Goal: Task Accomplishment & Management: Manage account settings

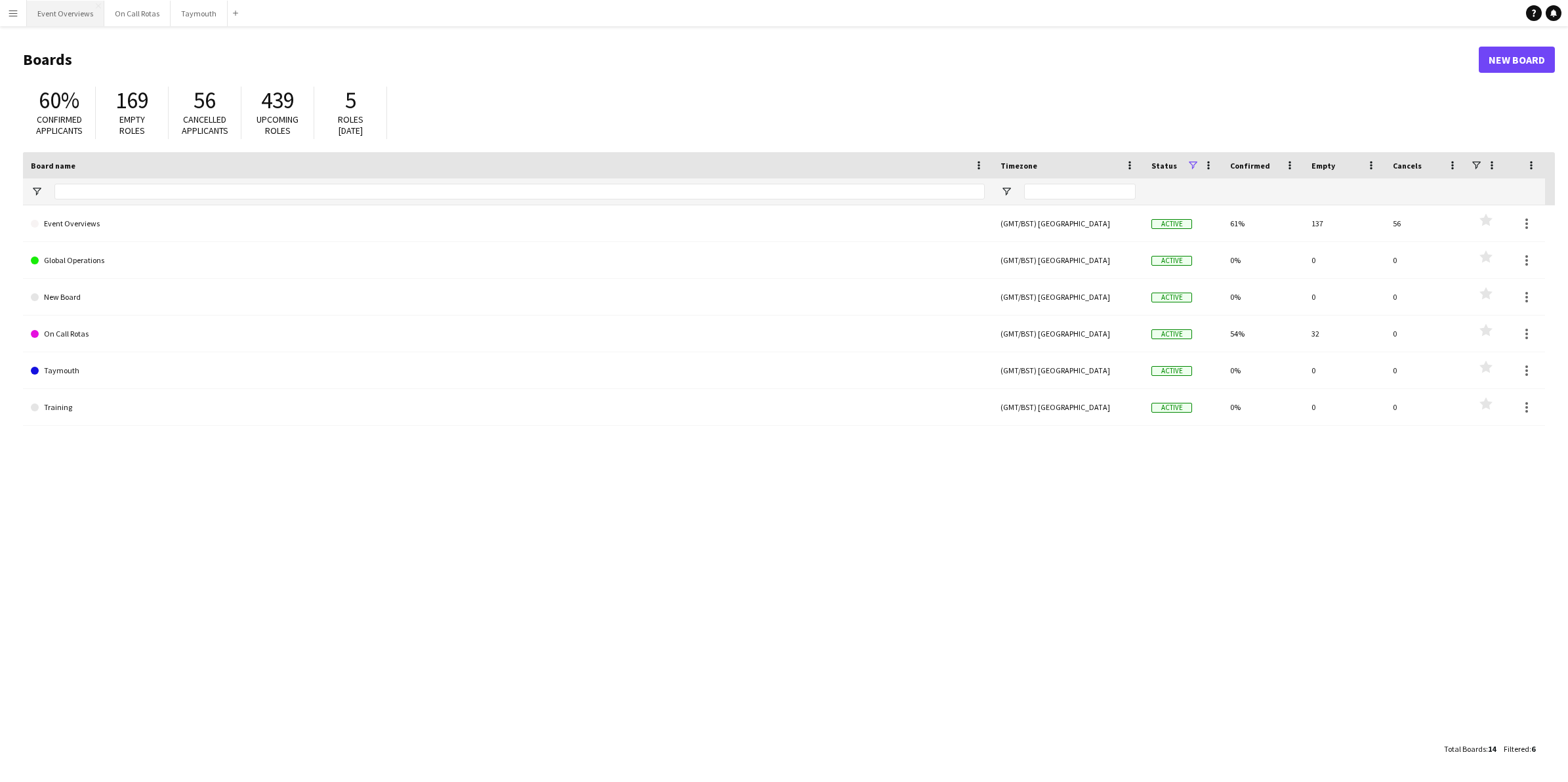
click at [86, 17] on button "Event Overviews Close" at bounding box center [66, 13] width 77 height 26
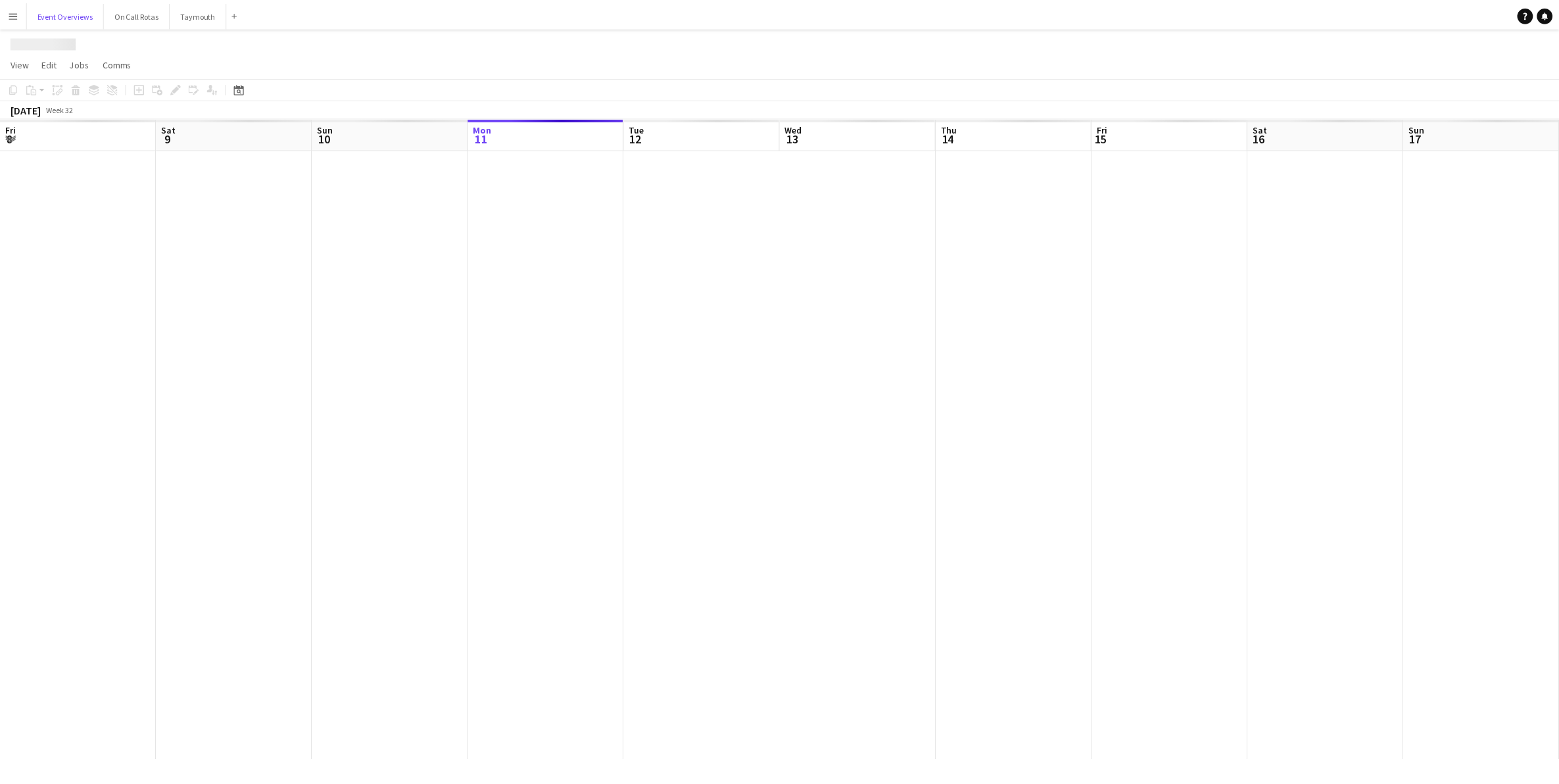
scroll to position [0, 314]
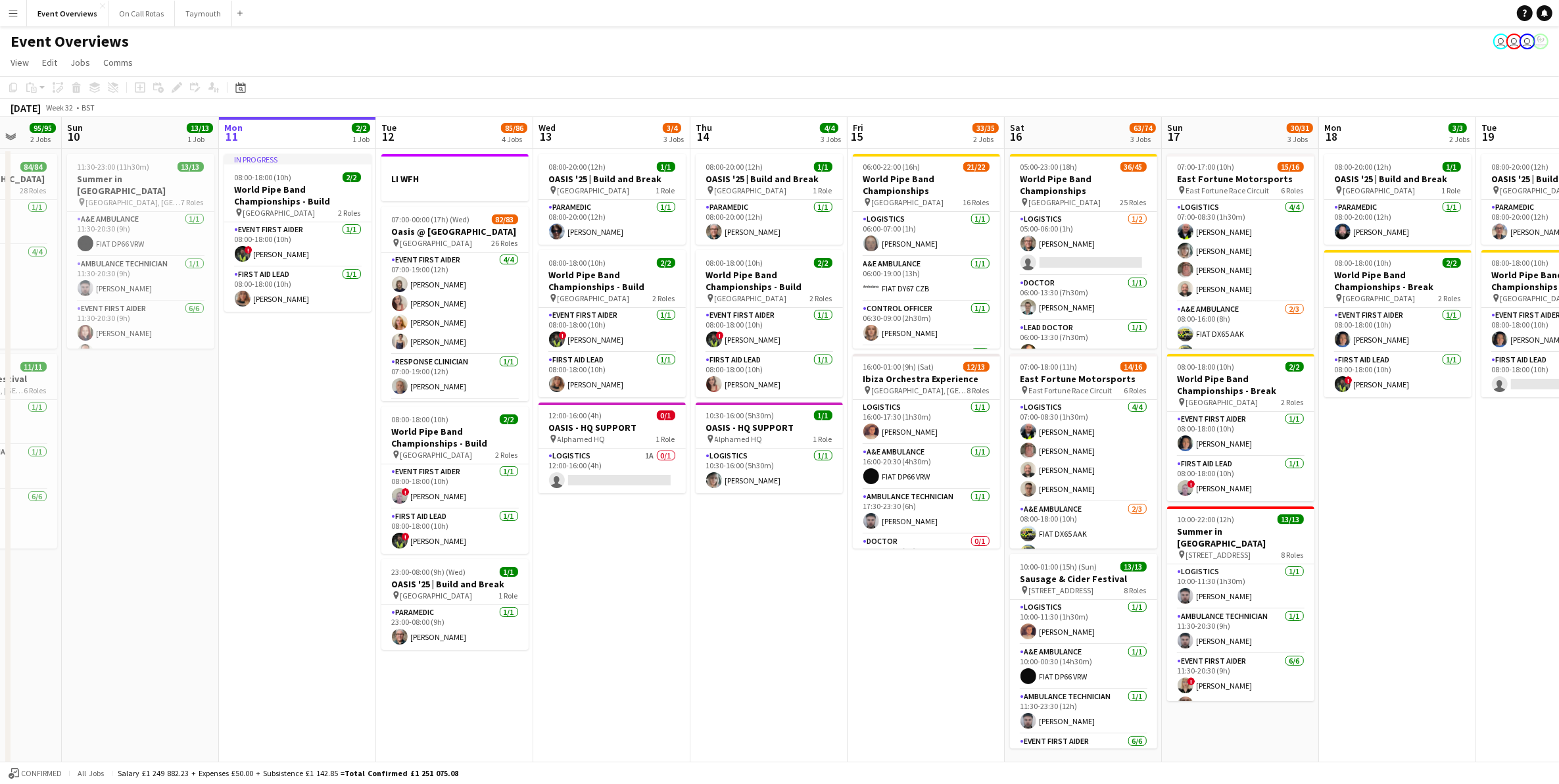
drag, startPoint x: 1269, startPoint y: 519, endPoint x: 1330, endPoint y: 533, distance: 62.6
click at [1330, 533] on app-calendar-viewport "Thu 7 4/4 3 Jobs Fri 8 96/97 2 Jobs Sat 9 95/95 2 Jobs Sun 10 13/13 1 Job Mon 1…" at bounding box center [779, 446] width 1559 height 658
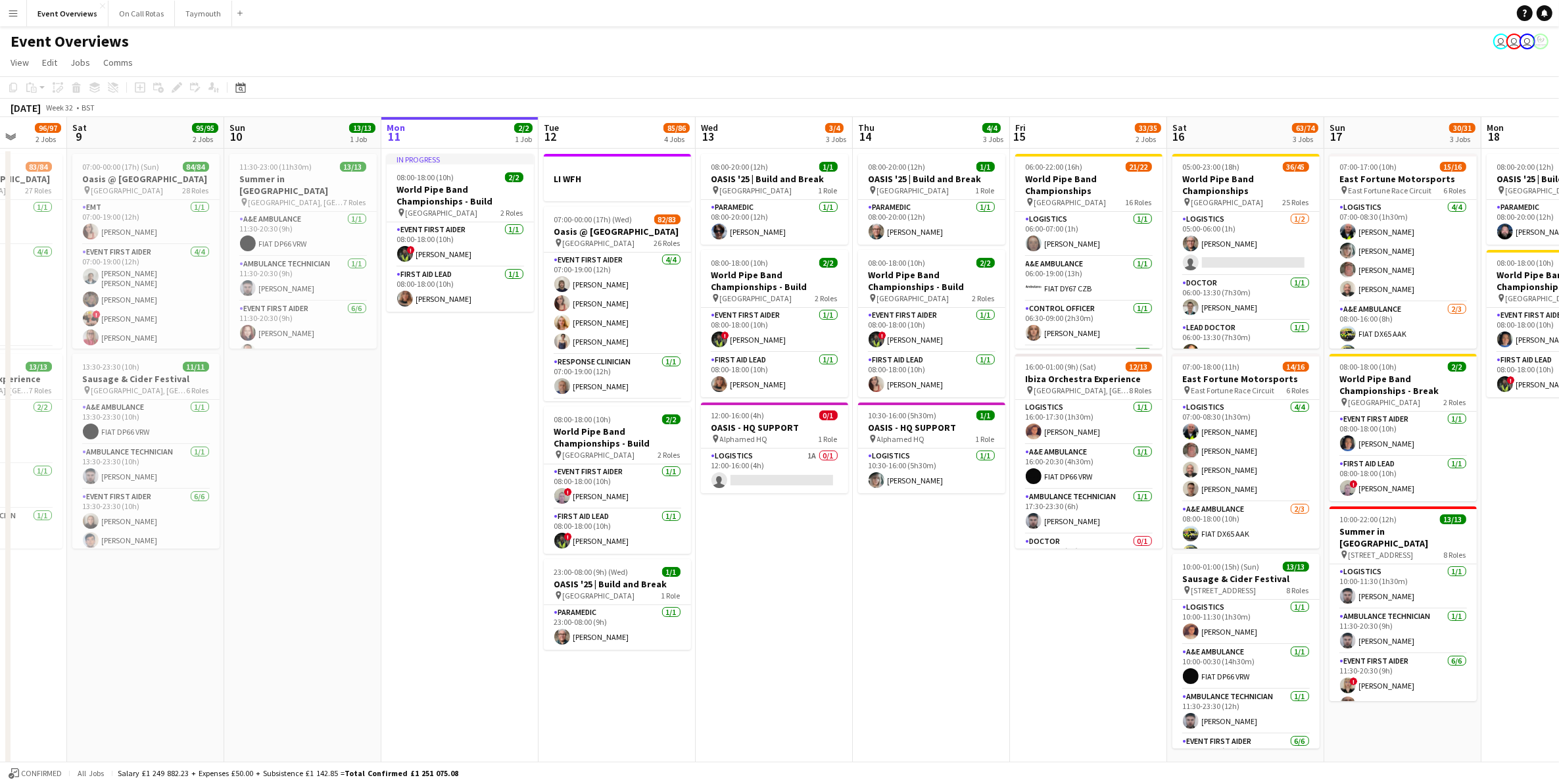
scroll to position [0, 404]
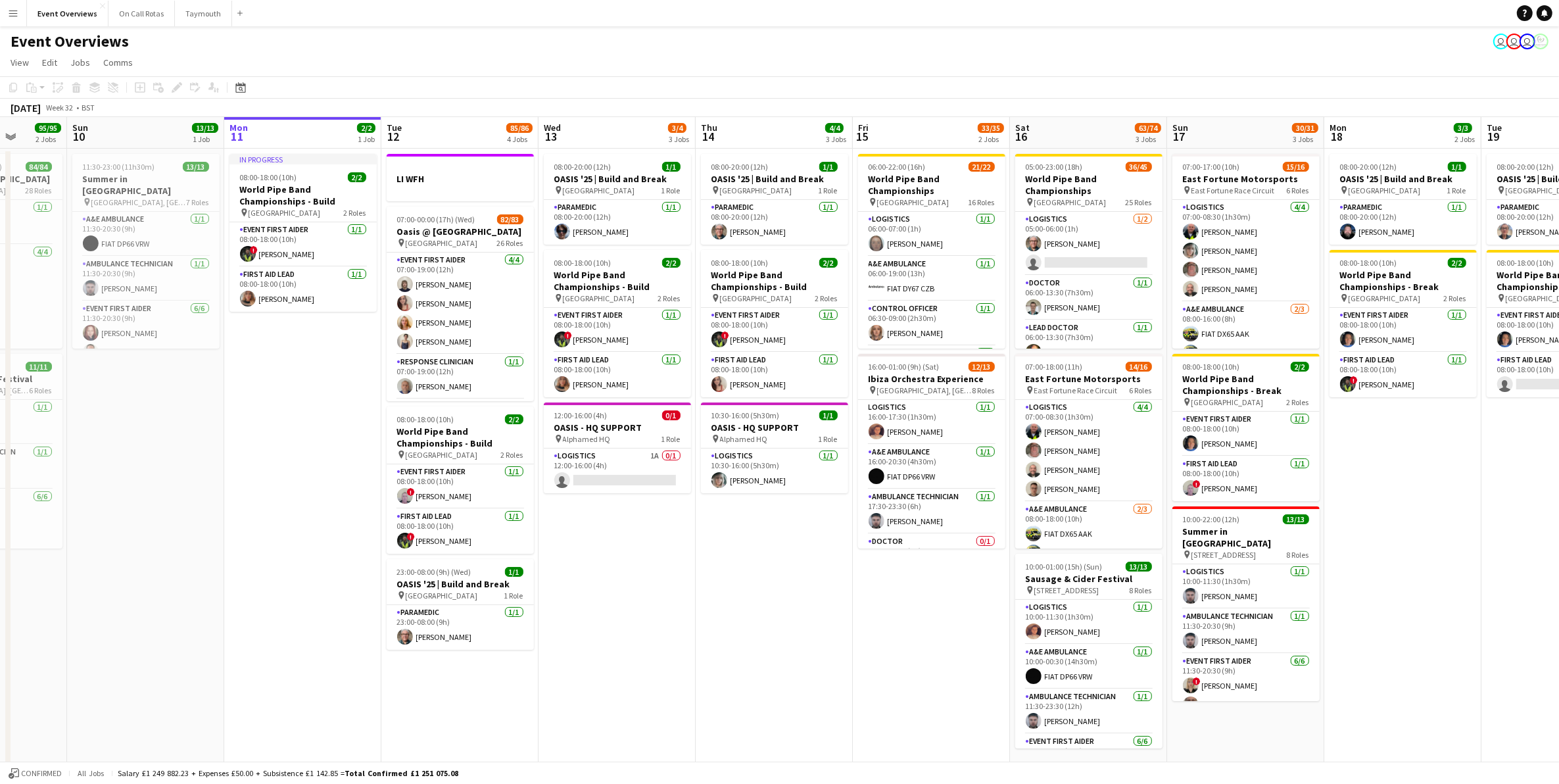
drag, startPoint x: 737, startPoint y: 589, endPoint x: 809, endPoint y: 583, distance: 72.2
click at [809, 583] on app-calendar-viewport "Thu 7 4/4 3 Jobs Fri 8 96/97 2 Jobs Sat 9 95/95 2 Jobs Sun 10 13/13 1 Job Mon 1…" at bounding box center [779, 446] width 1559 height 658
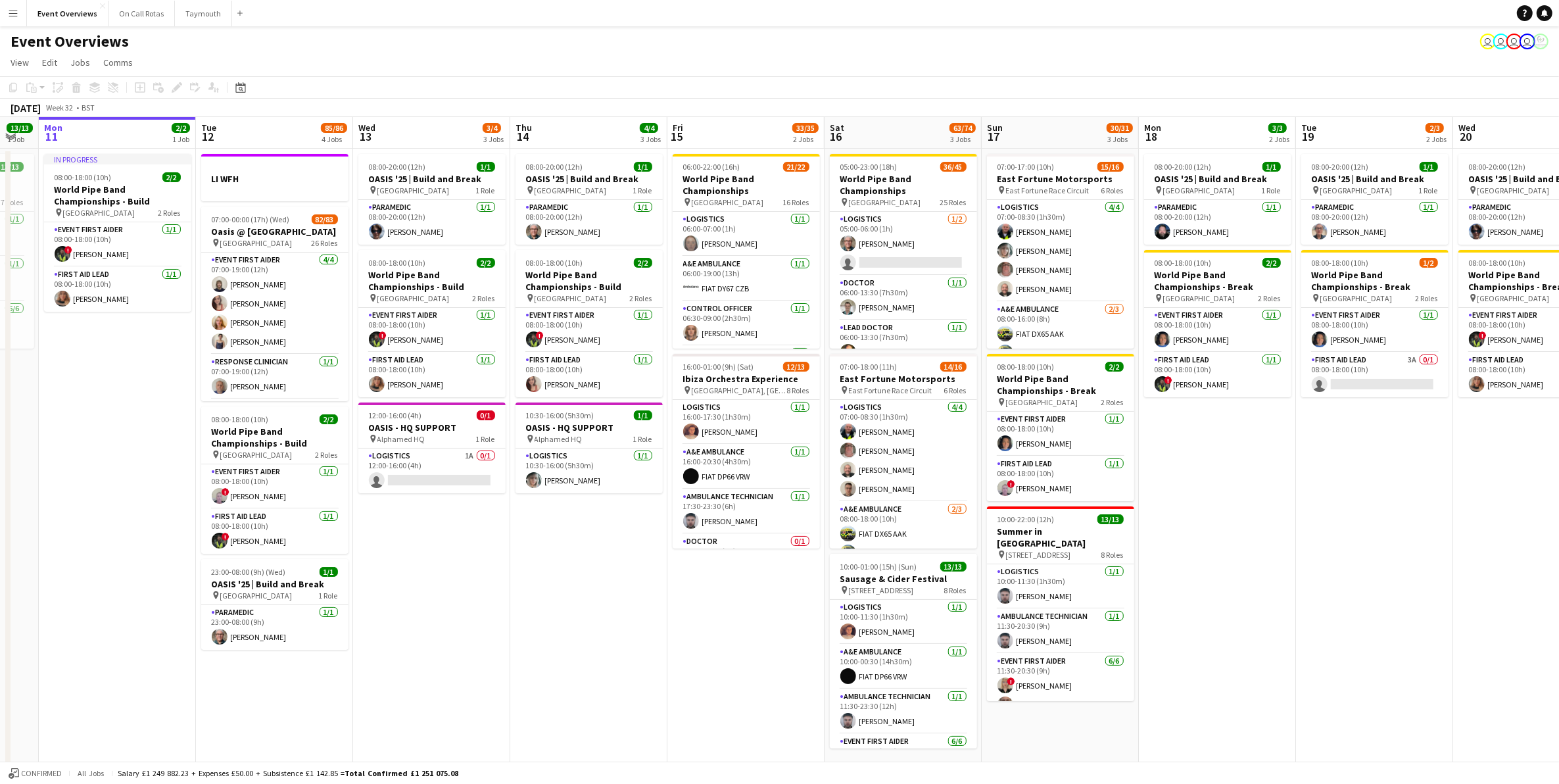
scroll to position [0, 432]
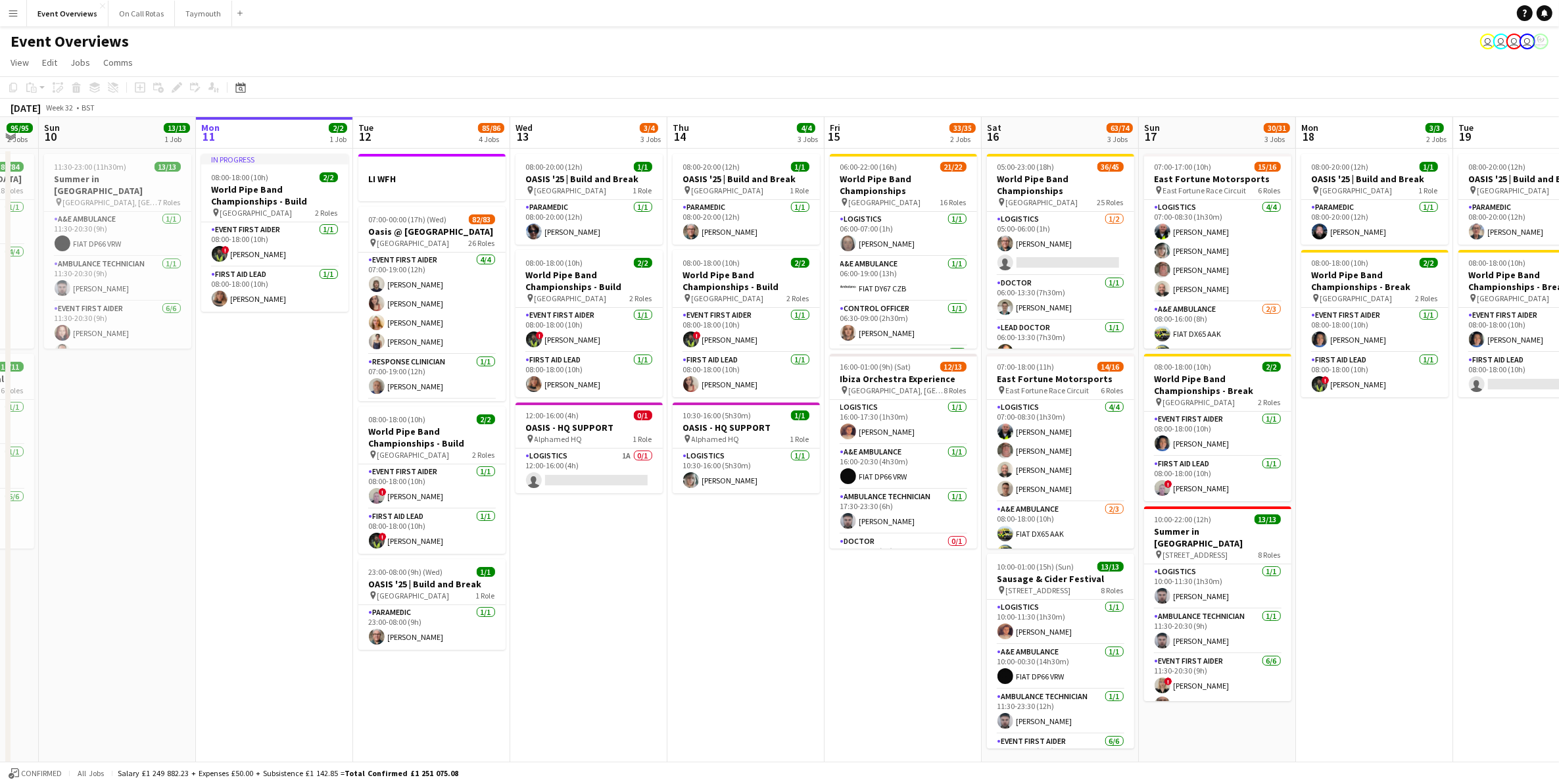
drag, startPoint x: 900, startPoint y: 638, endPoint x: 635, endPoint y: 658, distance: 265.8
click at [635, 658] on app-calendar-viewport "Thu 7 4/4 3 Jobs Fri 8 96/97 2 Jobs Sat 9 95/95 2 Jobs Sun 10 13/13 1 Job Mon 1…" at bounding box center [779, 446] width 1559 height 658
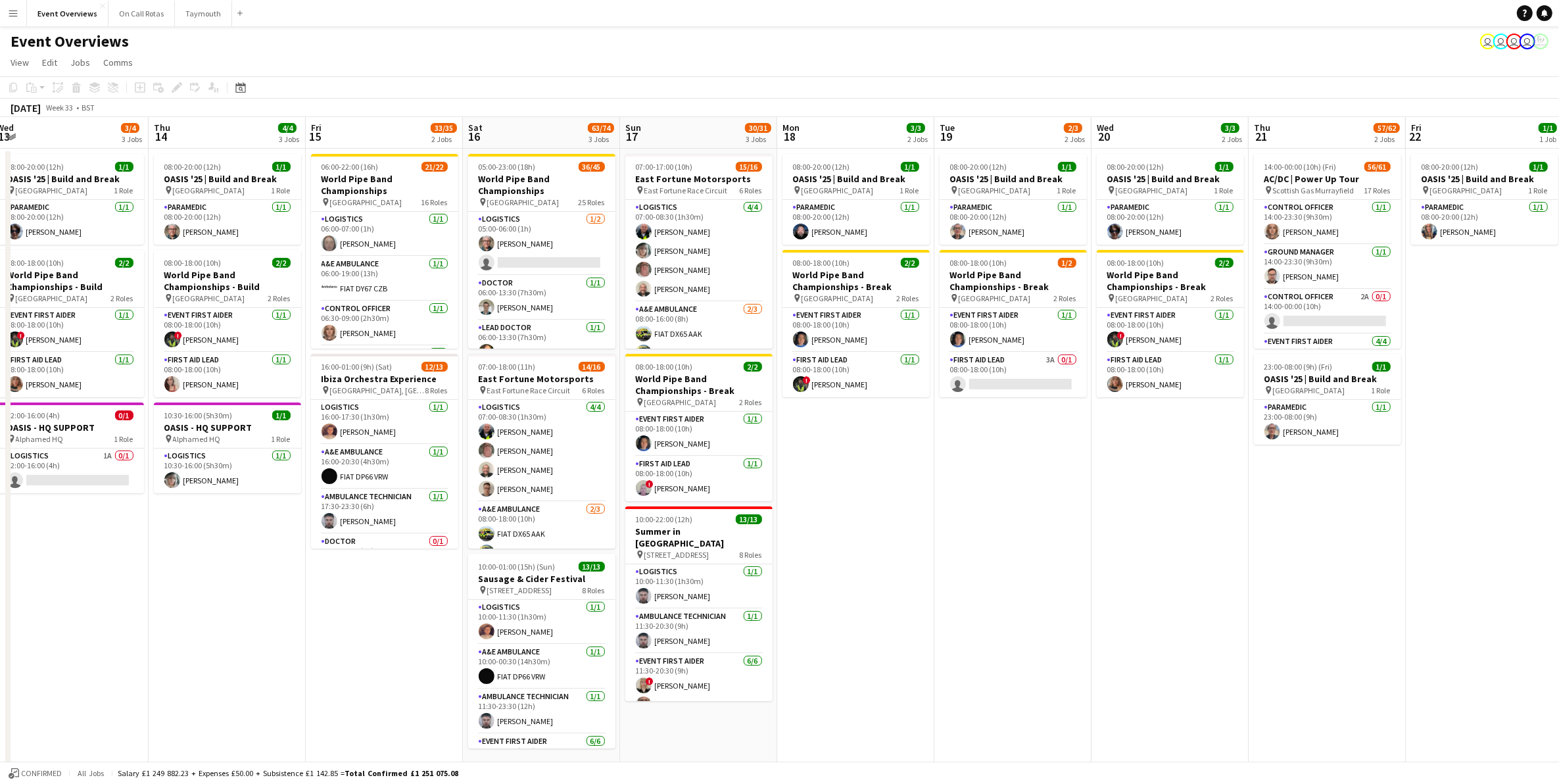
drag, startPoint x: 1369, startPoint y: 497, endPoint x: 1008, endPoint y: 560, distance: 366.5
click at [1008, 560] on app-calendar-viewport "Sun 10 13/13 1 Job Mon 11 2/2 1 Job Tue 12 85/86 4 Jobs Wed 13 3/4 3 Jobs Thu 1…" at bounding box center [779, 456] width 1559 height 679
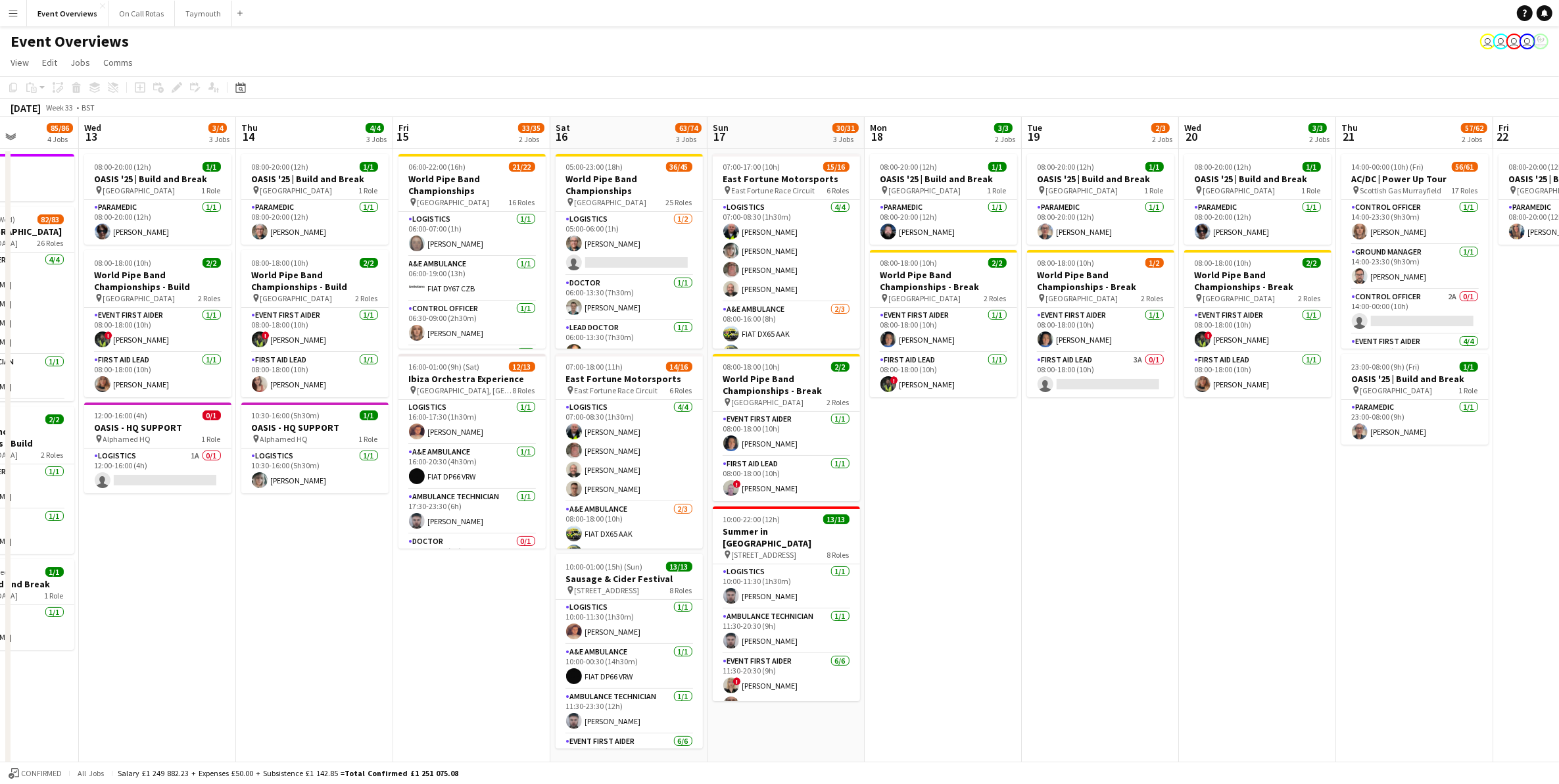
drag, startPoint x: 968, startPoint y: 590, endPoint x: 1208, endPoint y: 534, distance: 246.4
click at [1208, 534] on app-calendar-viewport "Sun 10 13/13 1 Job Mon 11 2/2 1 Job Tue 12 85/86 4 Jobs Wed 13 3/4 3 Jobs Thu 1…" at bounding box center [779, 456] width 1559 height 679
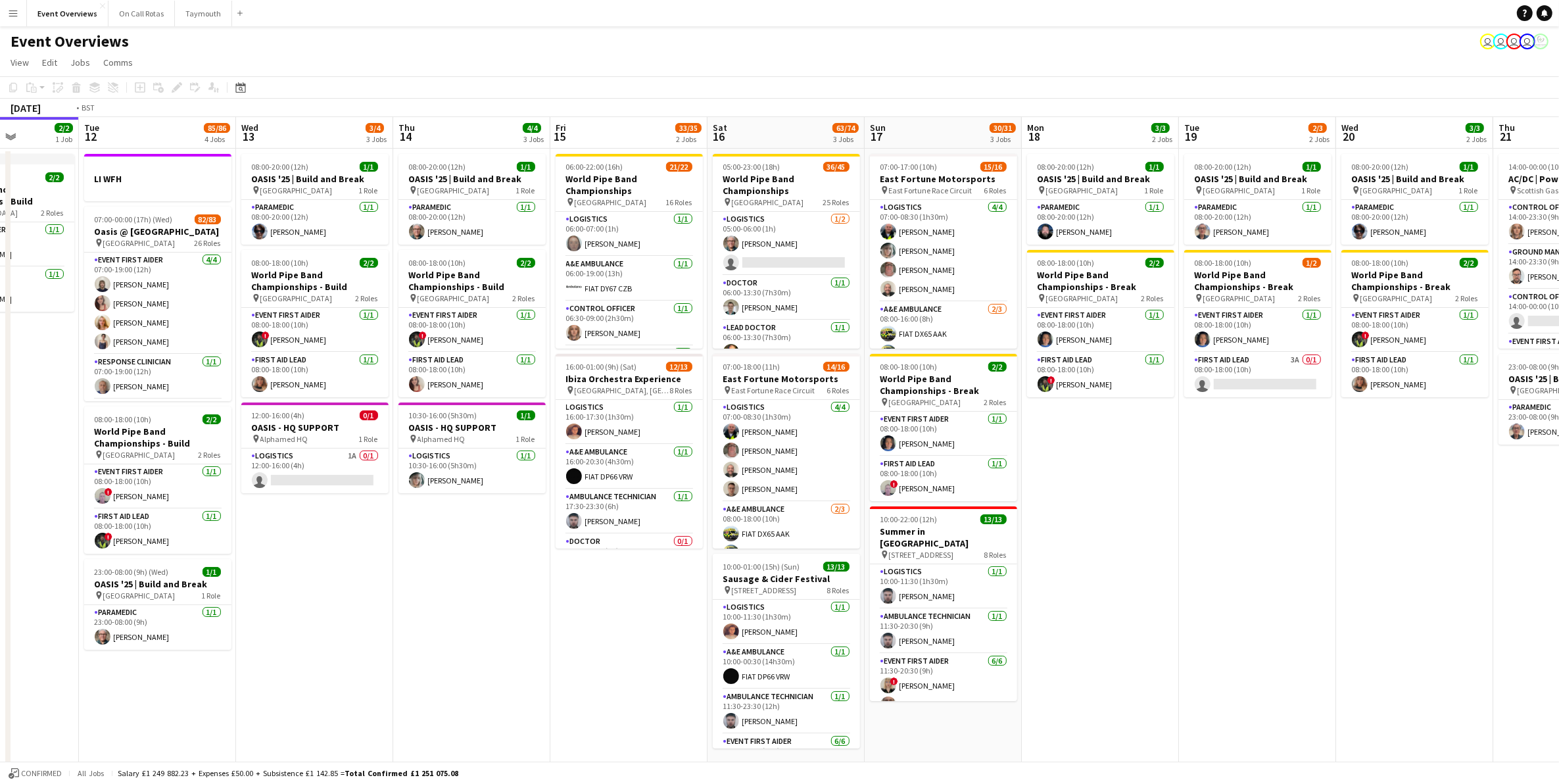
scroll to position [0, 361]
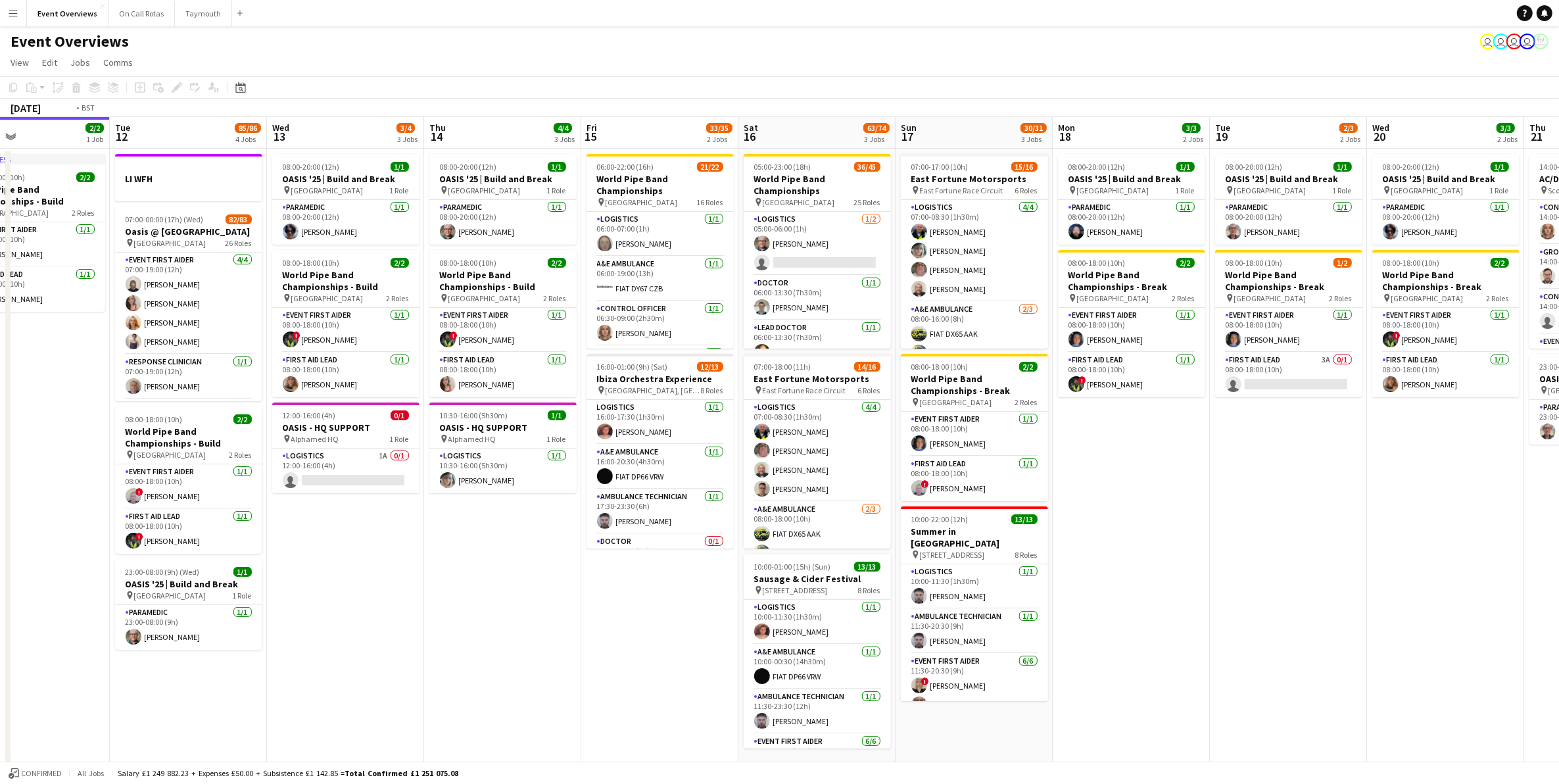
drag, startPoint x: 712, startPoint y: 632, endPoint x: 1103, endPoint y: 573, distance: 395.4
click at [1103, 573] on app-calendar-viewport "Sat 9 95/95 2 Jobs Sun 10 13/13 1 Job Mon 11 2/2 1 Job Tue 12 85/86 4 Jobs Wed …" at bounding box center [779, 456] width 1559 height 679
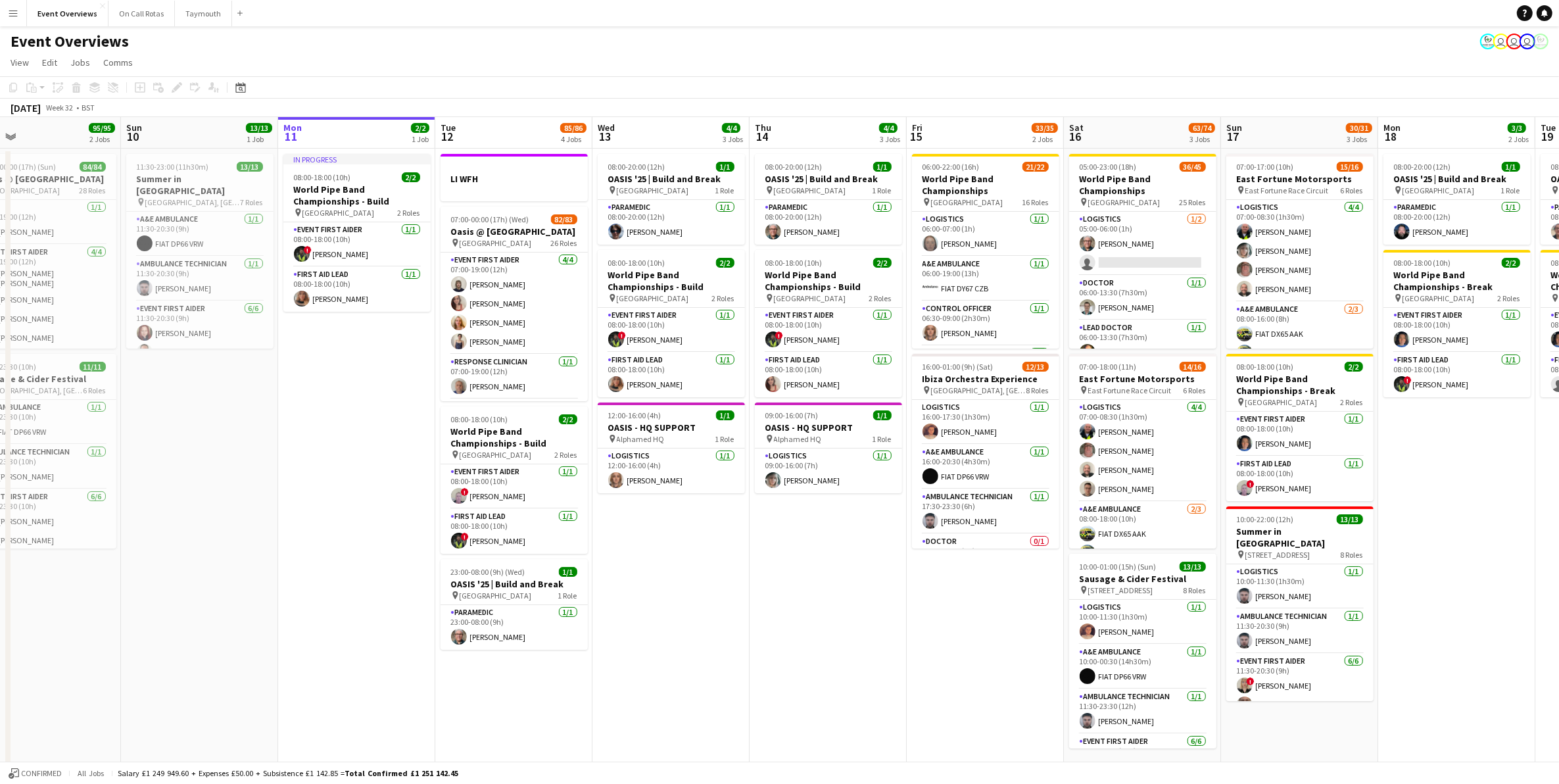
scroll to position [0, 522]
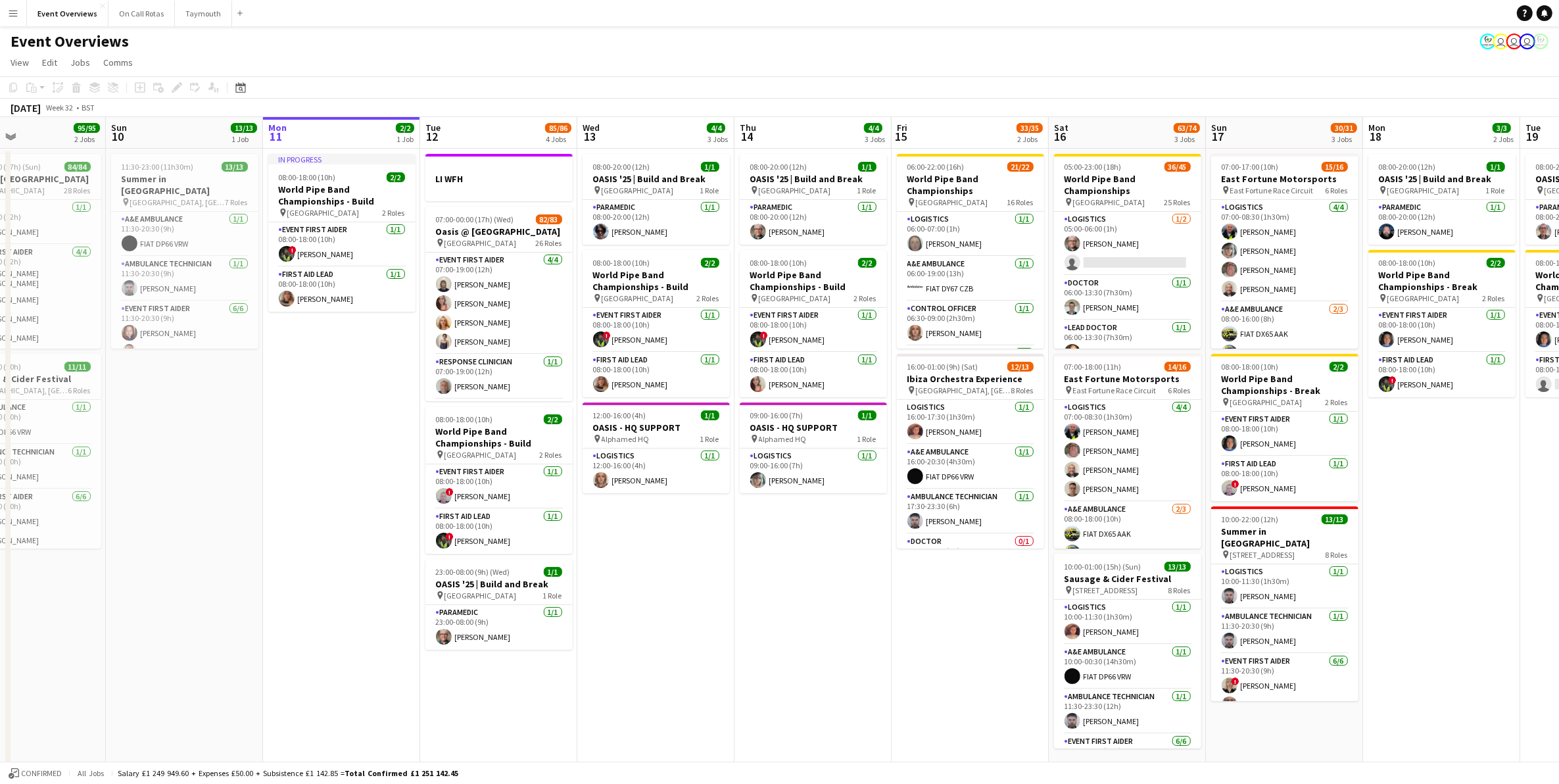
drag, startPoint x: 842, startPoint y: 620, endPoint x: 680, endPoint y: 626, distance: 162.1
click at [680, 626] on app-calendar-viewport "Wed 6 2/2 2 Jobs Thu 7 4/4 3 Jobs Fri 8 96/97 2 Jobs Sat 9 95/95 2 Jobs Sun 10 …" at bounding box center [779, 456] width 1559 height 679
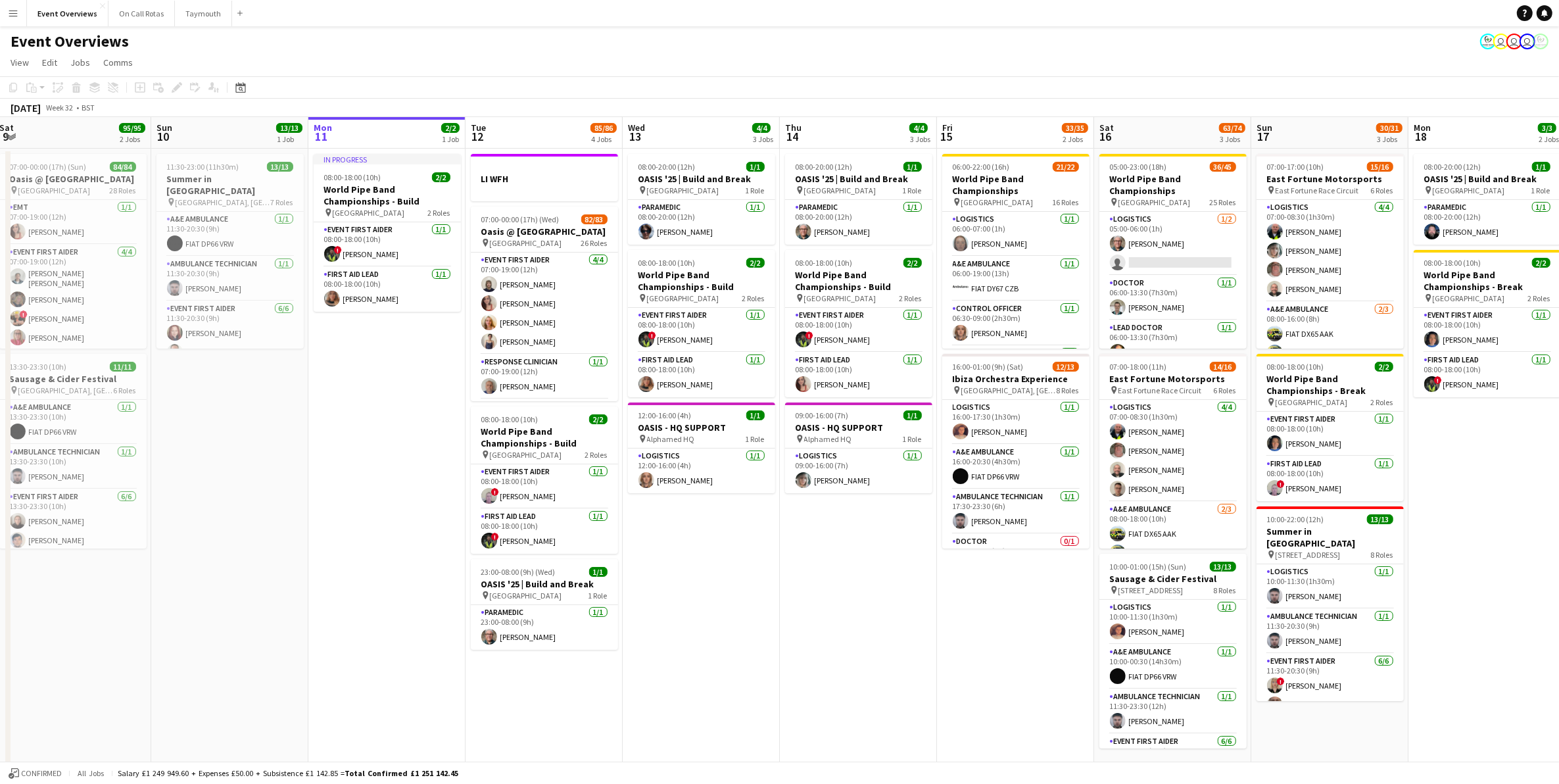
scroll to position [0, 504]
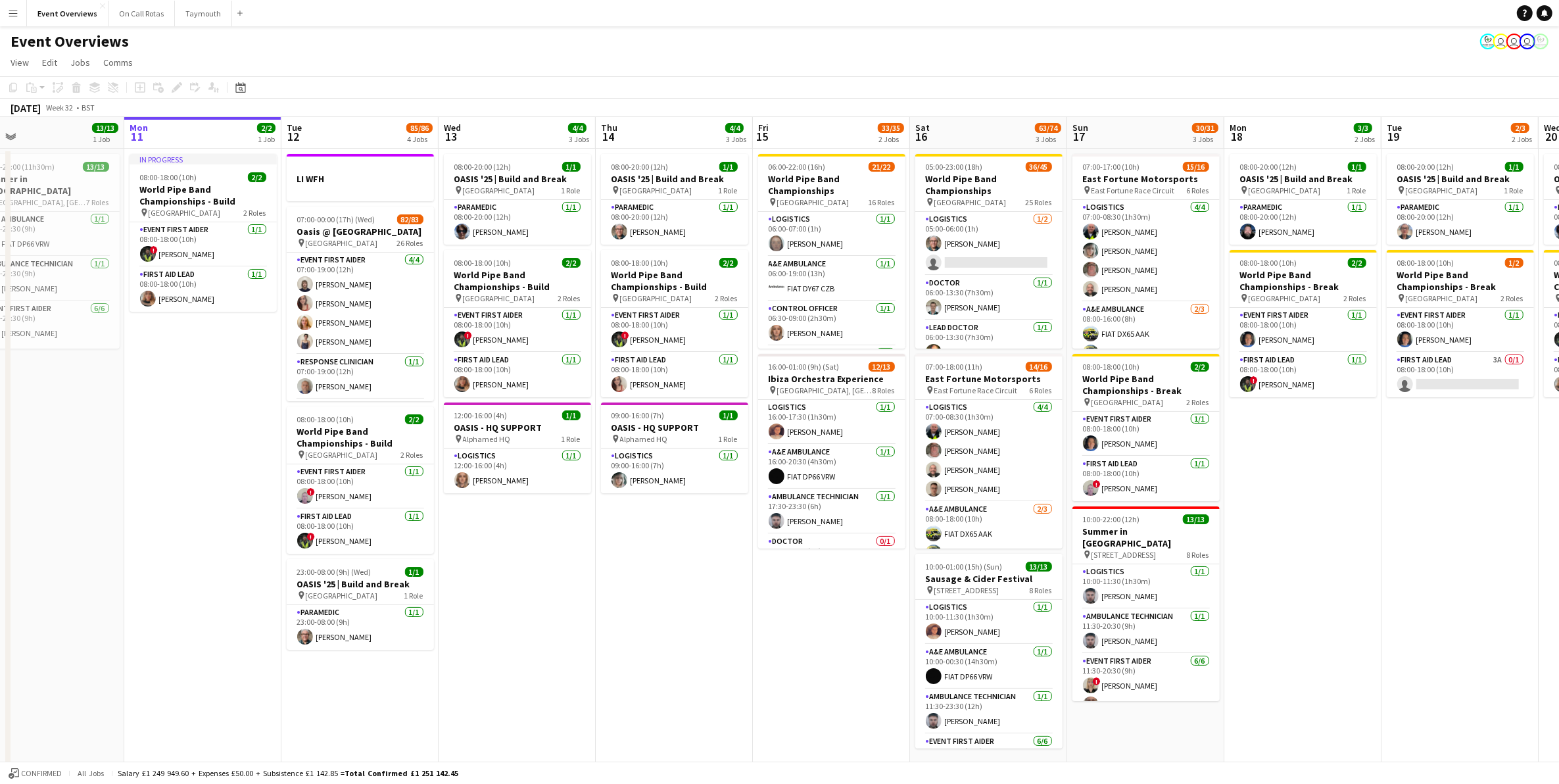
drag, startPoint x: 777, startPoint y: 619, endPoint x: 681, endPoint y: 619, distance: 96.0
click at [681, 619] on app-calendar-viewport "Thu 7 4/4 3 Jobs Fri 8 96/97 2 Jobs Sat 9 95/95 2 Jobs Sun 10 13/13 1 Job Mon 1…" at bounding box center [779, 456] width 1559 height 679
click at [980, 248] on app-card-role "Logistics [DATE] 05:00-06:00 (1h) [PERSON_NAME] single-neutral-actions" at bounding box center [989, 243] width 147 height 64
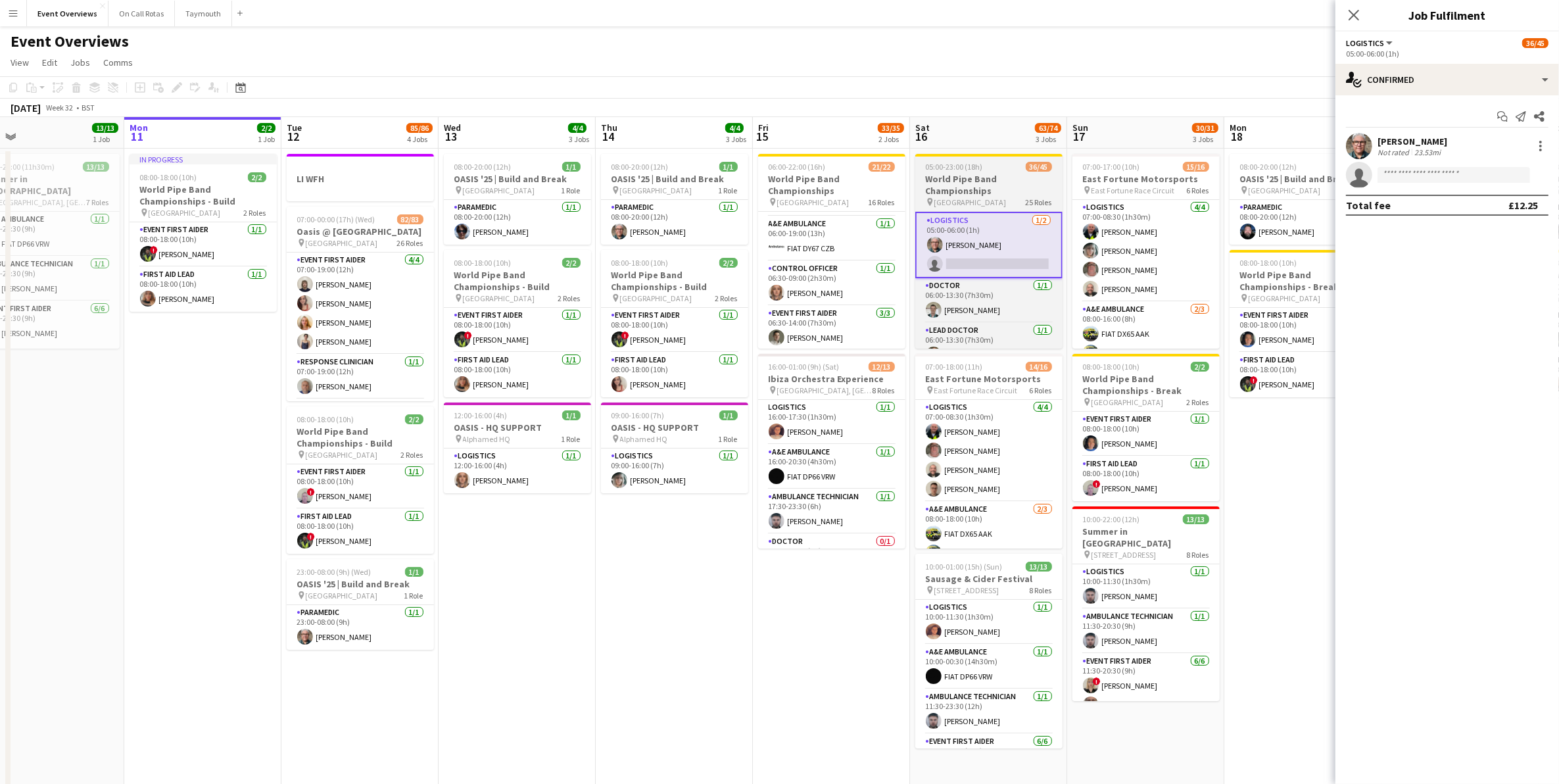
click at [981, 191] on h3 "World Pipe Band Championships" at bounding box center [989, 185] width 147 height 24
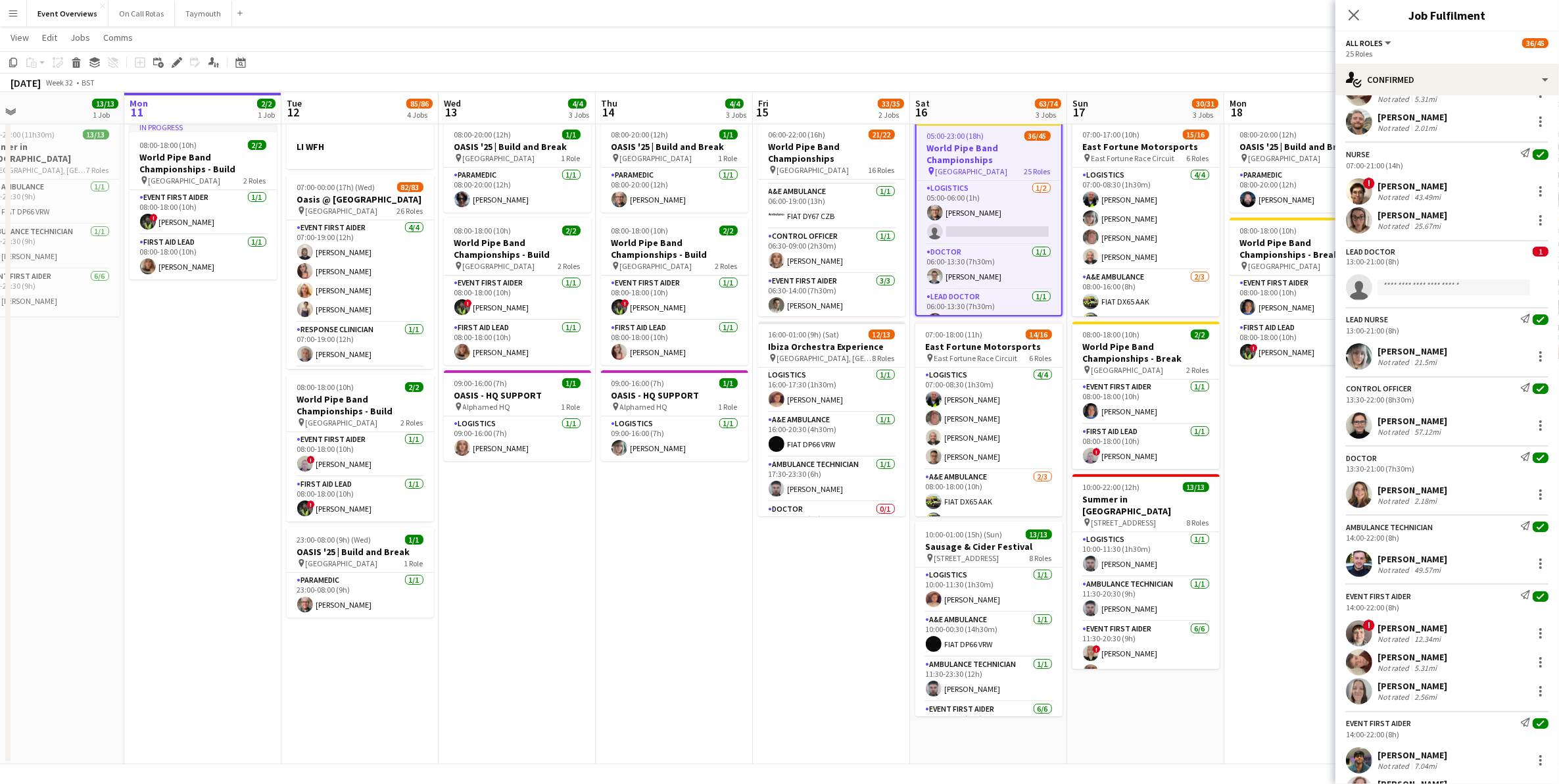
scroll to position [1561, 0]
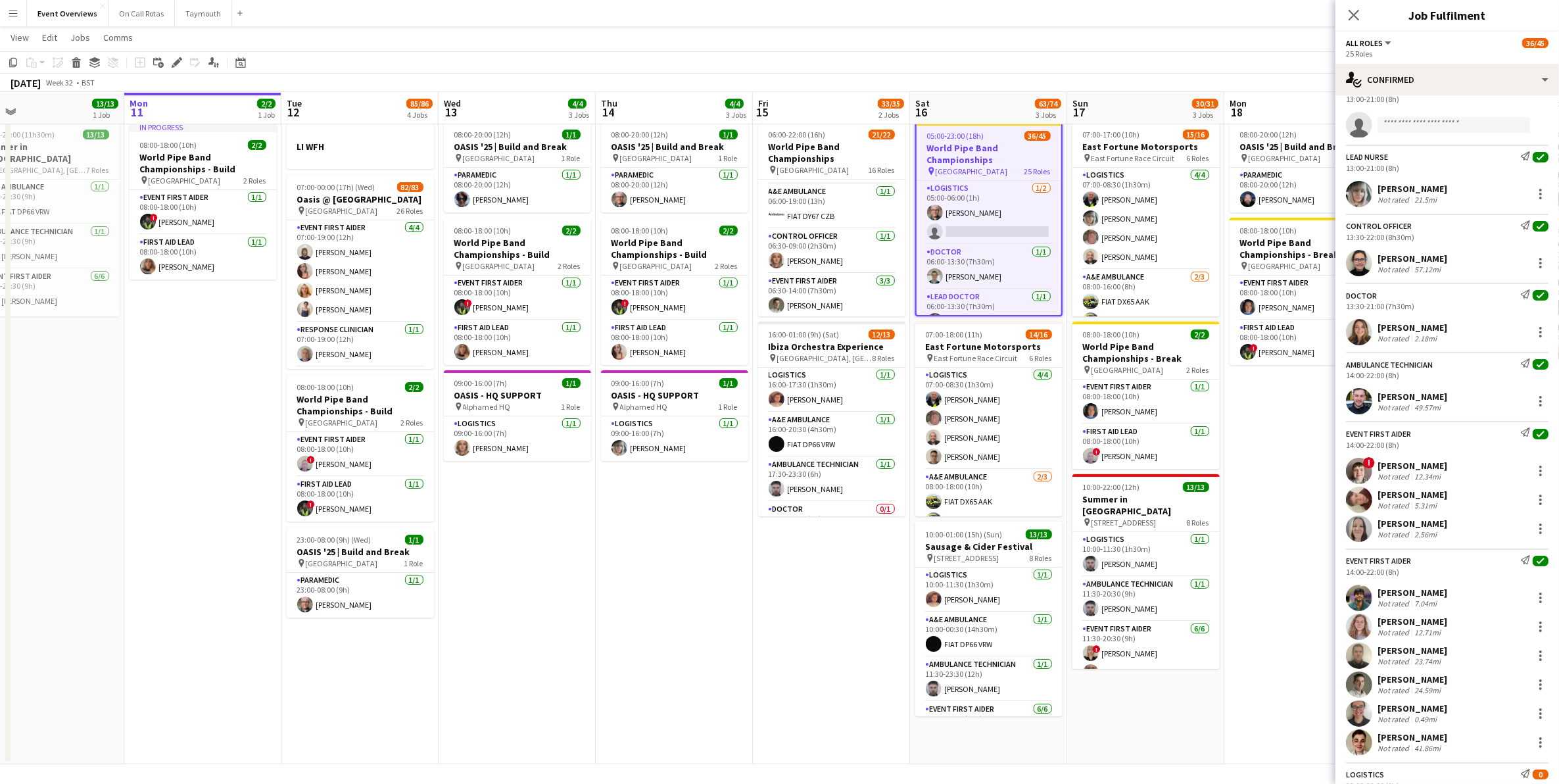
click at [1362, 13] on div "Close pop-in" at bounding box center [1353, 15] width 37 height 31
click at [1353, 12] on icon "Close pop-in" at bounding box center [1353, 14] width 12 height 12
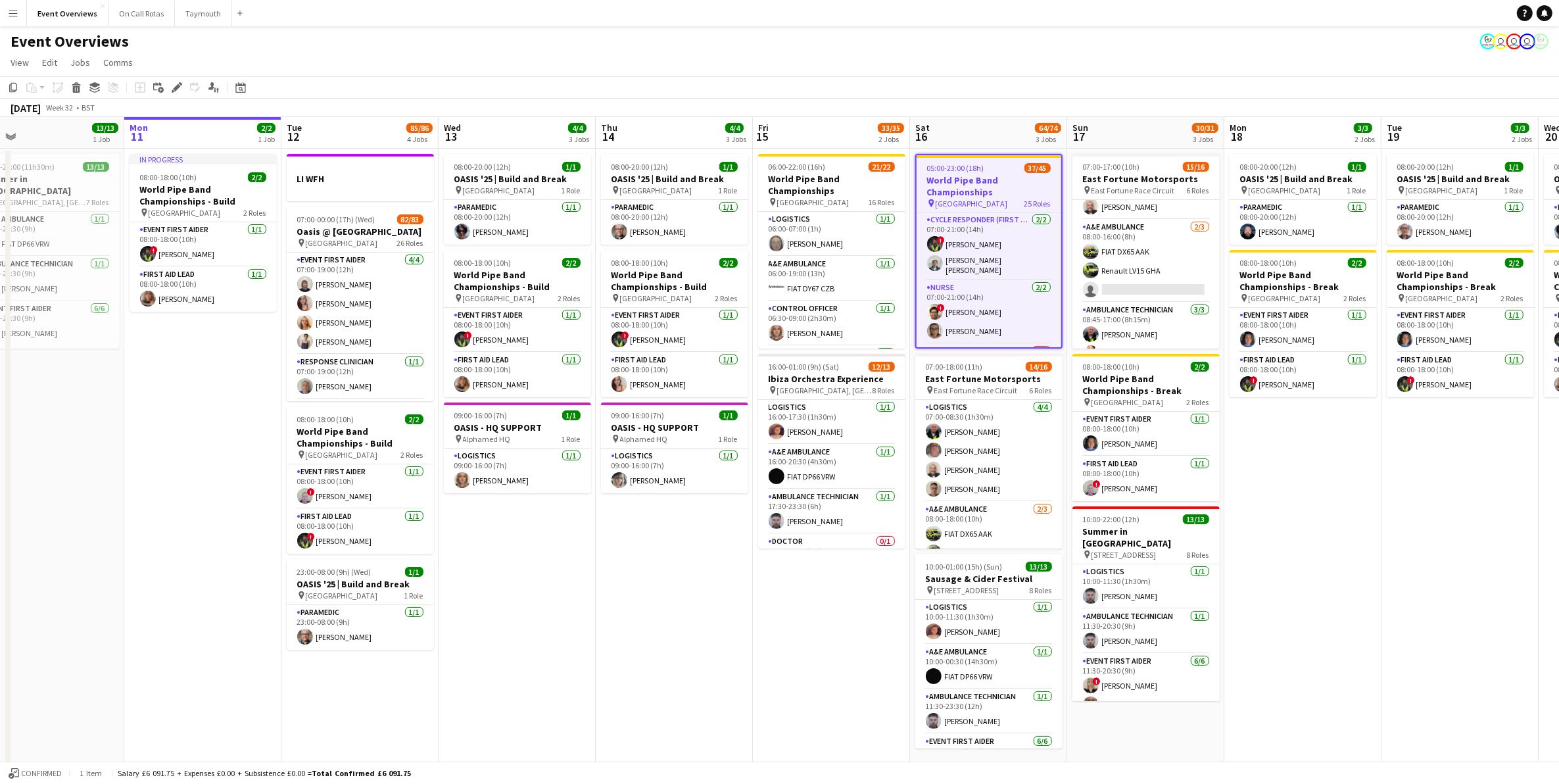
scroll to position [822, 0]
click at [987, 283] on app-card-role "Cycle Responder (First Aider) [DATE] 07:00-21:00 (14h) ! [PERSON_NAME] [PERSON_…" at bounding box center [988, 286] width 144 height 68
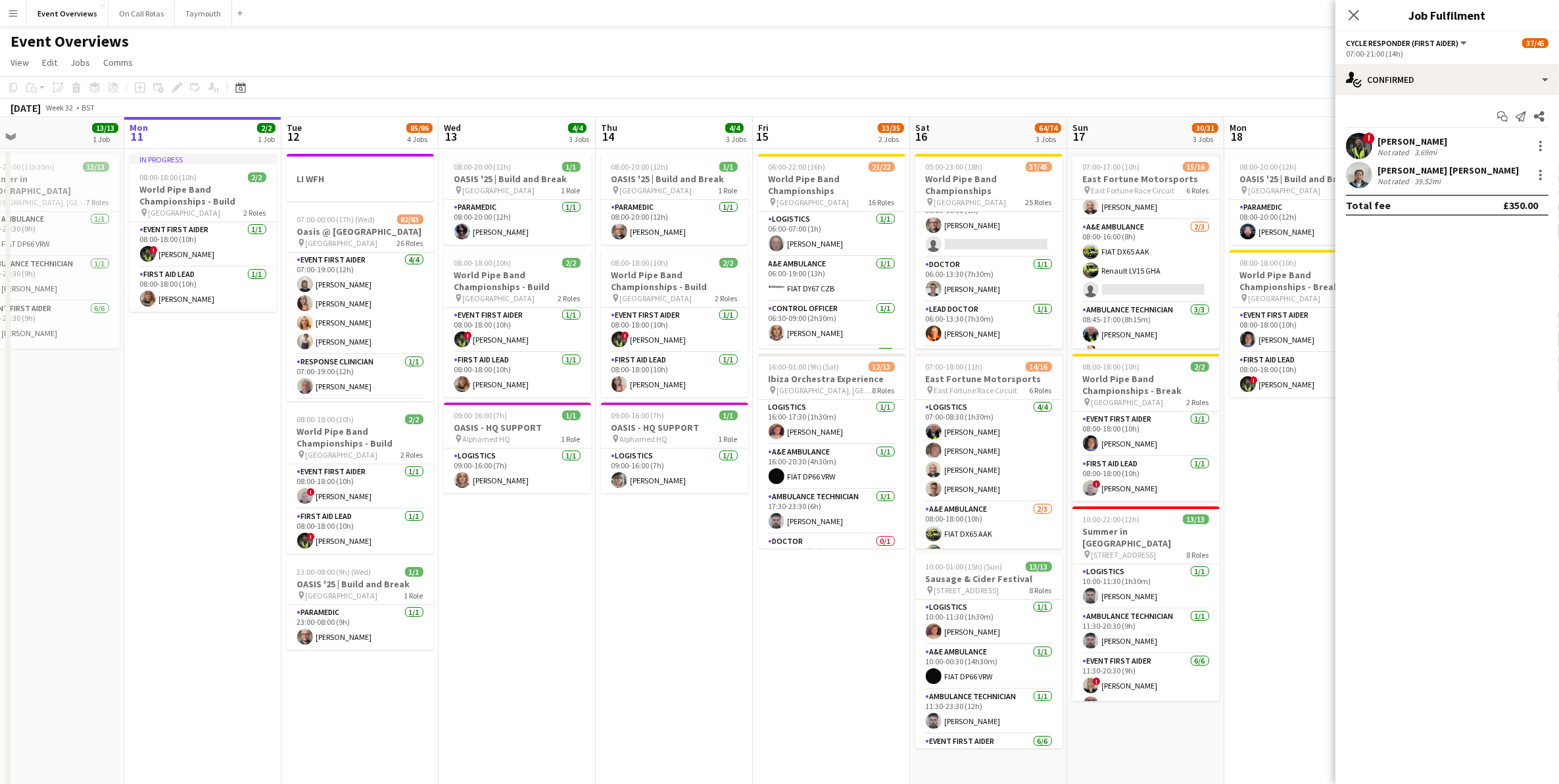
scroll to position [0, 0]
click at [1358, 7] on app-icon "Close pop-in" at bounding box center [1353, 15] width 19 height 19
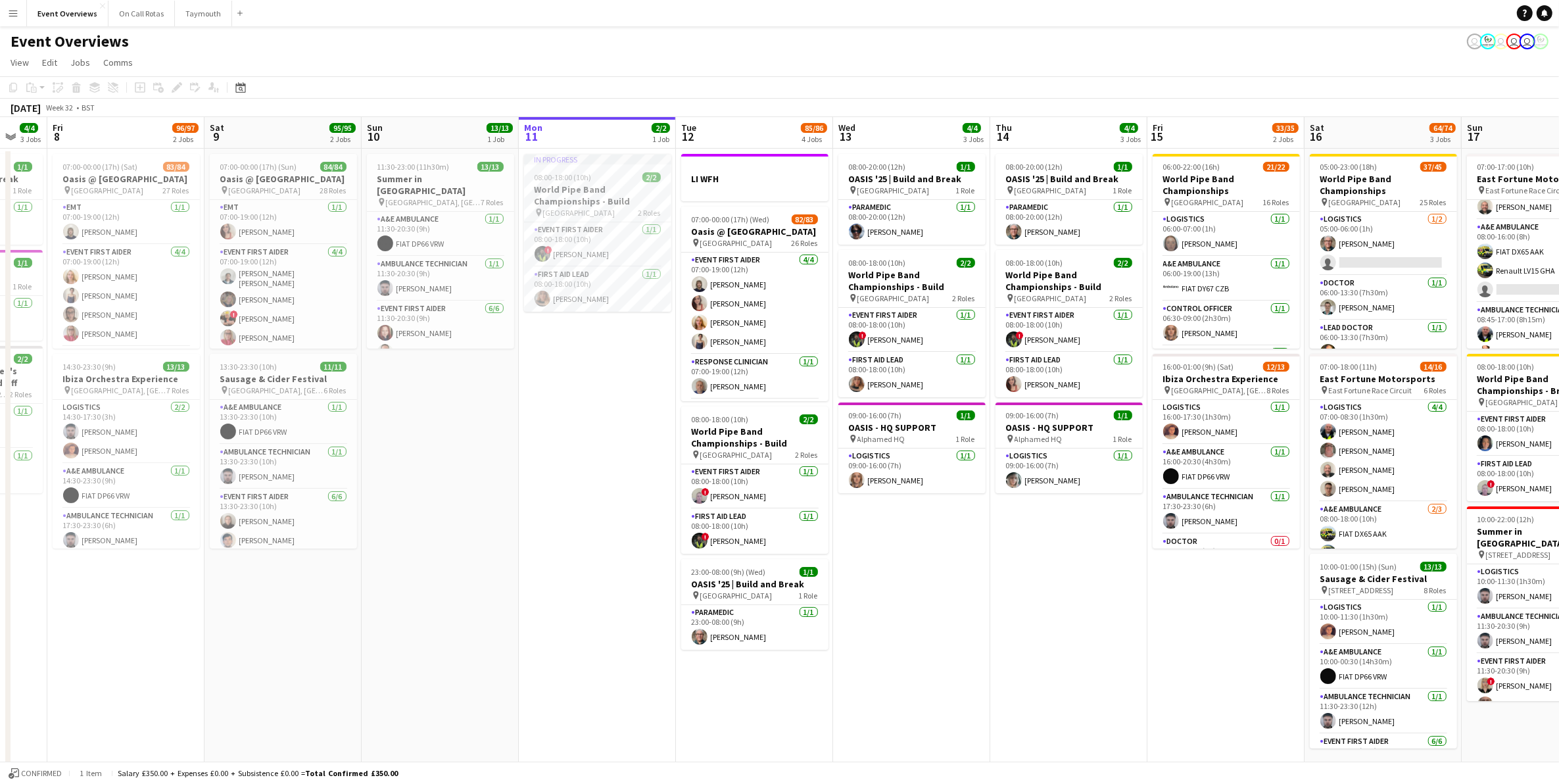
drag, startPoint x: 847, startPoint y: 645, endPoint x: 878, endPoint y: 632, distance: 33.6
click at [878, 632] on app-calendar-viewport "Tue 5 2/2 2 Jobs Wed 6 2/2 2 Jobs Thu 7 4/4 3 Jobs Fri 8 96/97 2 Jobs Sat 9 95/…" at bounding box center [779, 456] width 1559 height 679
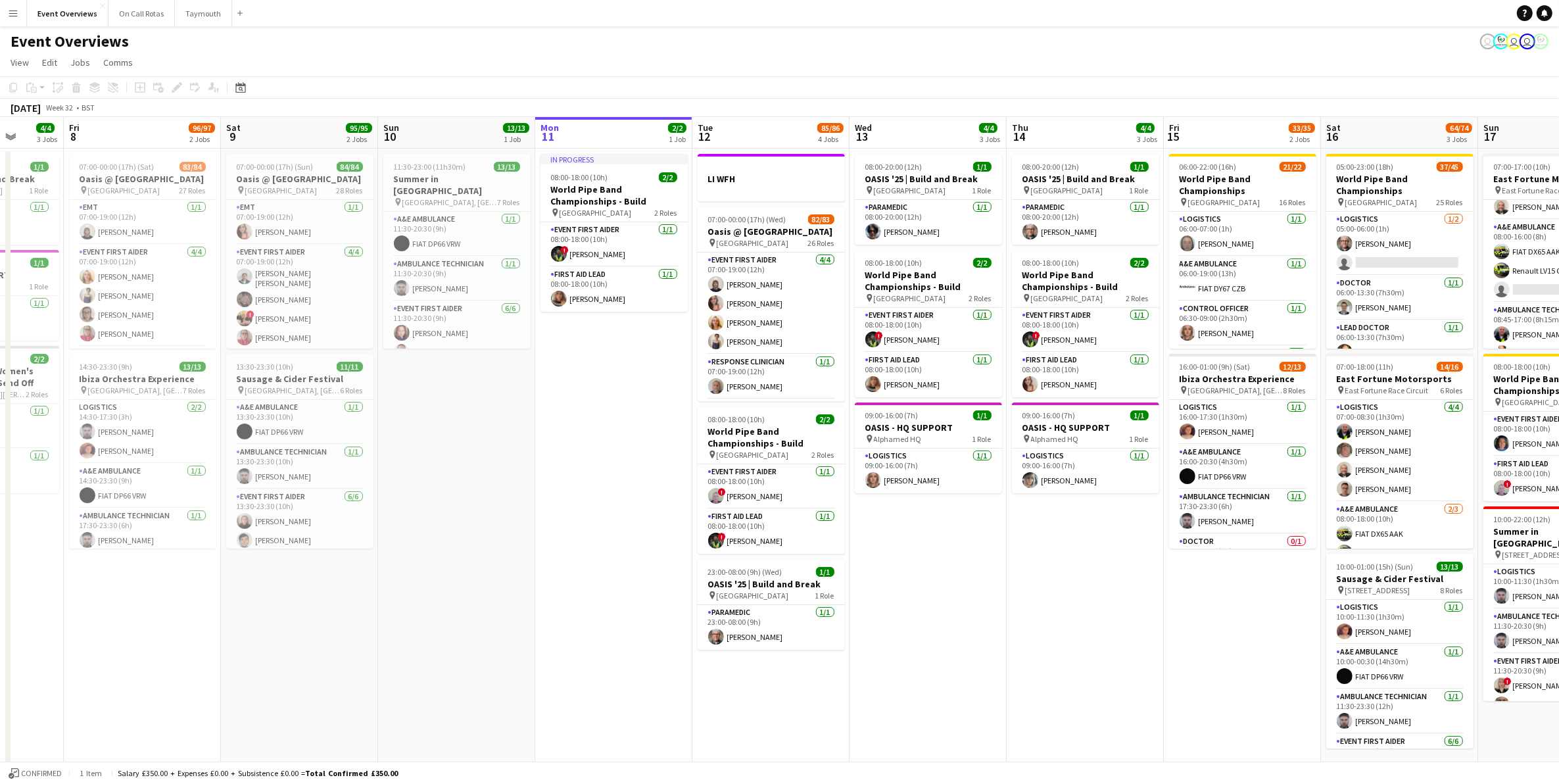
scroll to position [0, 369]
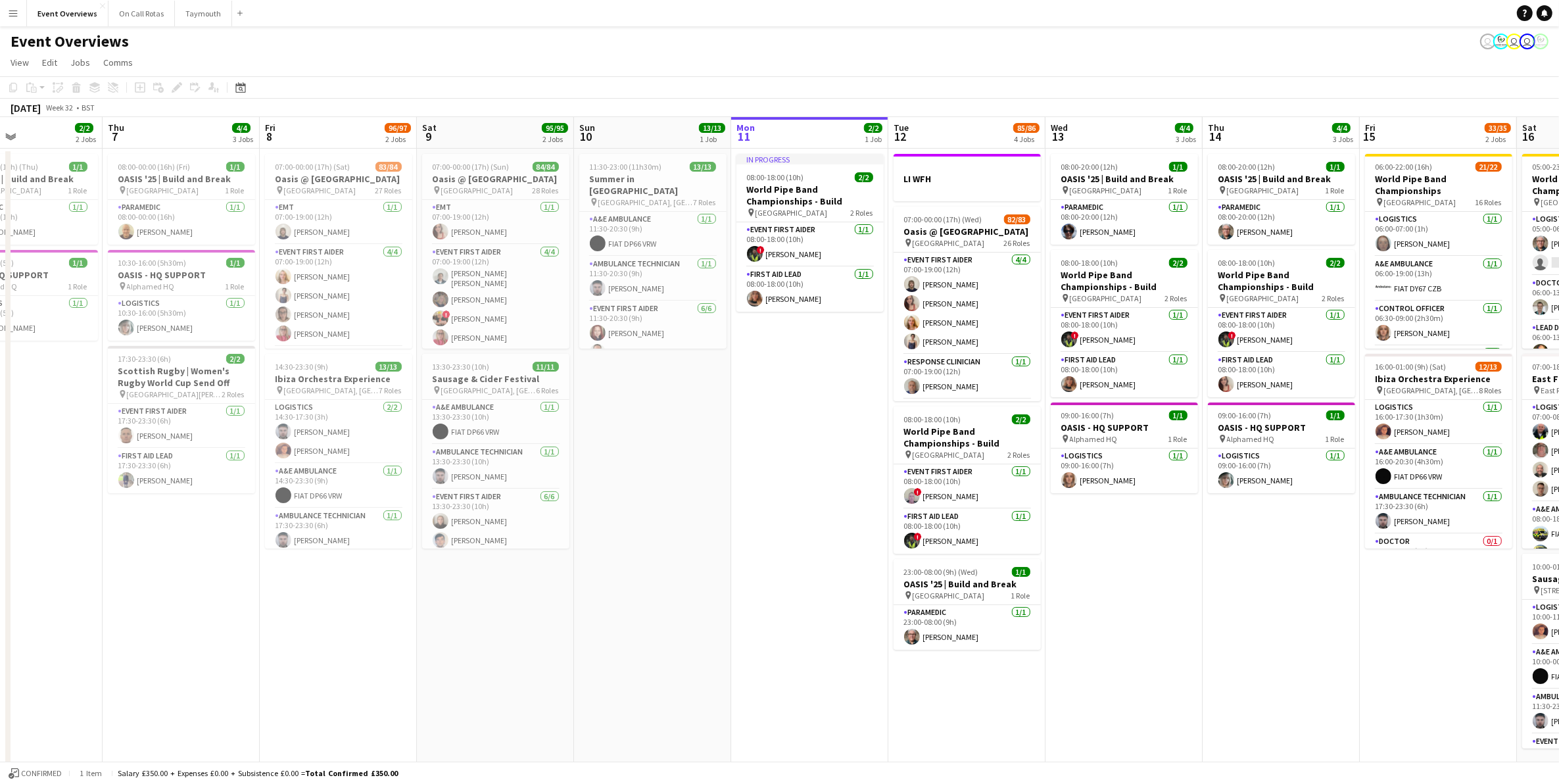
drag, startPoint x: 446, startPoint y: 437, endPoint x: 641, endPoint y: 467, distance: 197.3
click at [641, 467] on app-calendar-viewport "Mon 4 2/2 3 Jobs Tue 5 2/2 2 Jobs Wed 6 2/2 2 Jobs Thu 7 4/4 3 Jobs Fri 8 96/97…" at bounding box center [779, 456] width 1559 height 679
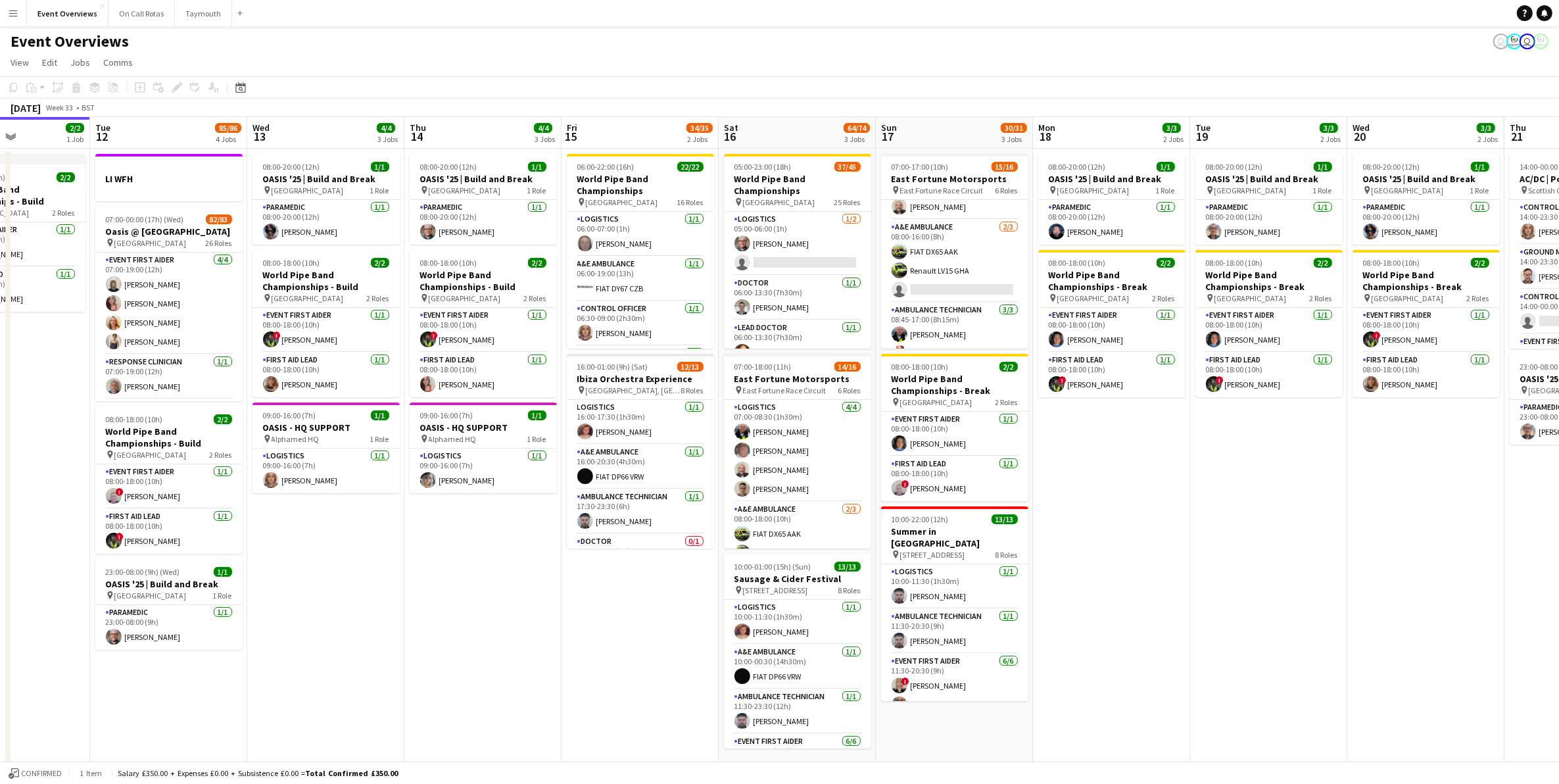
scroll to position [0, 389]
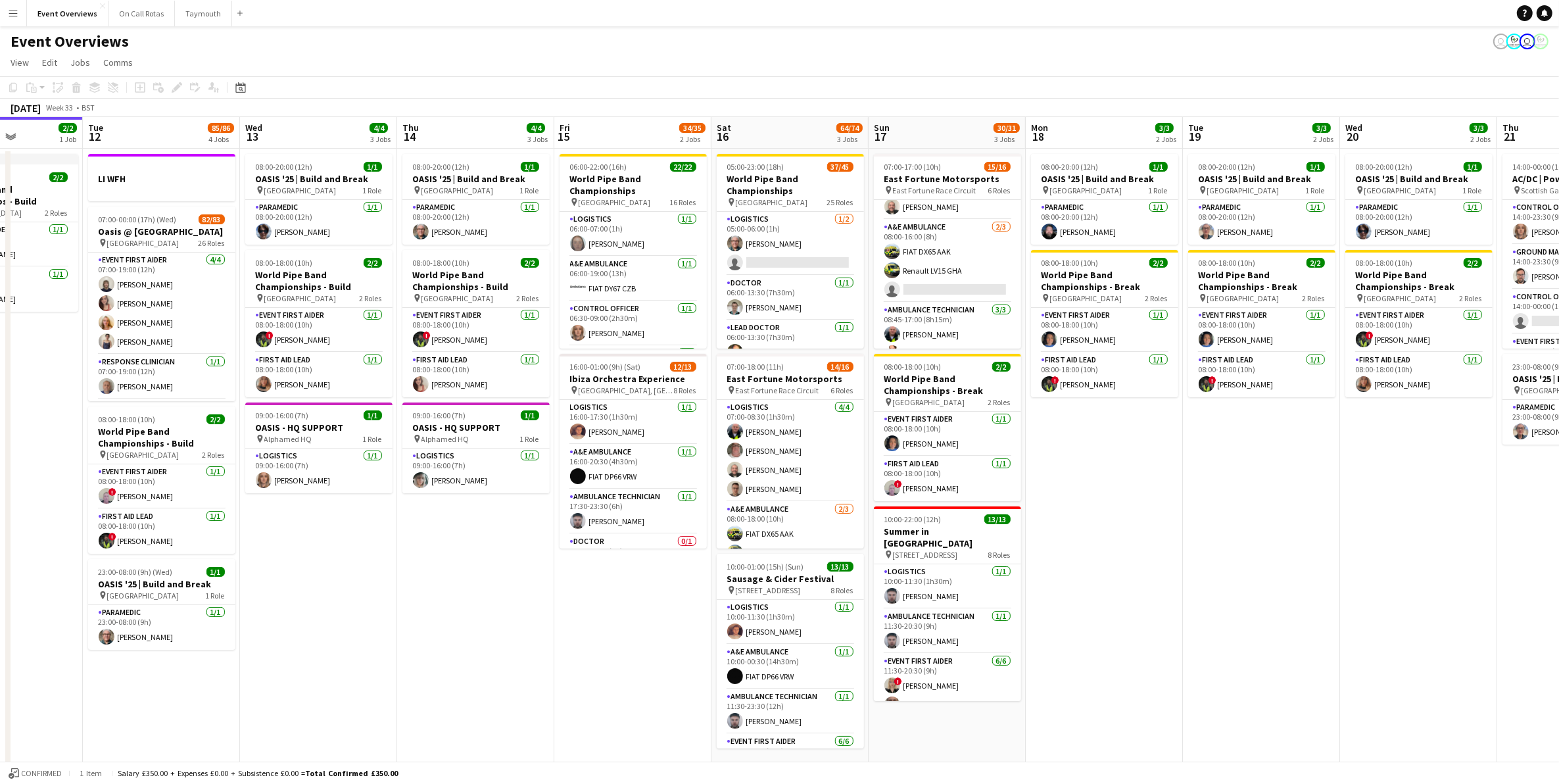
drag, startPoint x: 1208, startPoint y: 616, endPoint x: 509, endPoint y: 541, distance: 703.0
click at [509, 541] on app-calendar-viewport "Sat 9 95/95 2 Jobs Sun 10 13/13 1 Job Mon 11 2/2 1 Job Tue 12 85/86 4 Jobs Wed …" at bounding box center [779, 456] width 1559 height 679
click at [774, 228] on app-card-role "A&E Ambulance [DATE] 06:00-22:00 (16h) FIAT DY67 CZB single-neutral-actions" at bounding box center [790, 247] width 147 height 64
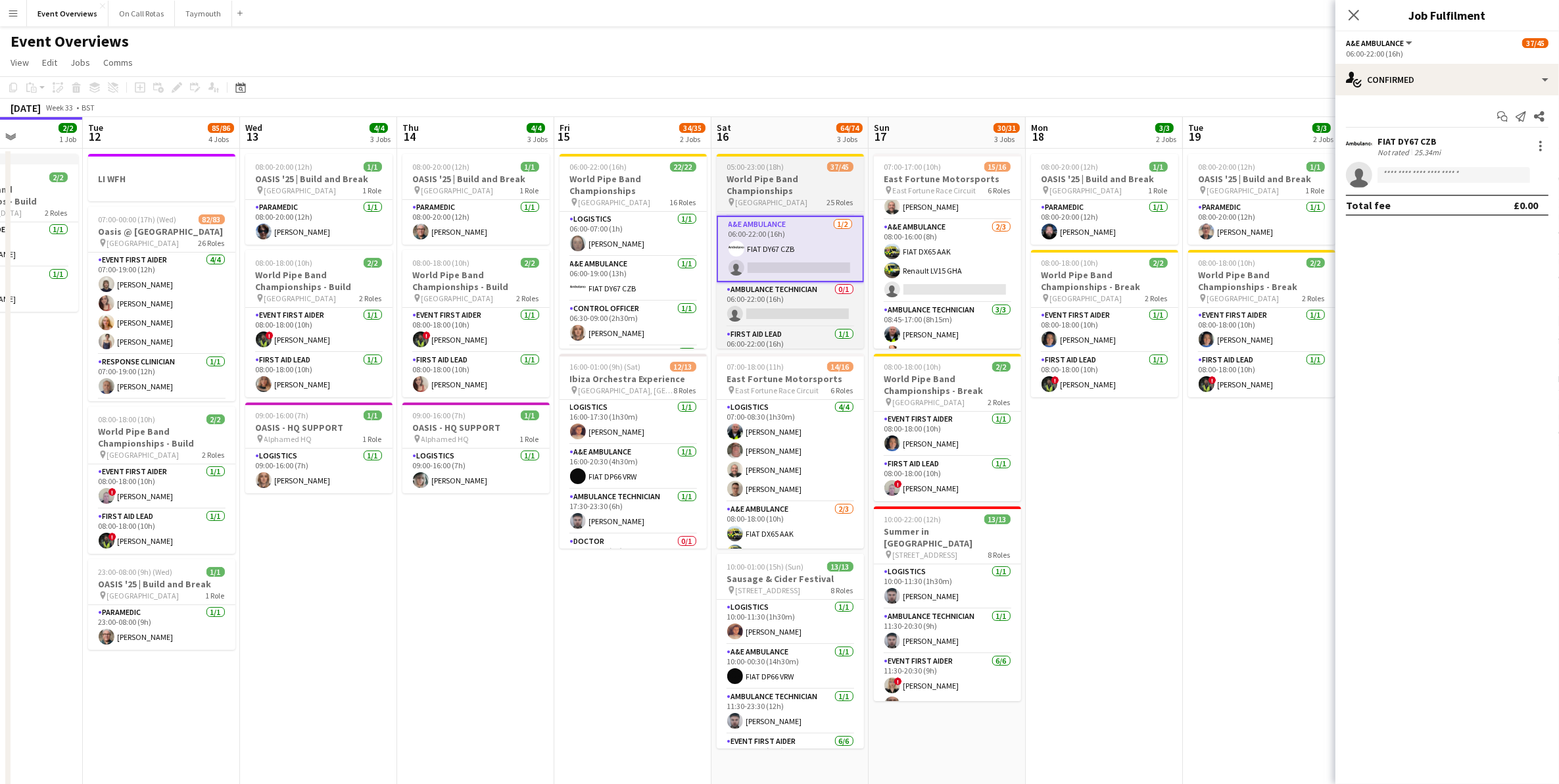
click at [777, 182] on h3 "World Pipe Band Championships" at bounding box center [790, 185] width 147 height 24
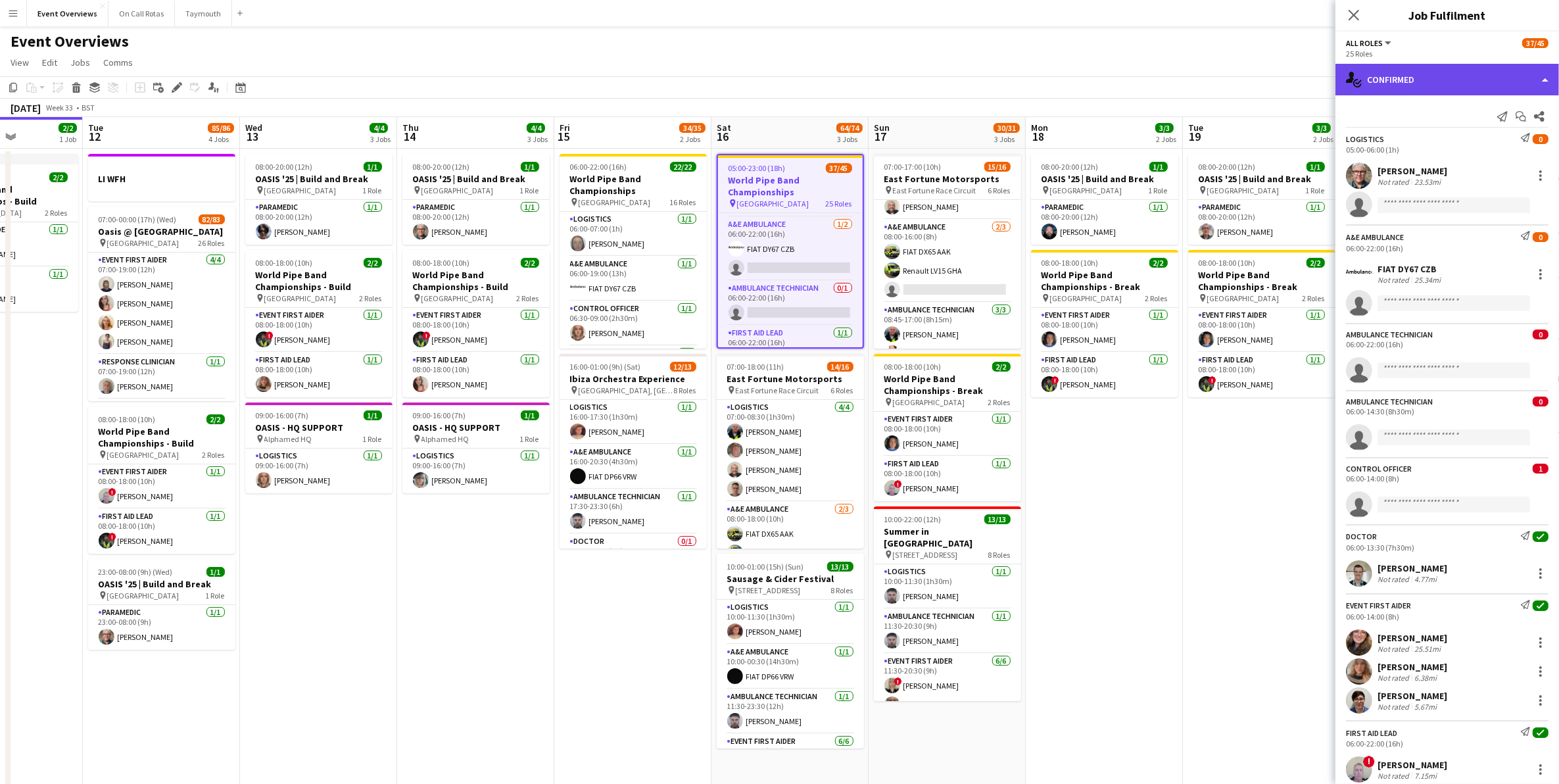
click at [1385, 76] on div "single-neutral-actions-check-2 Confirmed" at bounding box center [1447, 79] width 224 height 31
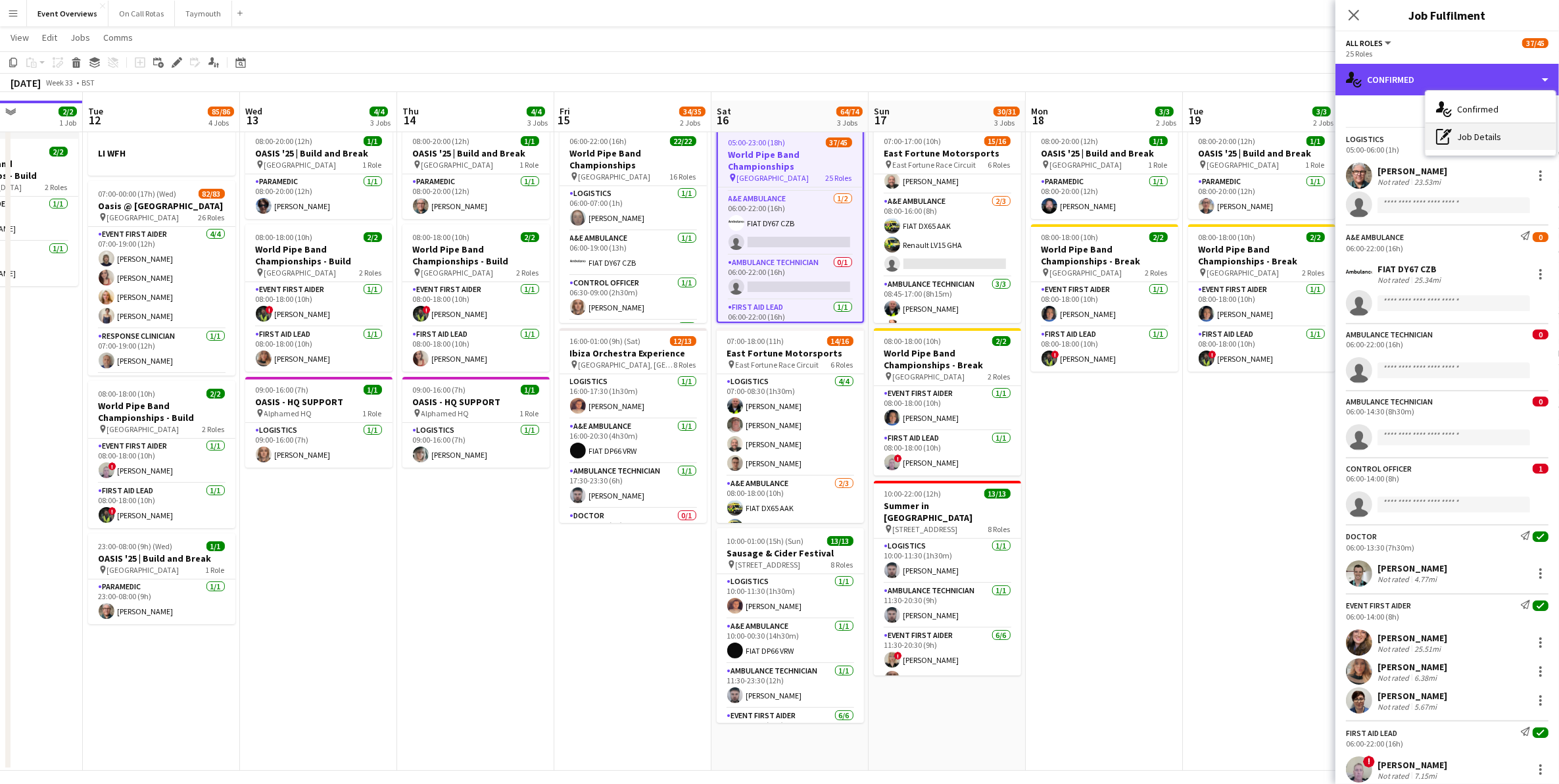
scroll to position [33, 0]
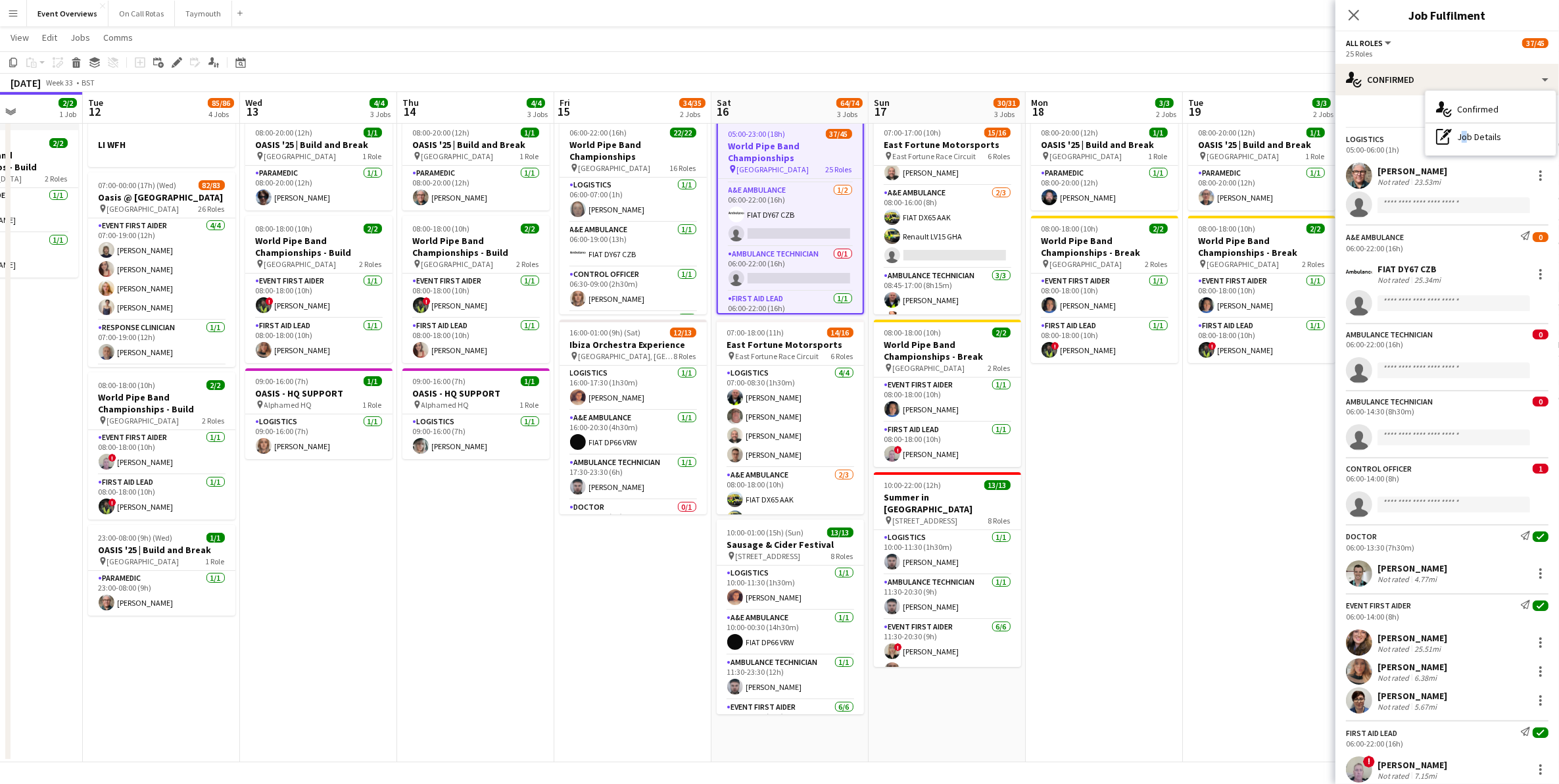
click at [1460, 132] on div "pen-write Job Details" at bounding box center [1490, 137] width 130 height 26
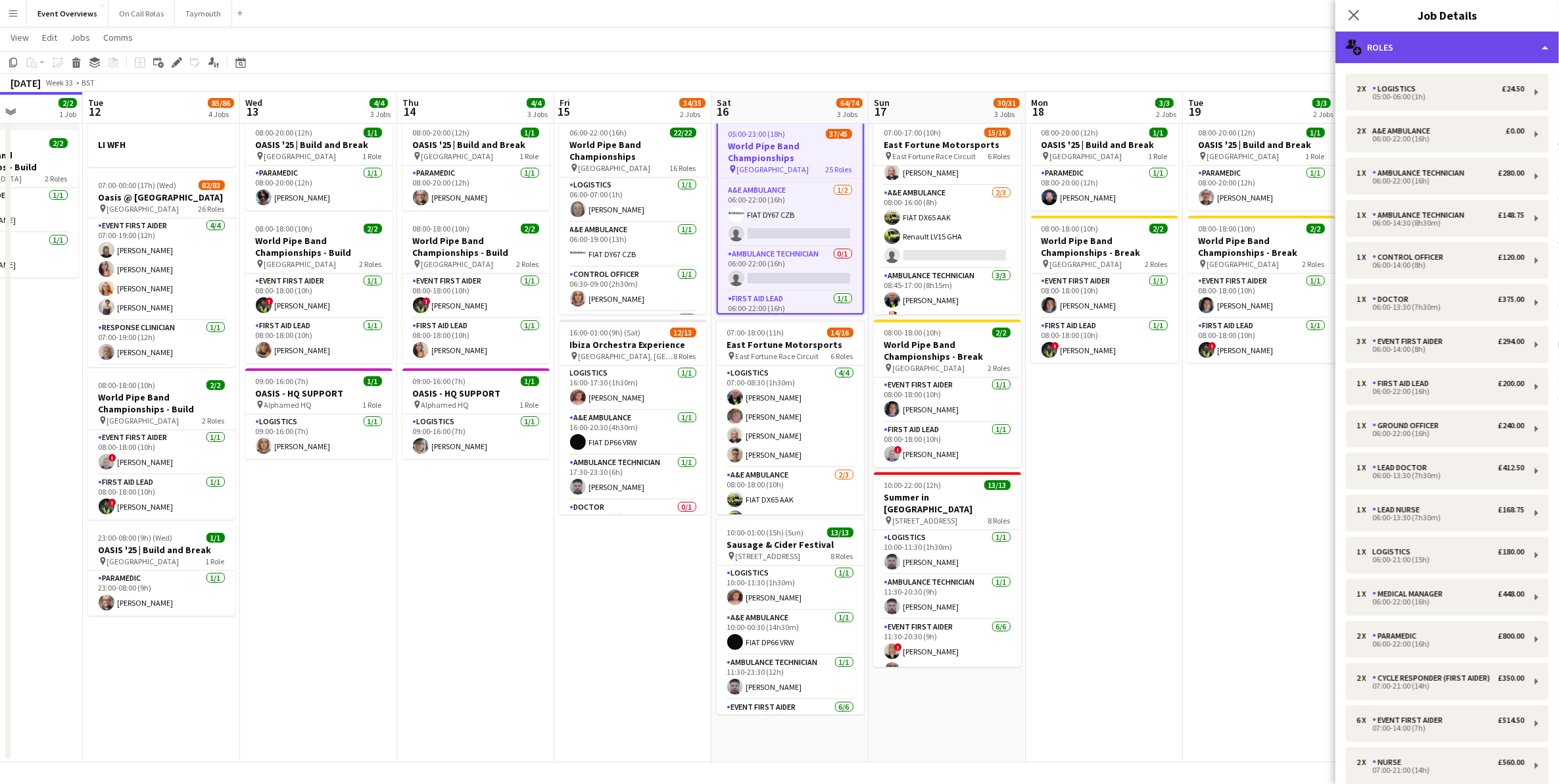
click at [1470, 34] on div "multiple-users-add Roles" at bounding box center [1447, 47] width 224 height 31
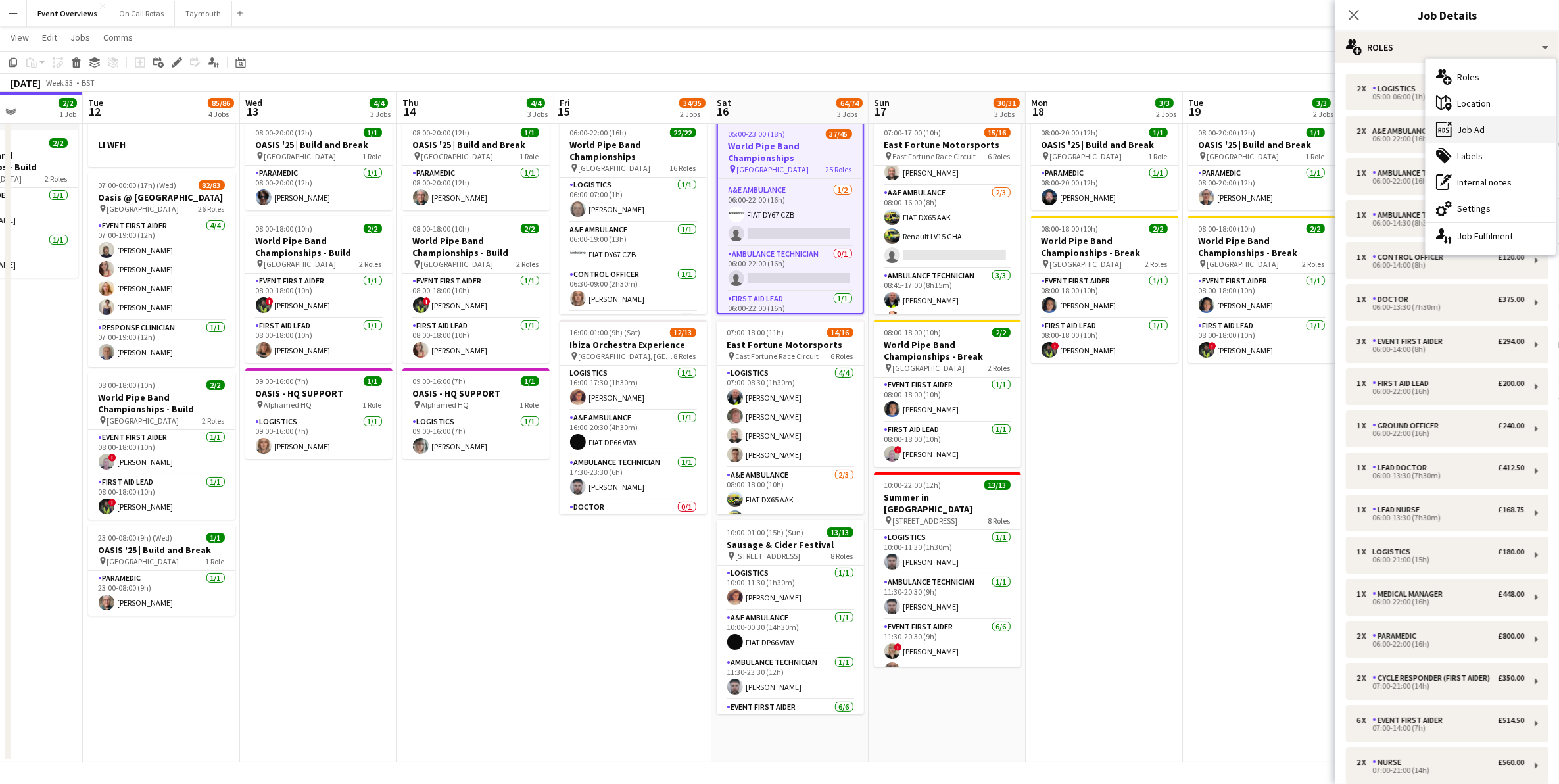
click at [1485, 126] on div "ads-window Job Ad" at bounding box center [1490, 130] width 130 height 26
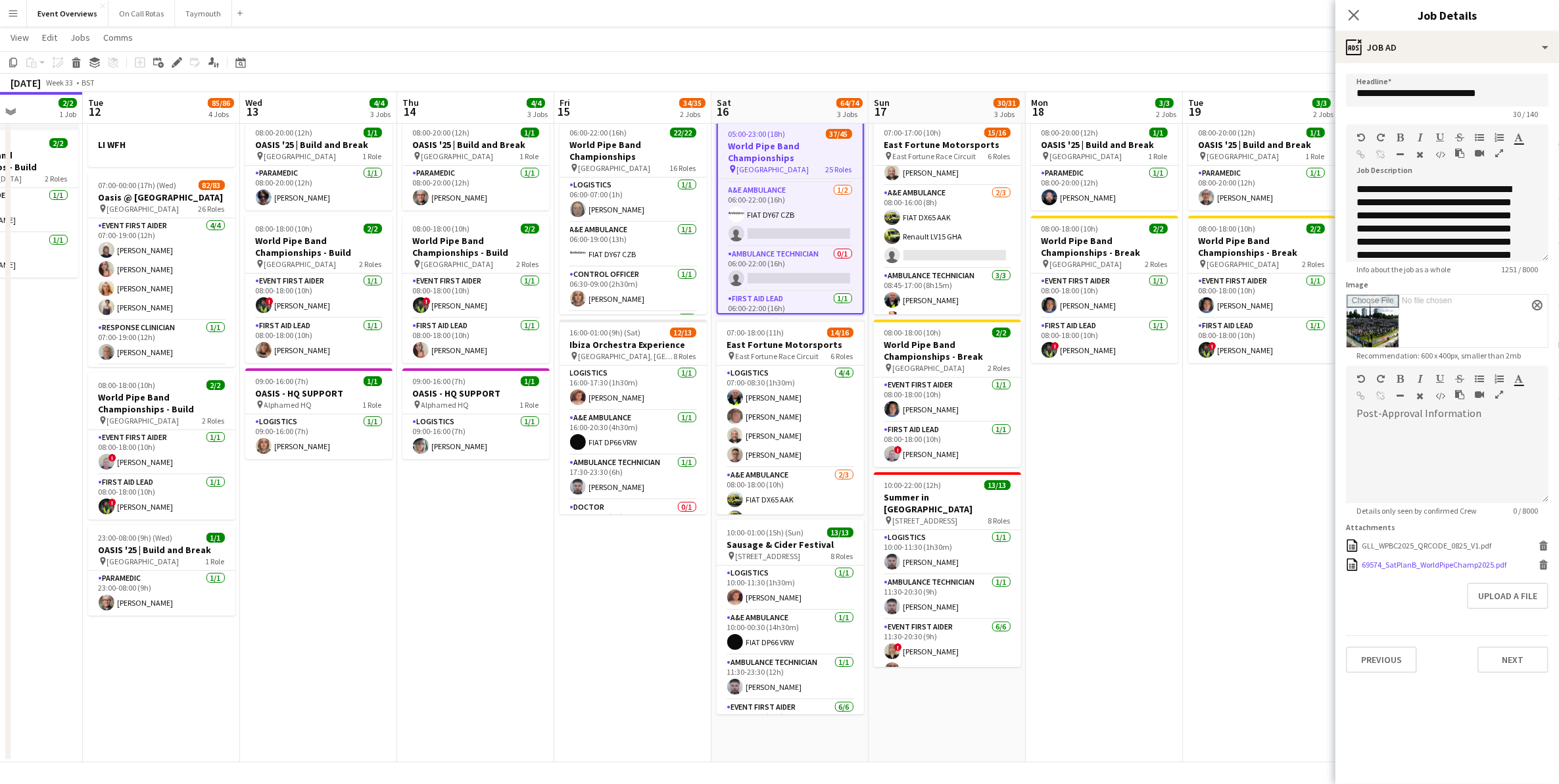
click at [1434, 562] on div "69574_SatPlanB_WorldPipeChamp2025.pdf" at bounding box center [1434, 564] width 144 height 10
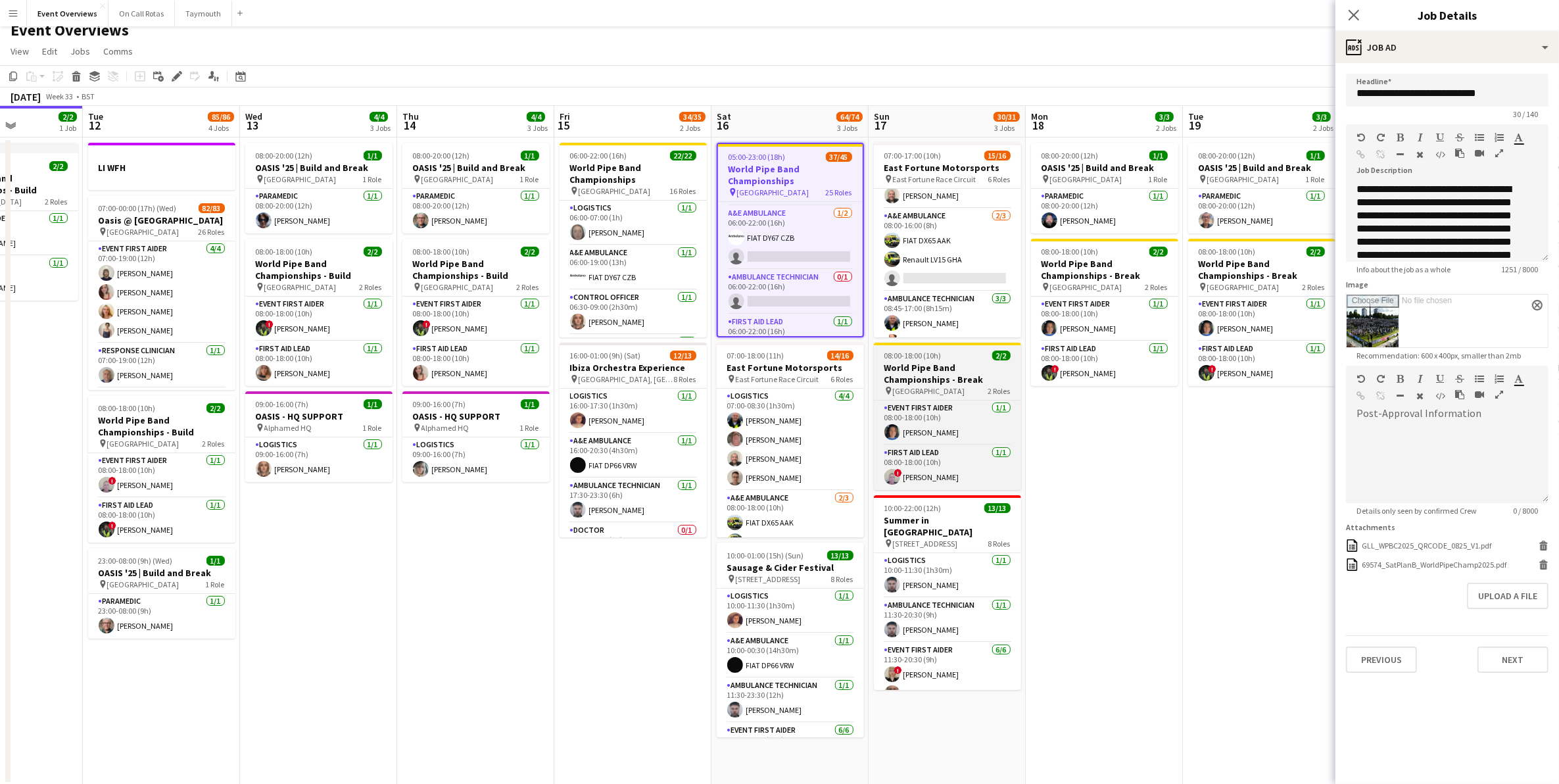
scroll to position [0, 0]
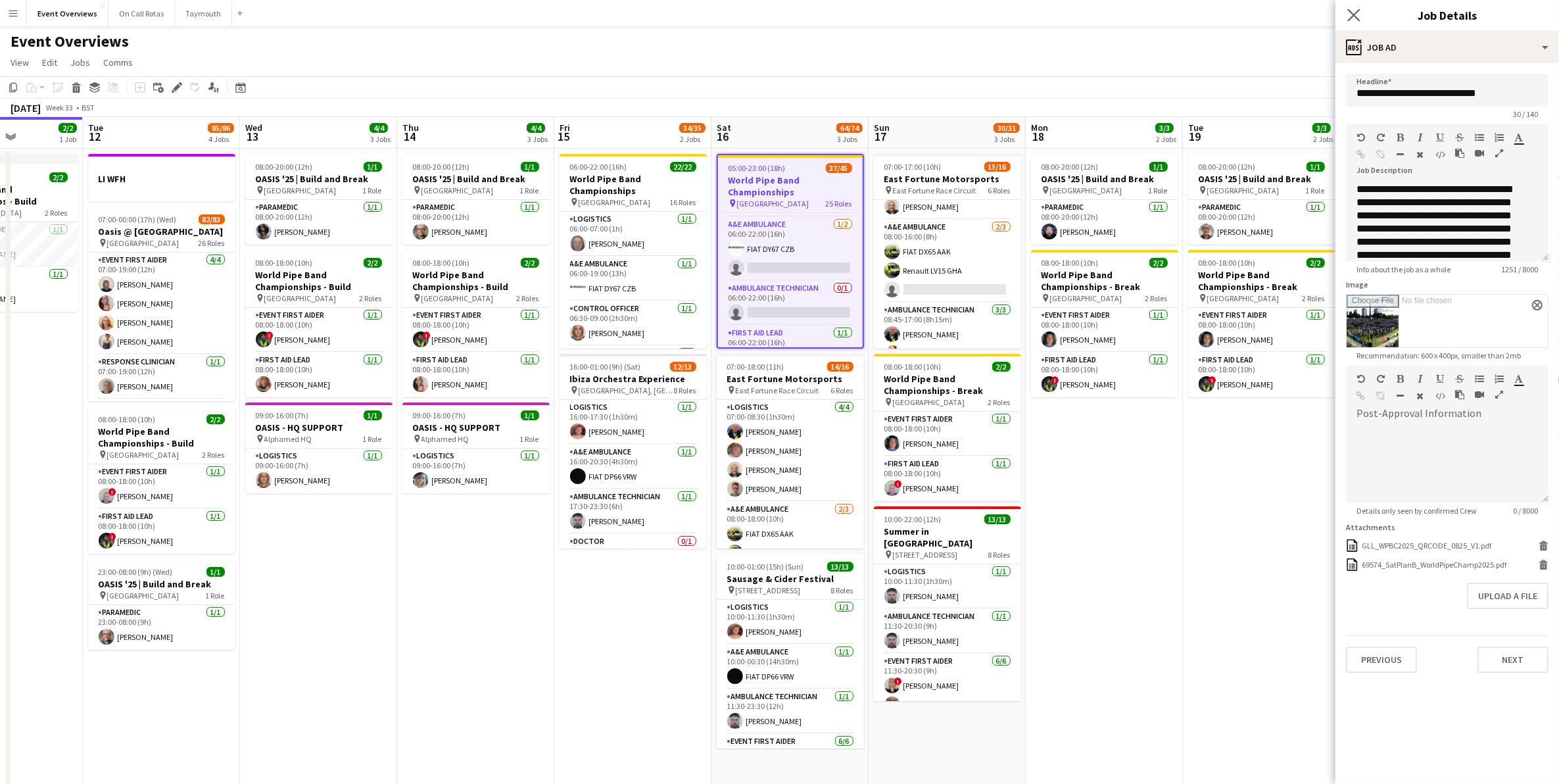
click at [1354, 21] on app-icon "Close pop-in" at bounding box center [1353, 15] width 19 height 19
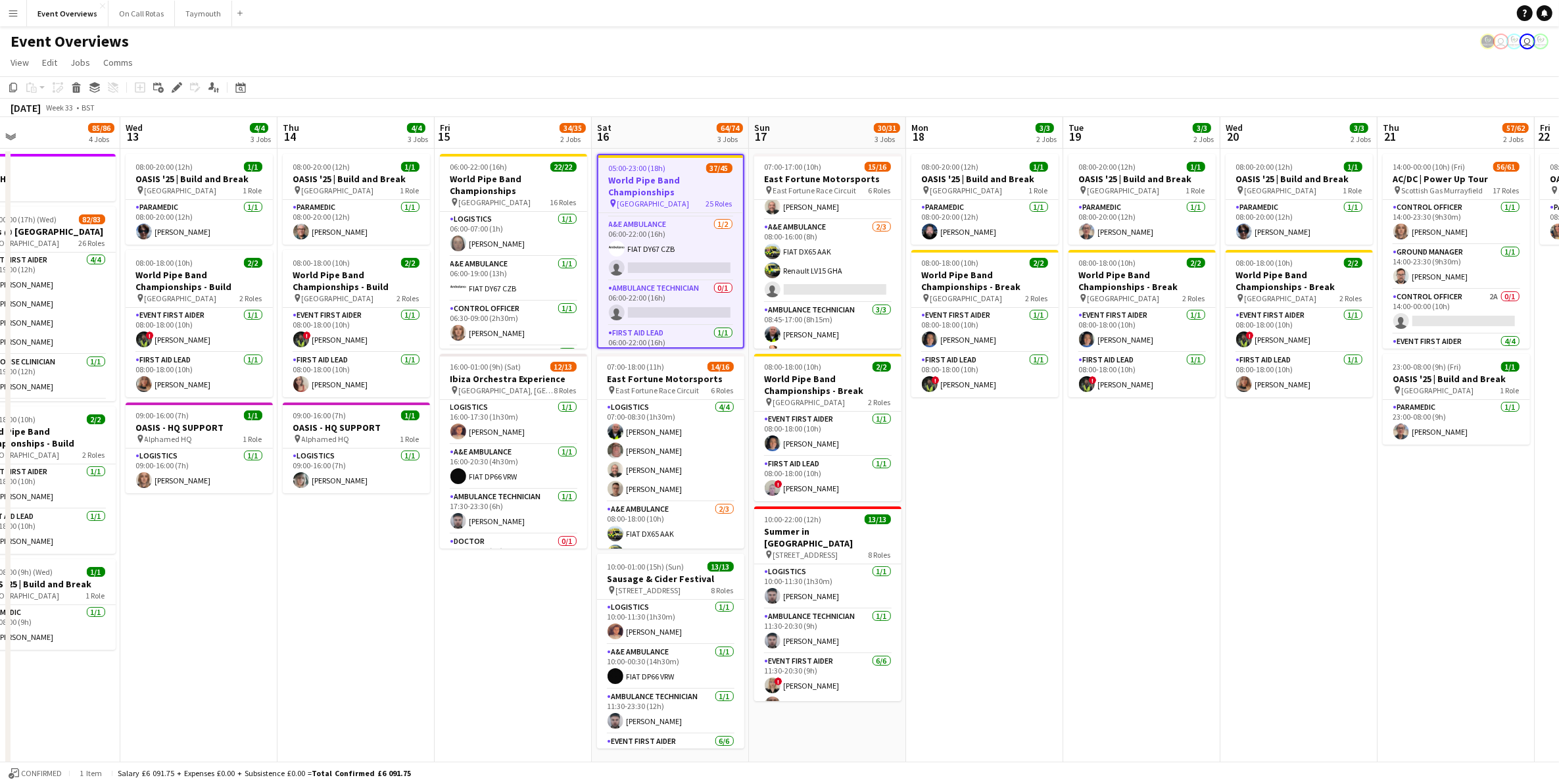
drag, startPoint x: 1214, startPoint y: 595, endPoint x: 1088, endPoint y: 612, distance: 127.1
click at [1093, 607] on app-calendar-viewport "Sat 9 95/95 2 Jobs Sun 10 13/13 1 Job Mon 11 2/2 1 Job Tue 12 85/86 4 Jobs Wed …" at bounding box center [779, 456] width 1559 height 679
click at [663, 209] on app-job-card "05:00-23:00 (18h) 37/45 World Pipe Band Championships pin Glasgow Green 25 Role…" at bounding box center [669, 251] width 147 height 195
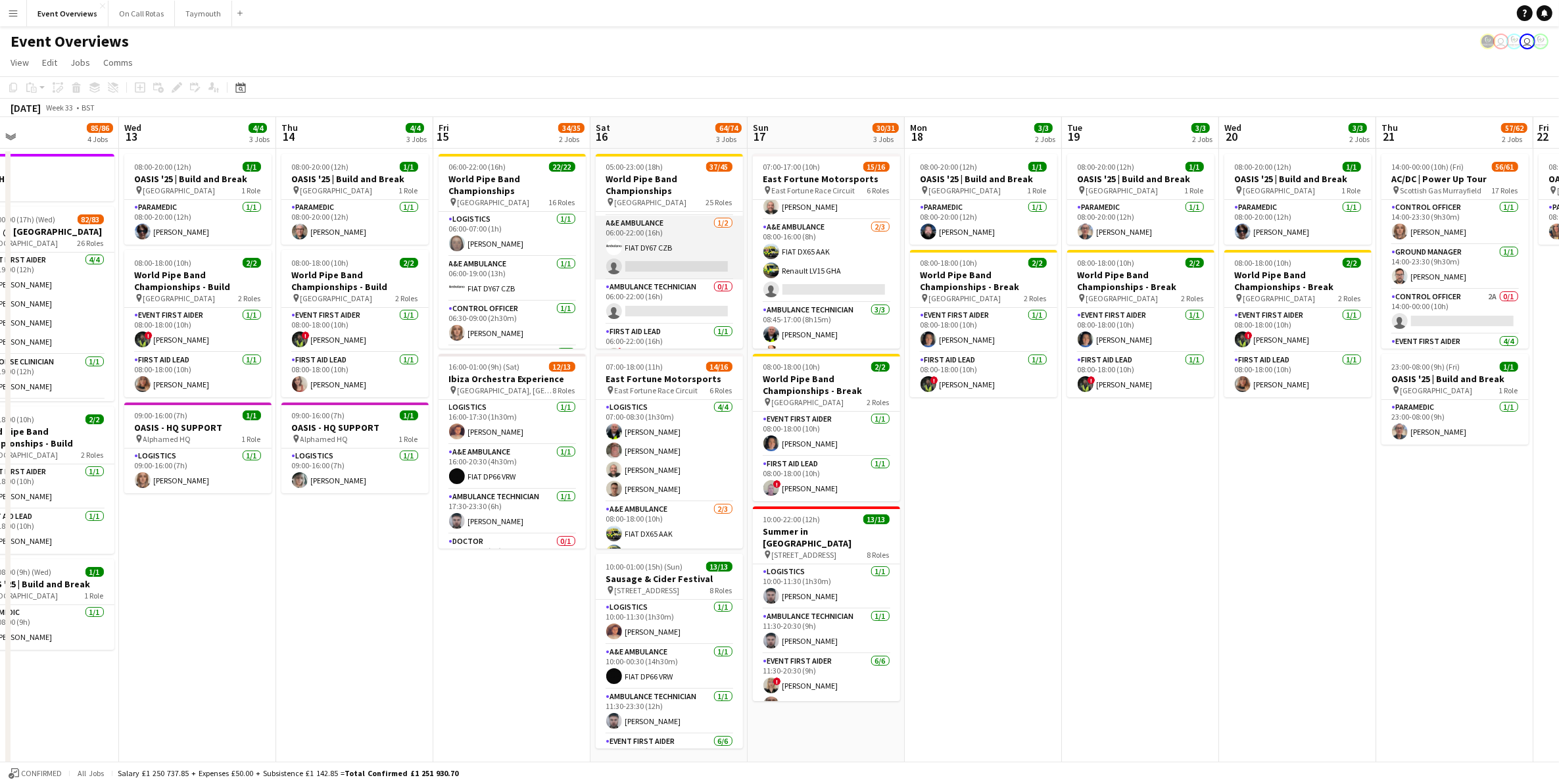
click at [651, 247] on app-card-role "A&E Ambulance [DATE] 06:00-22:00 (16h) FIAT DY67 CZB single-neutral-actions" at bounding box center [669, 247] width 147 height 64
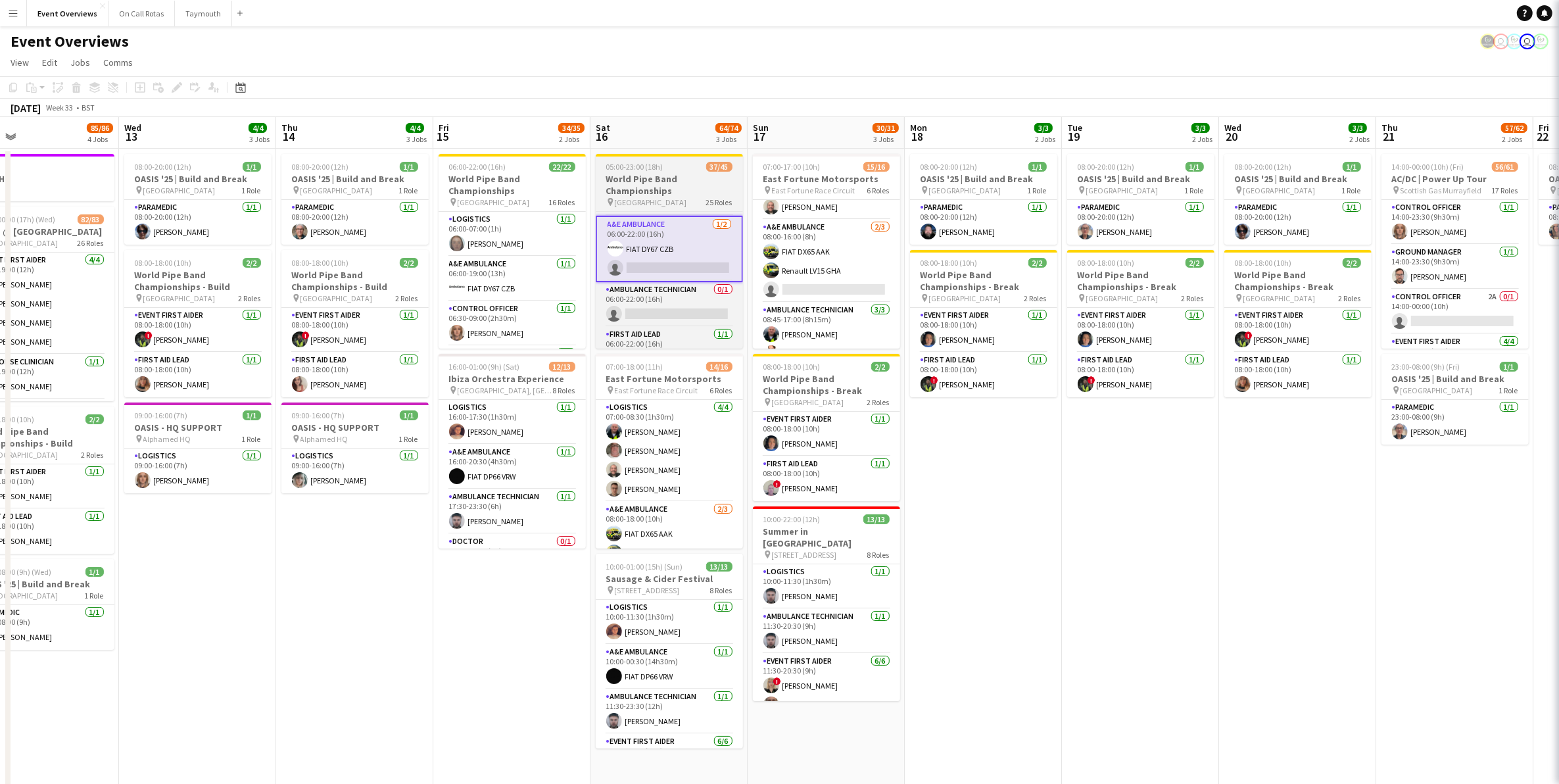
click at [664, 205] on div "pin Glasgow Green 25 Roles" at bounding box center [669, 201] width 147 height 11
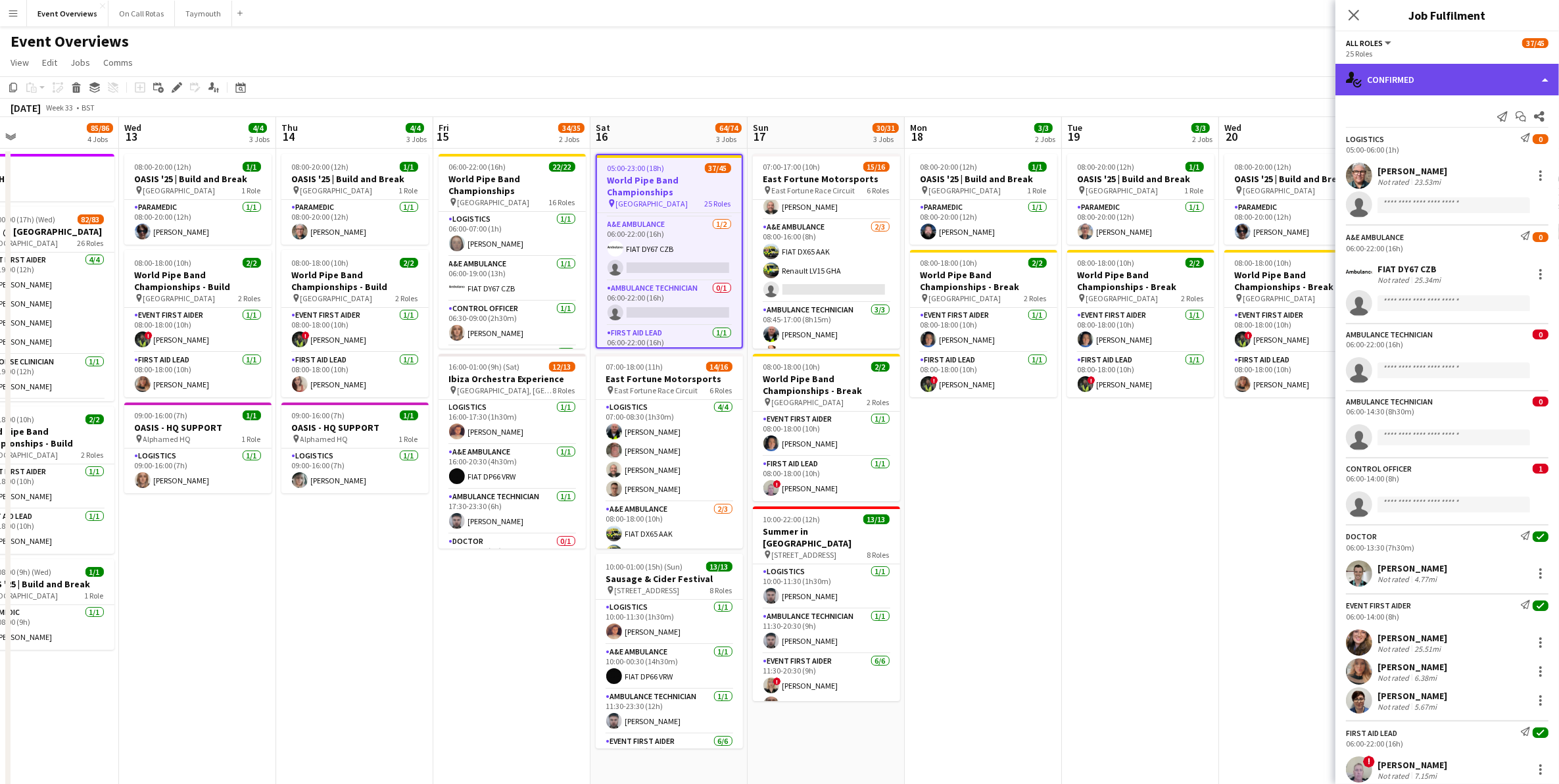
click at [1401, 77] on div "single-neutral-actions-check-2 Confirmed" at bounding box center [1447, 79] width 224 height 31
click at [1467, 128] on div "pen-write Job Details" at bounding box center [1490, 137] width 130 height 26
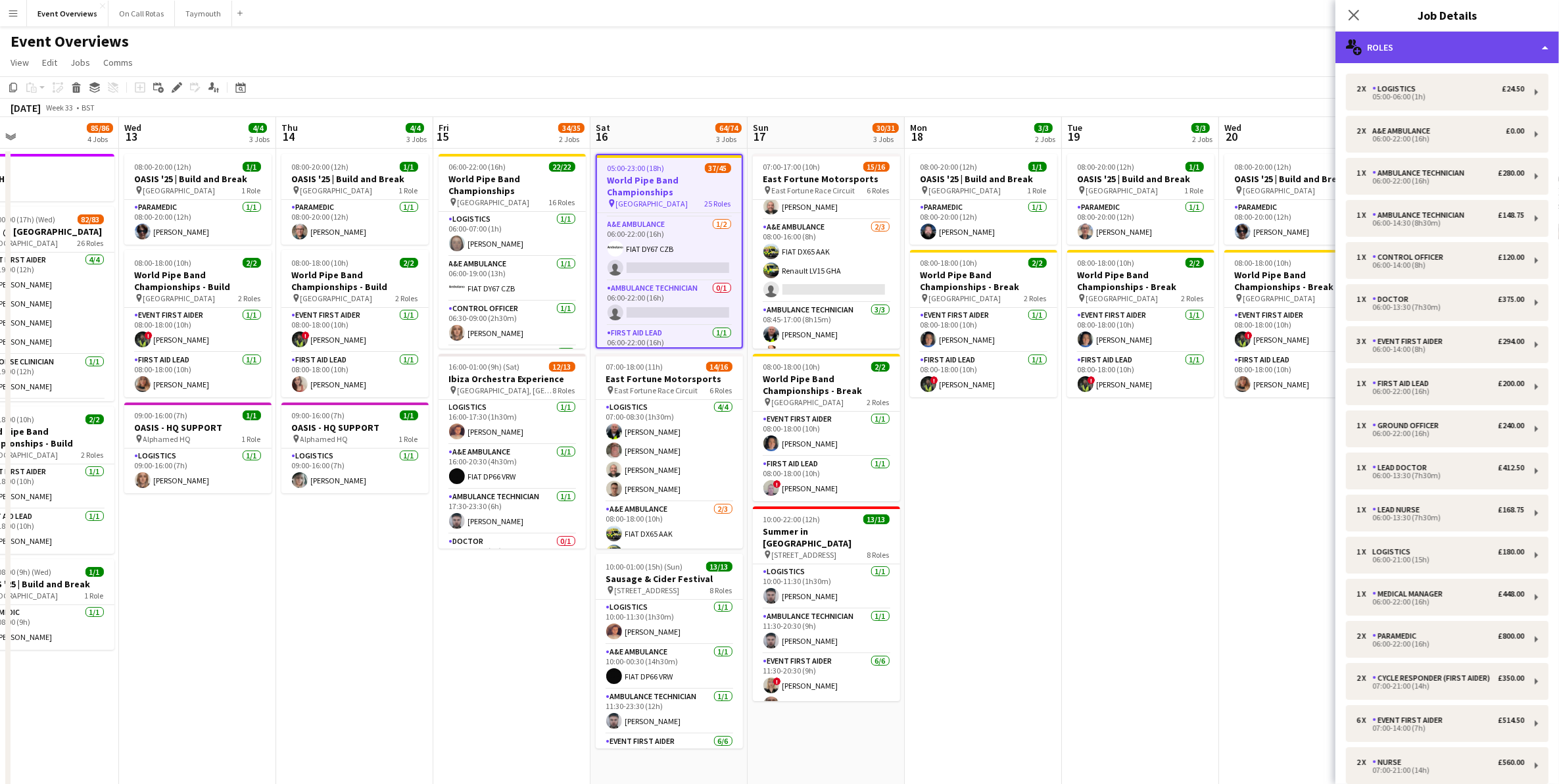
click at [1402, 50] on div "multiple-users-add Roles" at bounding box center [1447, 47] width 224 height 31
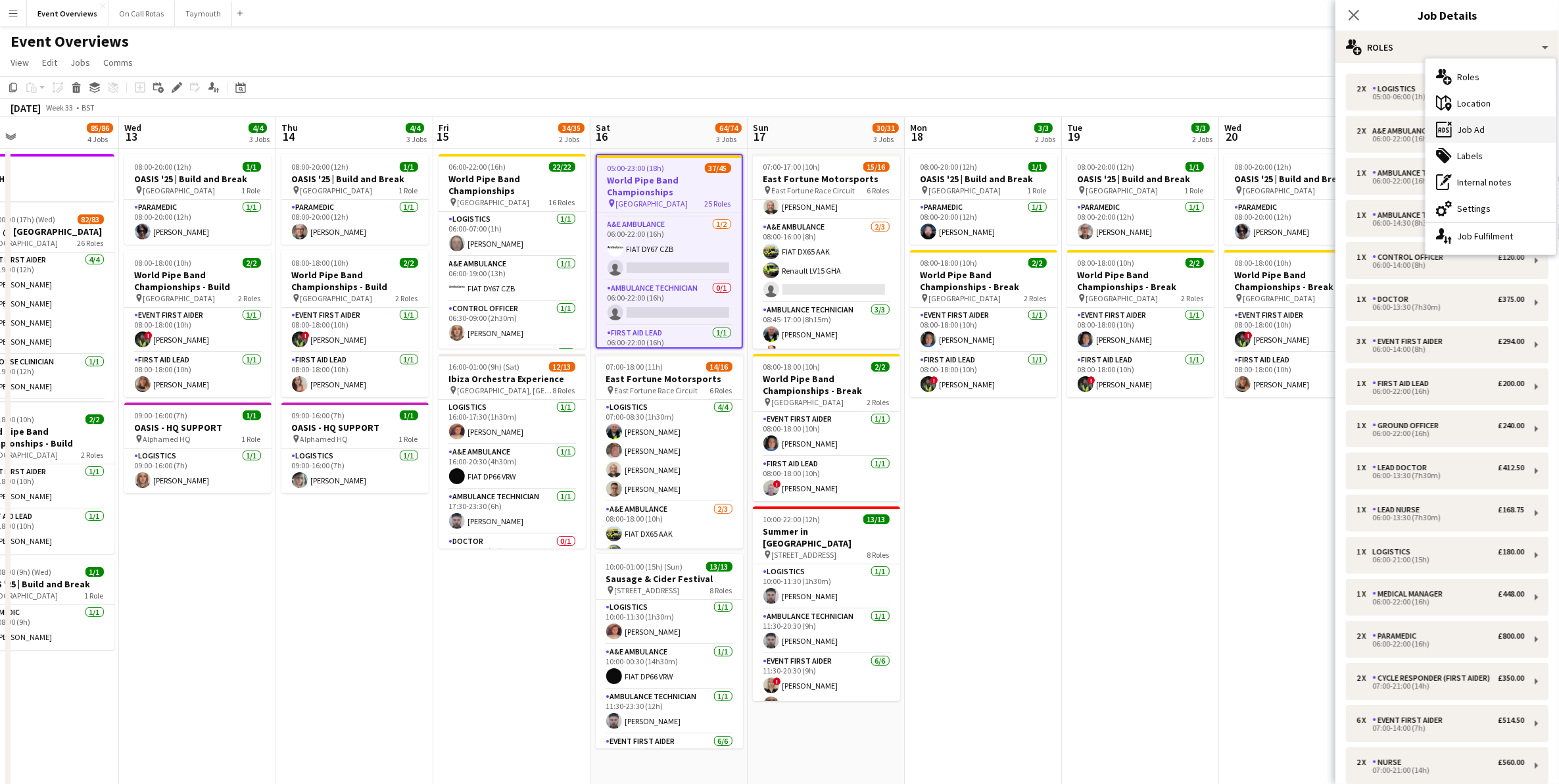
click at [1472, 131] on div "ads-window Job Ad" at bounding box center [1490, 130] width 130 height 26
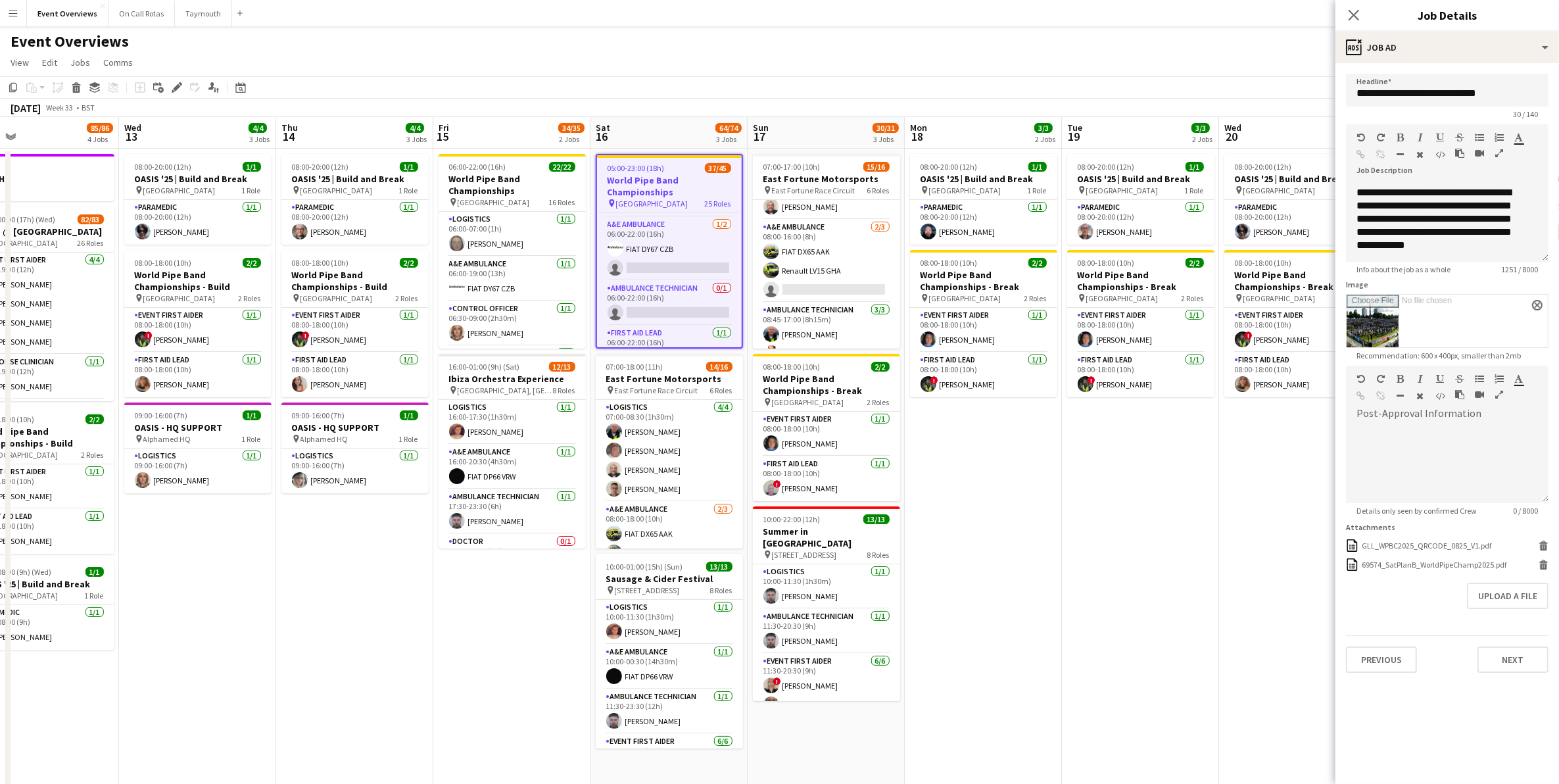
scroll to position [0, 0]
click at [1358, 10] on icon at bounding box center [1353, 14] width 12 height 12
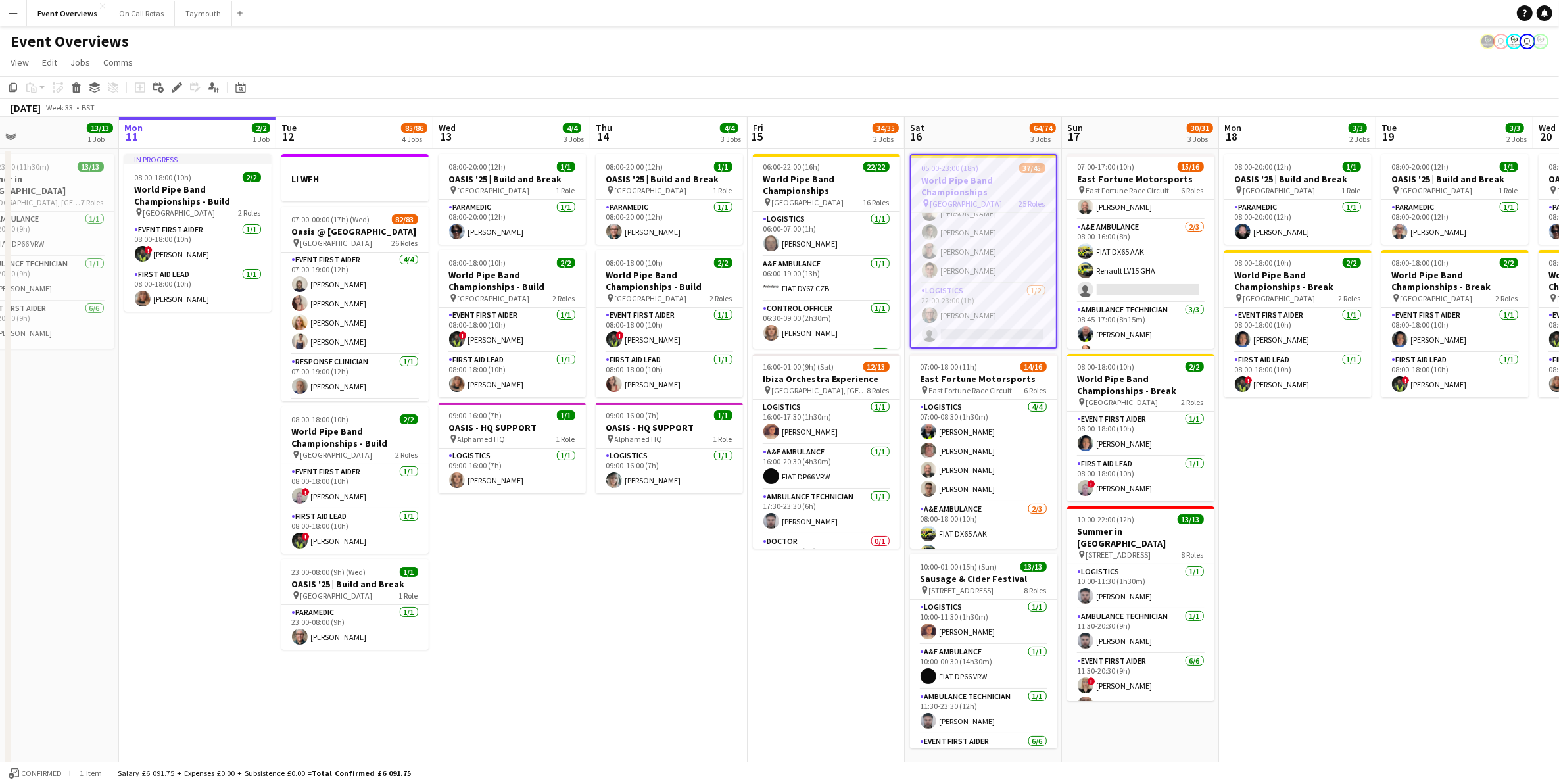
scroll to position [0, 364]
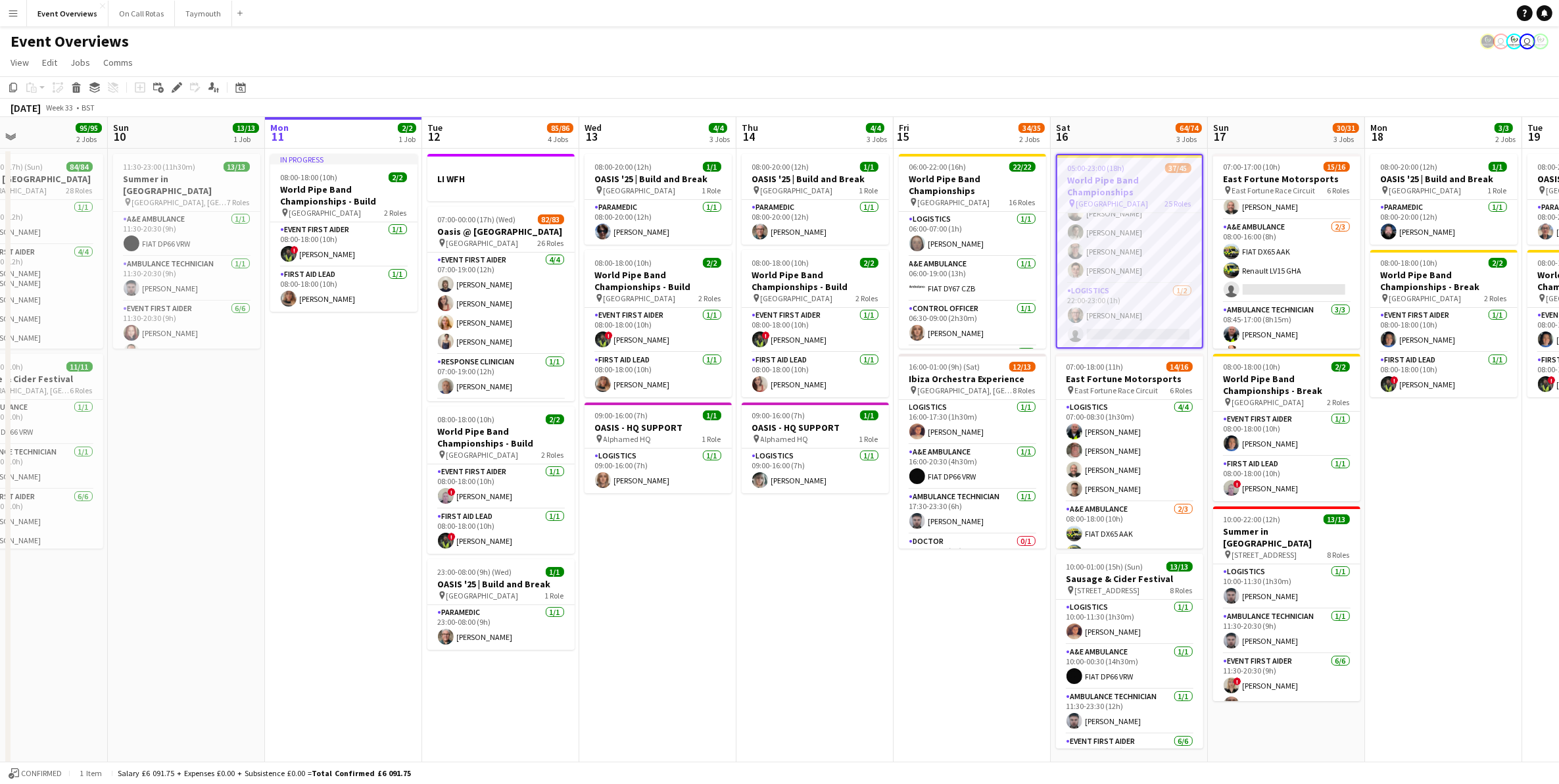
click at [927, 718] on app-calendar-viewport "Thu 7 4/4 3 Jobs Fri 8 96/97 2 Jobs Sat 9 95/95 2 Jobs Sun 10 13/13 1 Job Mon 1…" at bounding box center [779, 456] width 1559 height 679
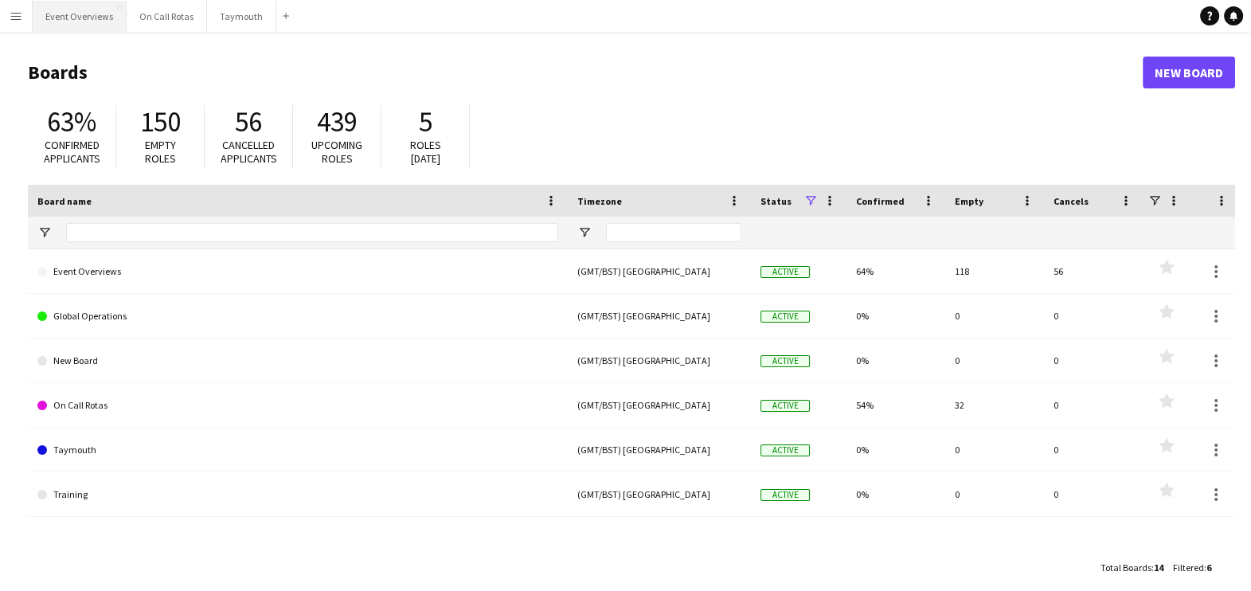
click at [69, 14] on button "Event Overviews Close" at bounding box center [80, 16] width 94 height 31
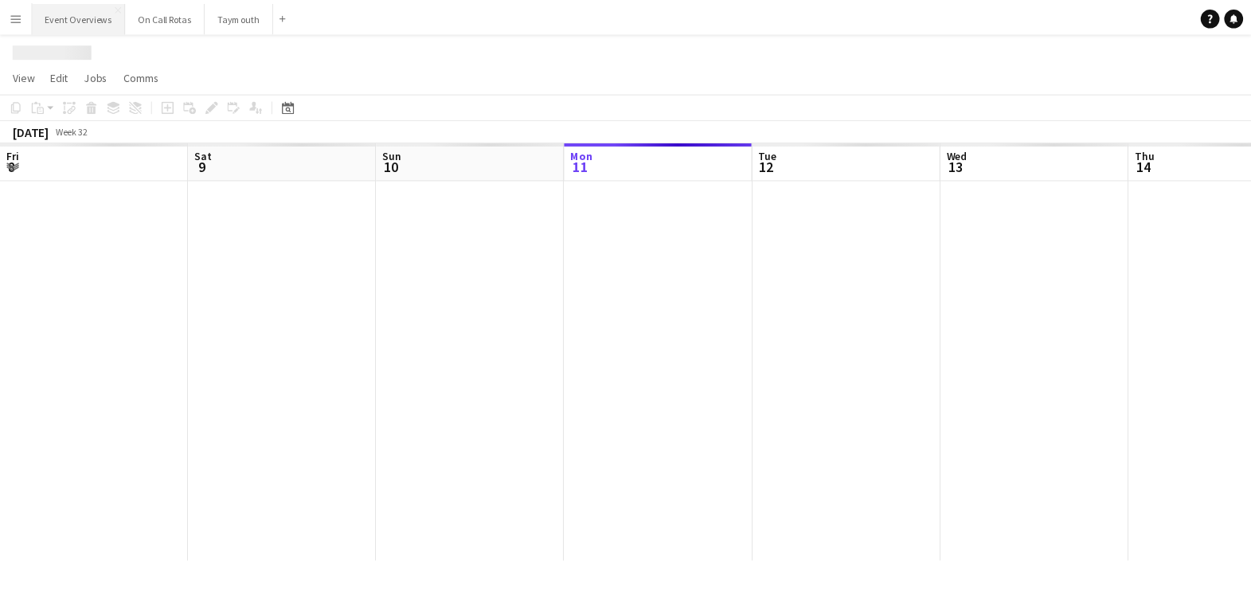
scroll to position [0, 381]
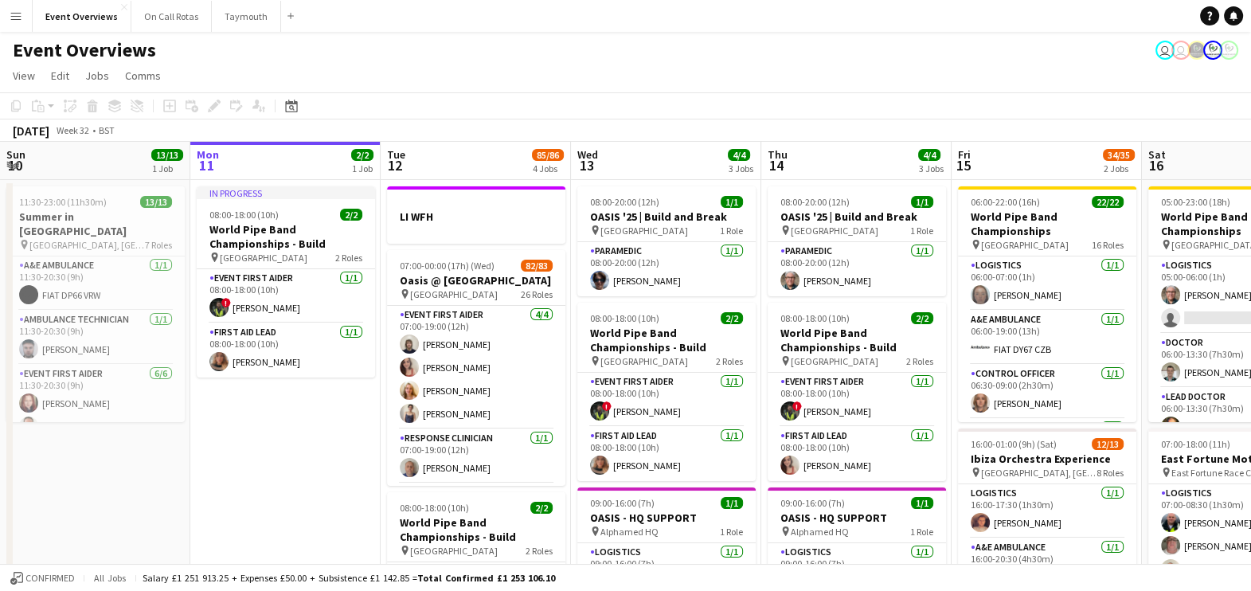
drag, startPoint x: -1, startPoint y: 456, endPoint x: 0, endPoint y: 491, distance: 34.3
click at [0, 456] on html "Menu Boards Boards Boards All jobs Status Workforce Workforce My Workforce Recr…" at bounding box center [625, 482] width 1251 height 965
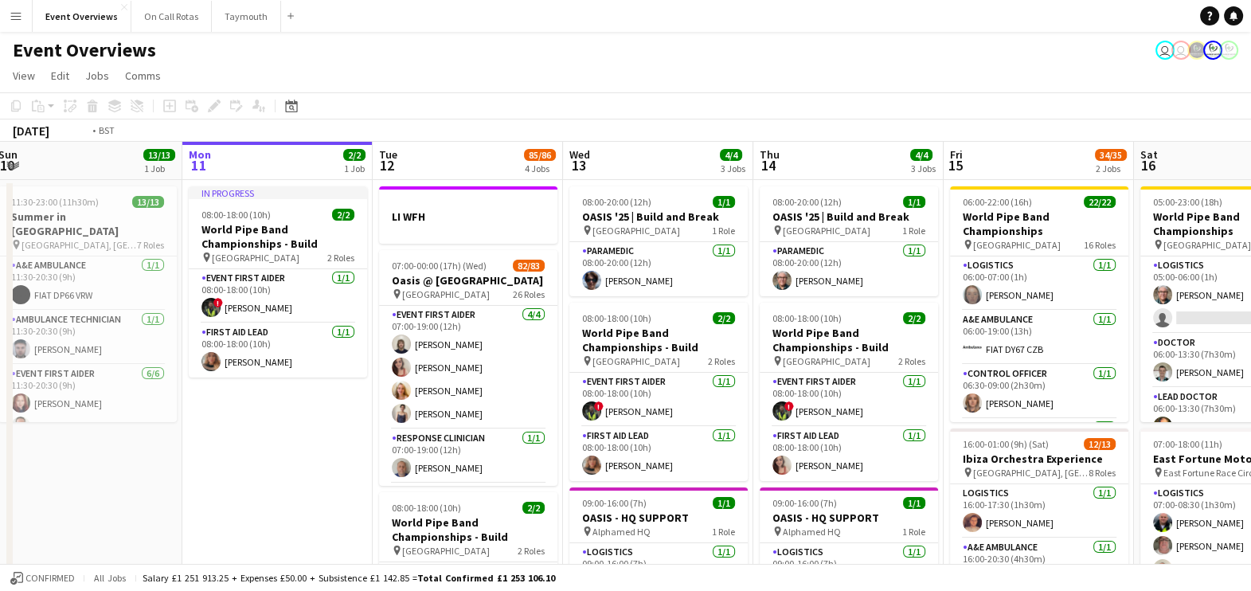
scroll to position [0, 683]
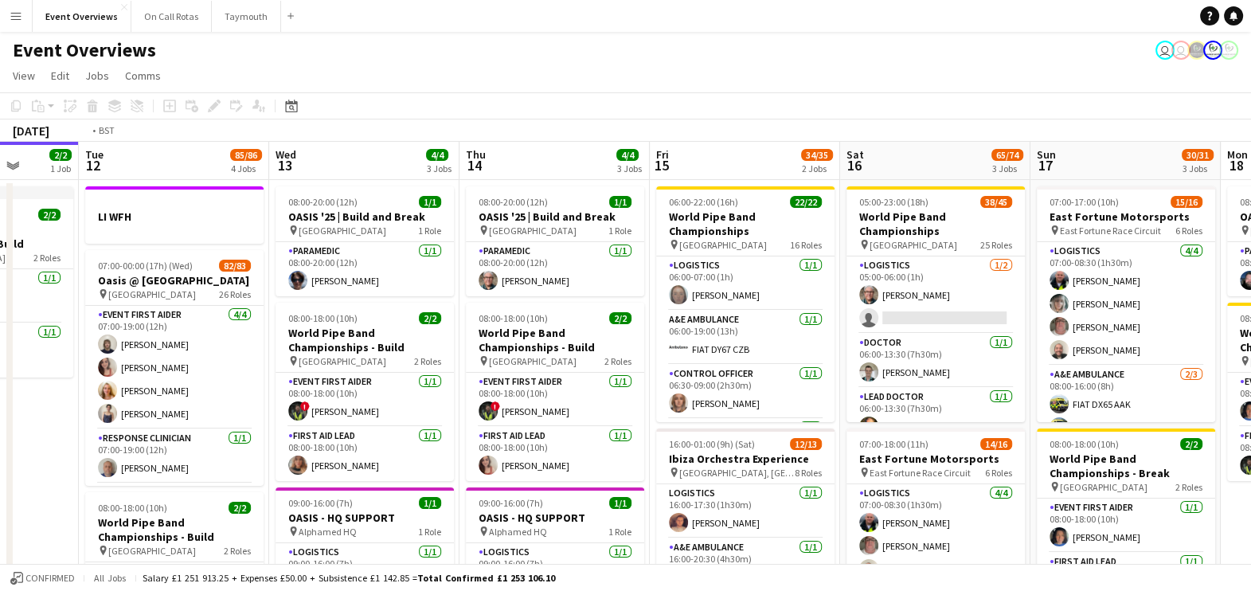
drag, startPoint x: 328, startPoint y: 462, endPoint x: -4, endPoint y: 496, distance: 333.9
click at [0, 496] on html "Menu Boards Boards Boards All jobs Status Workforce Workforce My Workforce Recr…" at bounding box center [625, 482] width 1251 height 965
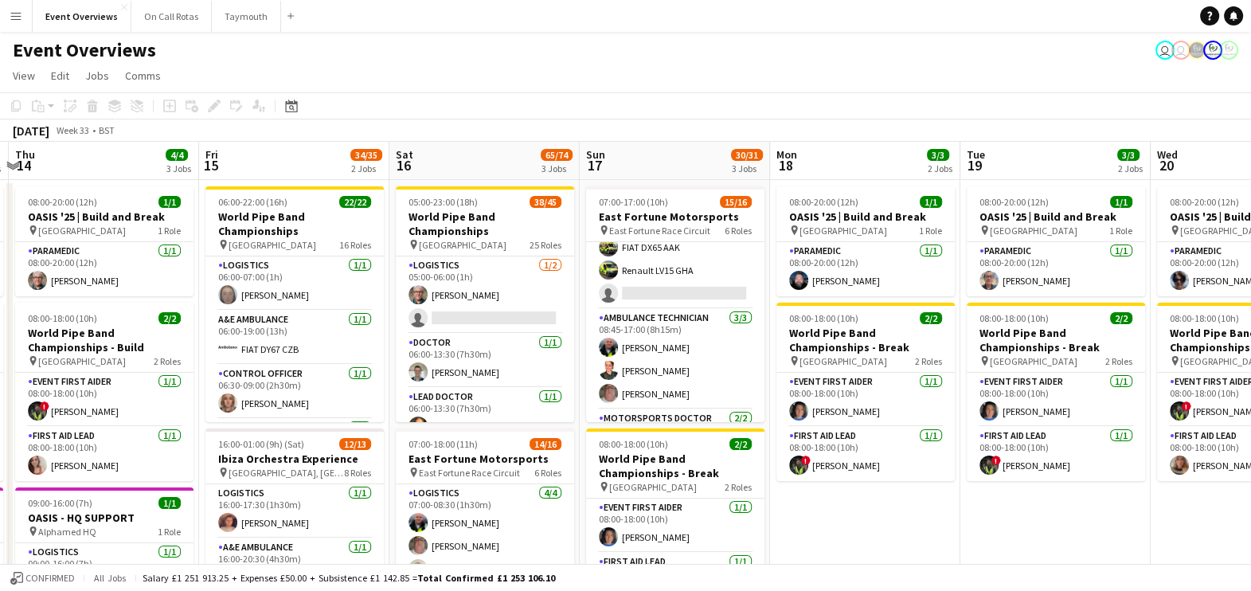
scroll to position [0, 583]
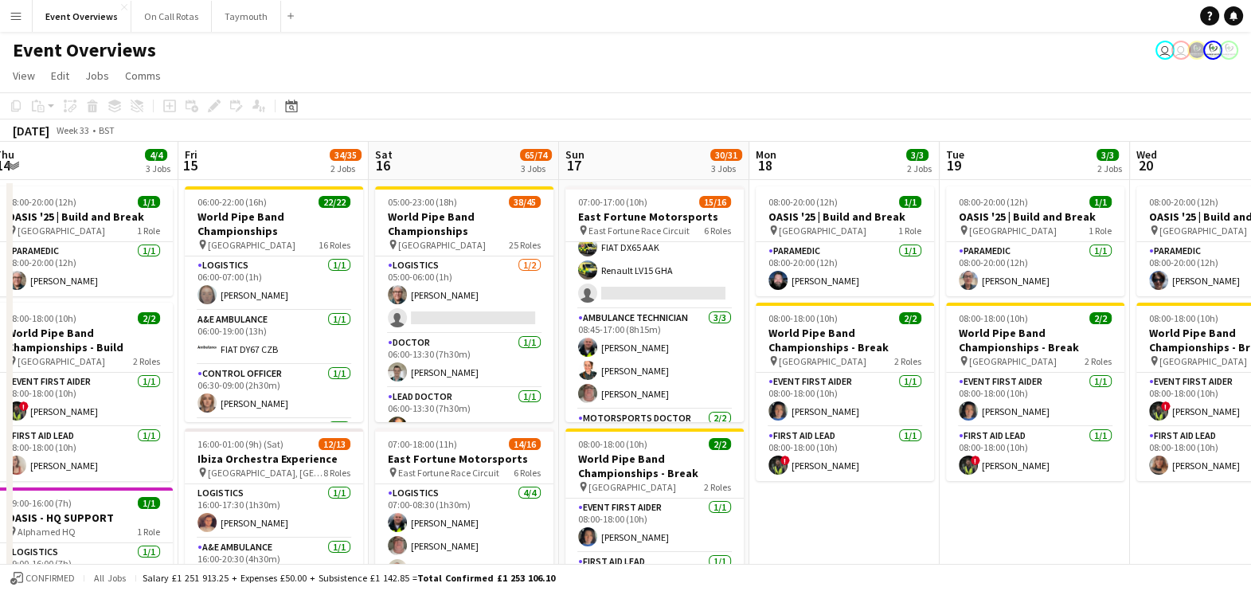
drag, startPoint x: 1240, startPoint y: 510, endPoint x: 769, endPoint y: 499, distance: 471.7
click at [769, 499] on app-calendar-viewport "Mon 11 2/2 1 Job Tue 12 85/86 4 Jobs Wed 13 4/4 3 Jobs Thu 14 4/4 3 Jobs Fri 15…" at bounding box center [625, 540] width 1251 height 797
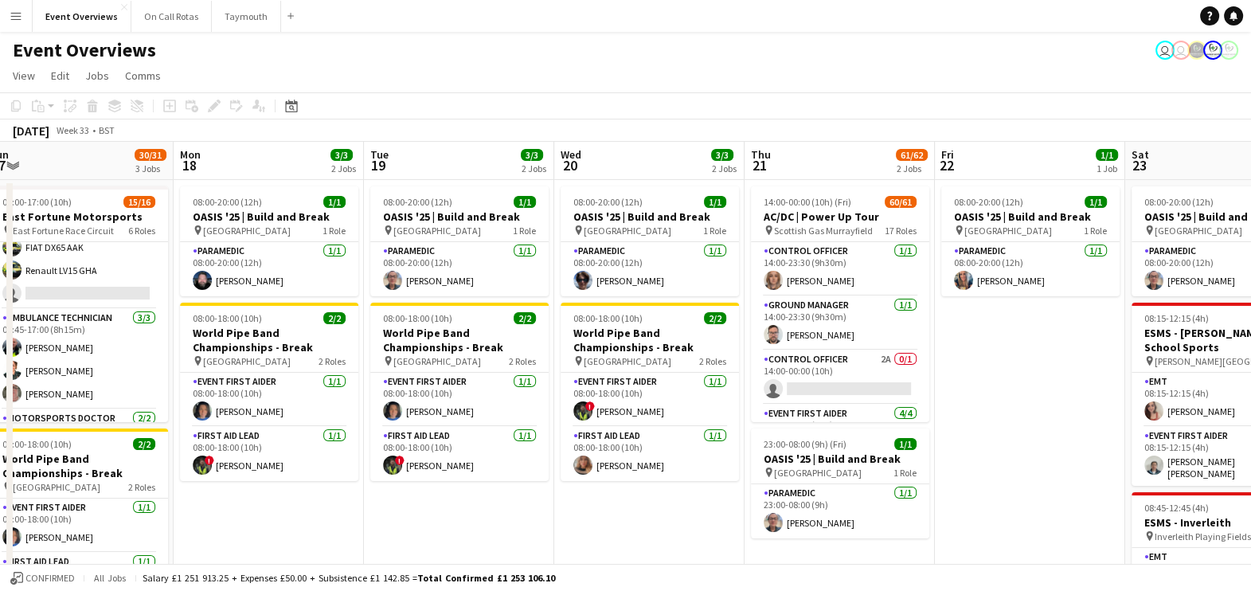
scroll to position [0, 604]
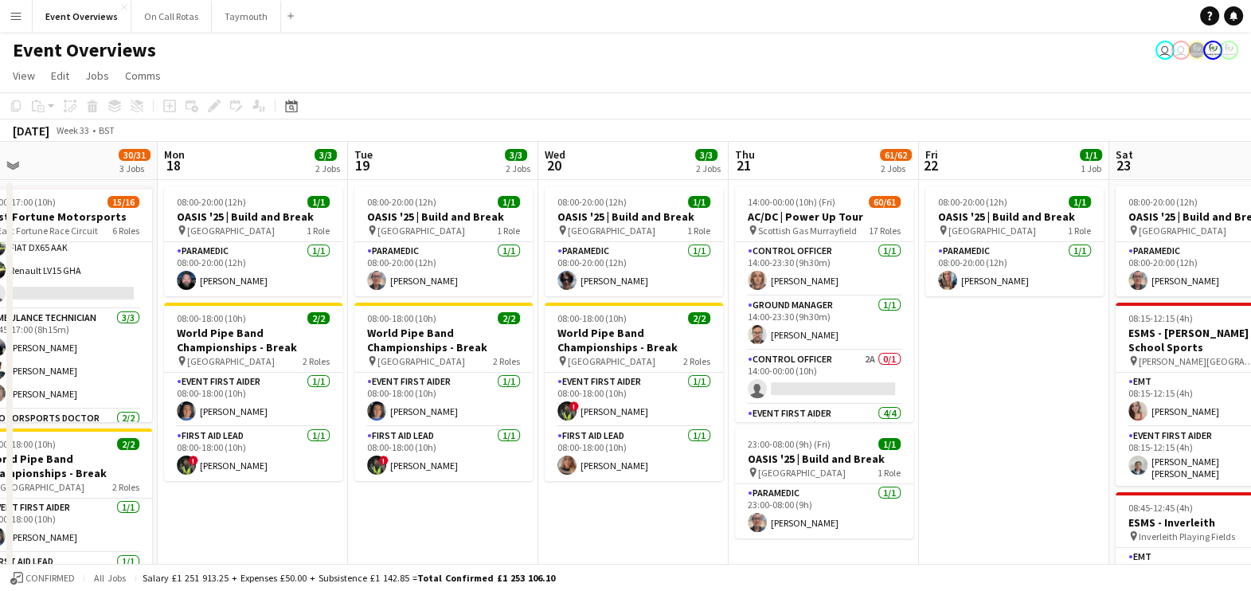
drag, startPoint x: 1142, startPoint y: 497, endPoint x: 550, endPoint y: 556, distance: 594.8
click at [550, 556] on app-calendar-viewport "Thu 14 4/4 3 Jobs Fri 15 34/35 2 Jobs Sat 16 65/74 3 Jobs Sun 17 30/31 3 Jobs M…" at bounding box center [625, 553] width 1251 height 823
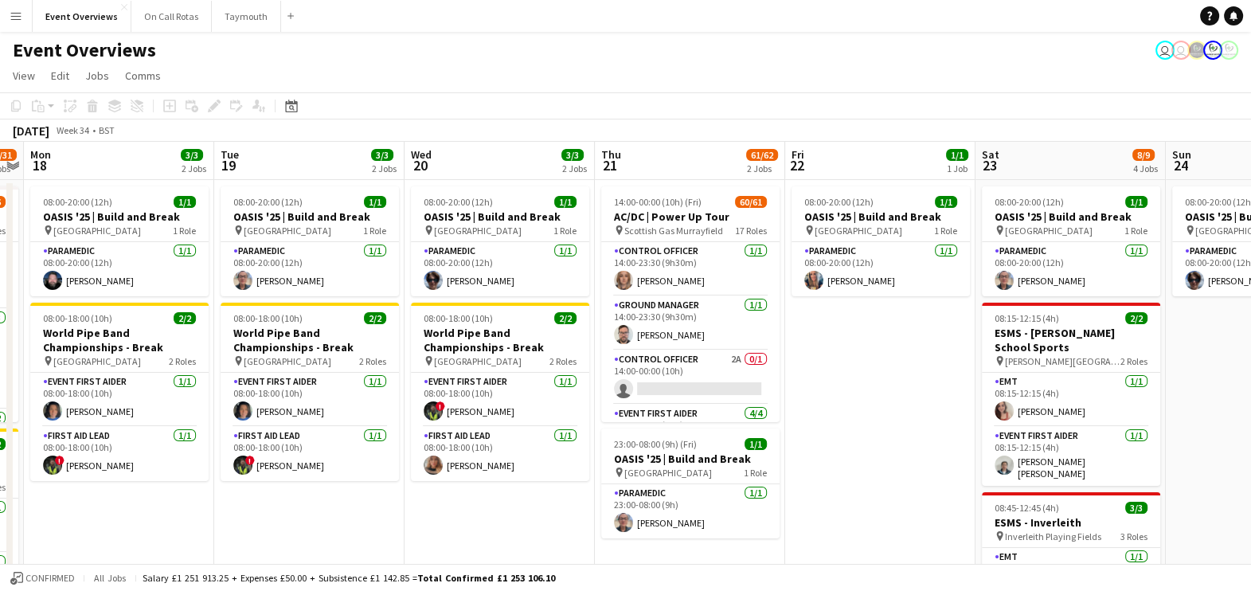
drag, startPoint x: 989, startPoint y: 488, endPoint x: 654, endPoint y: 437, distance: 339.3
click at [654, 437] on app-calendar-viewport "Fri 15 34/35 2 Jobs Sat 16 65/74 3 Jobs Sun 17 30/31 3 Jobs Mon 18 3/3 2 Jobs T…" at bounding box center [625, 553] width 1251 height 823
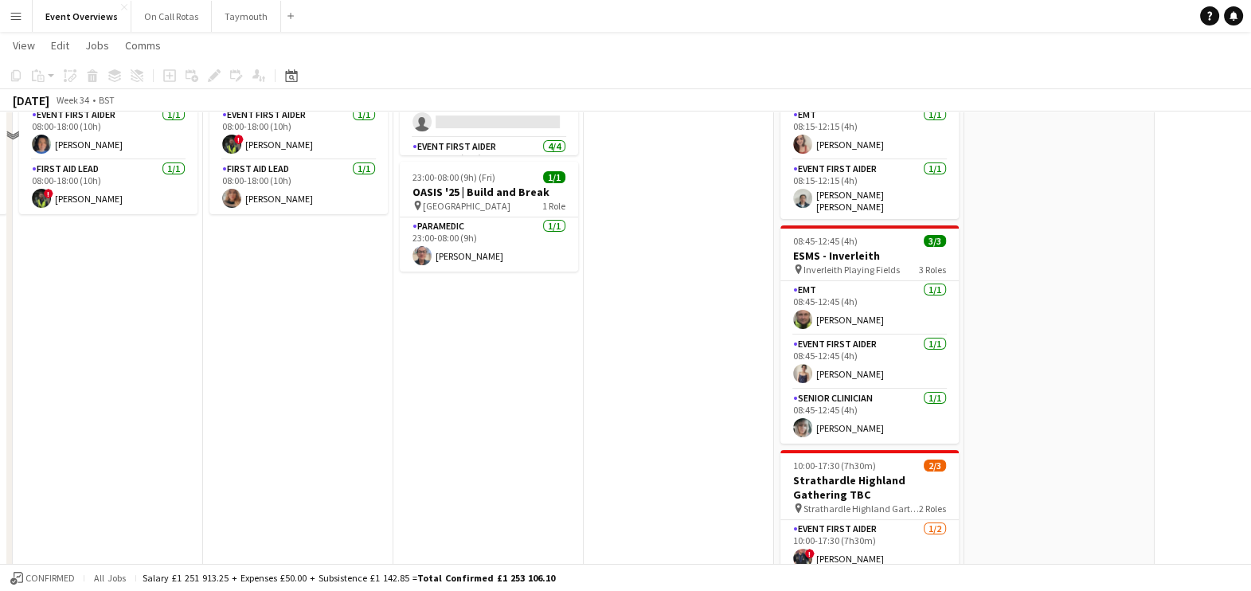
scroll to position [0, 0]
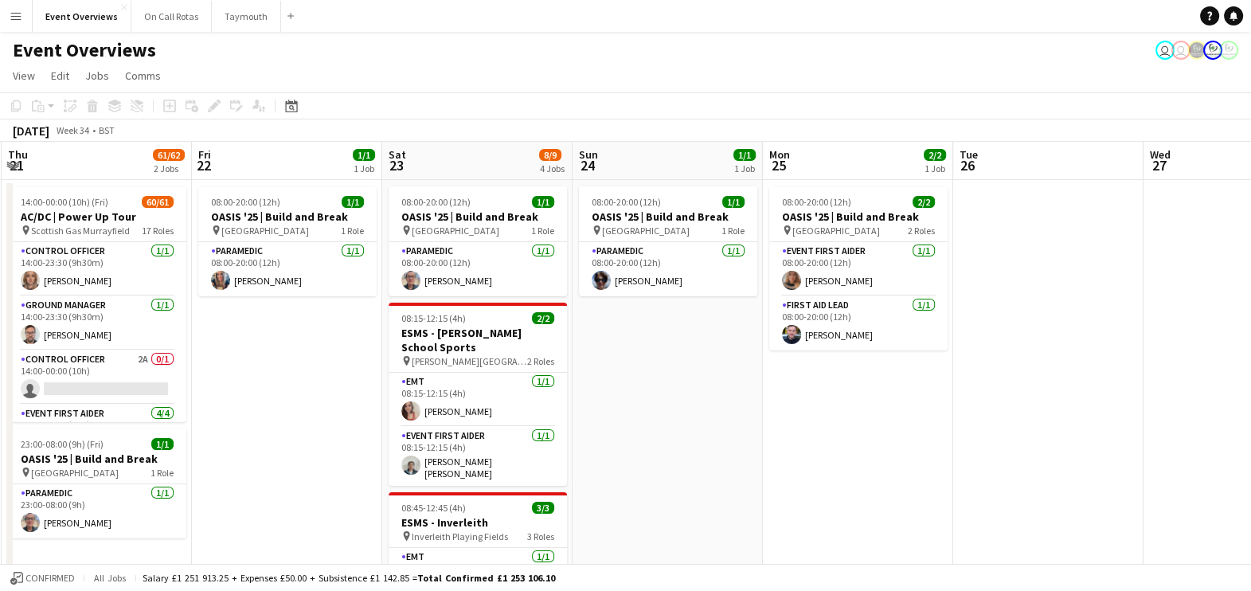
drag, startPoint x: 1138, startPoint y: 454, endPoint x: 316, endPoint y: 407, distance: 823.4
click at [316, 407] on app-calendar-viewport "Mon 18 3/3 2 Jobs Tue 19 3/3 2 Jobs Wed 20 3/3 2 Jobs Thu 21 61/62 2 Jobs Fri 2…" at bounding box center [625, 553] width 1251 height 823
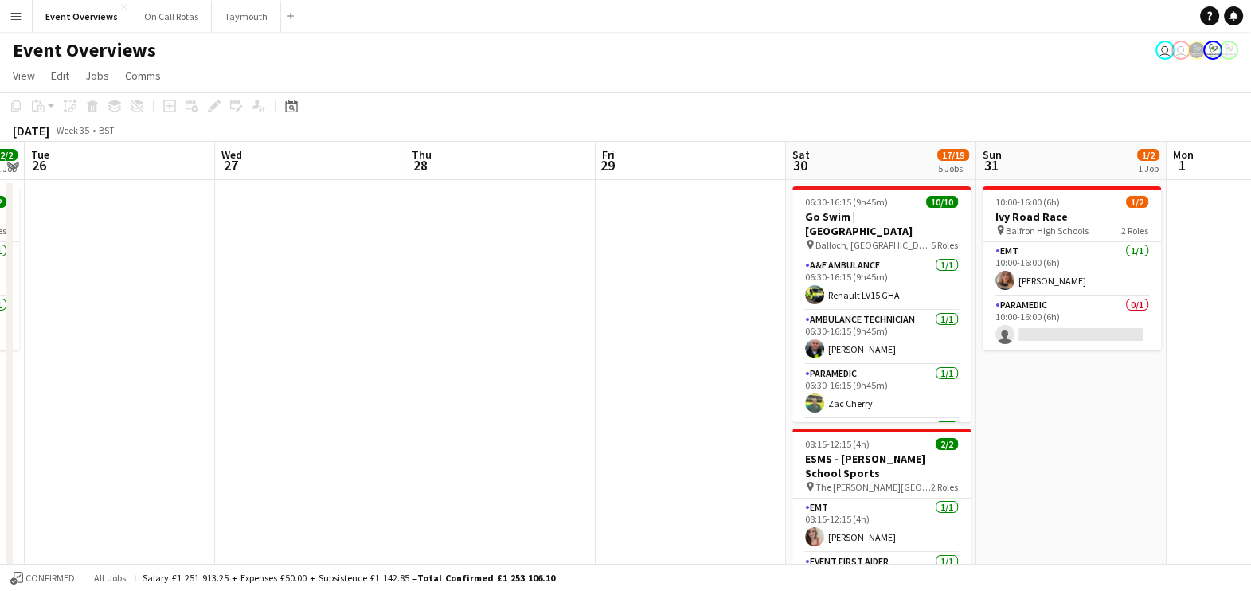
scroll to position [0, 607]
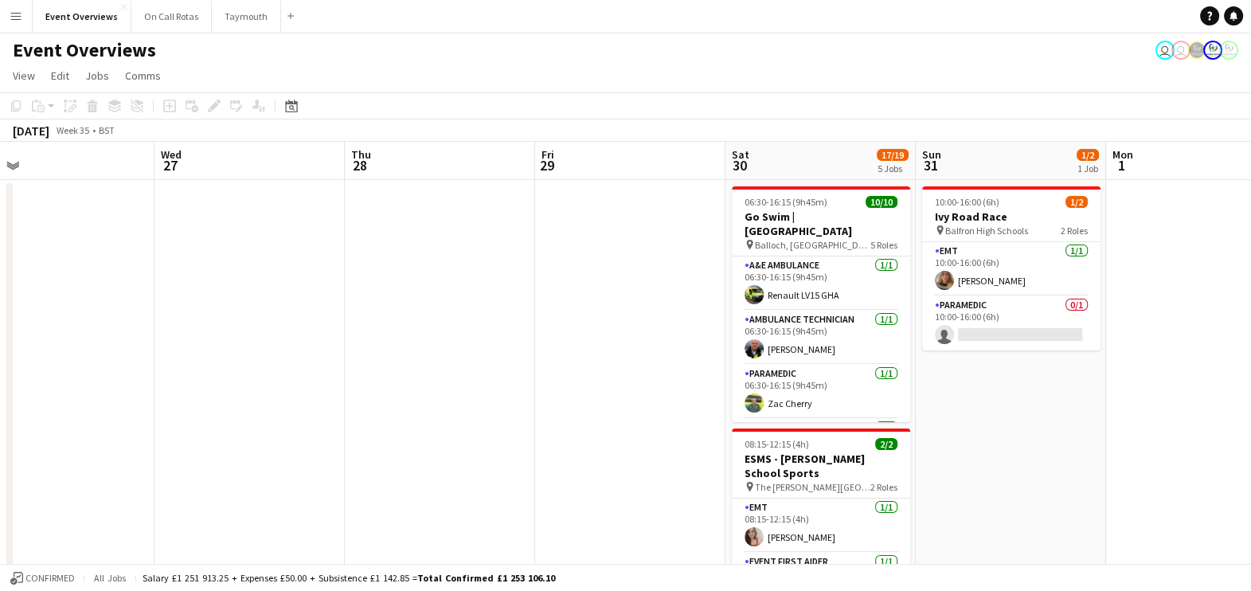
drag, startPoint x: 1108, startPoint y: 322, endPoint x: 617, endPoint y: 375, distance: 493.6
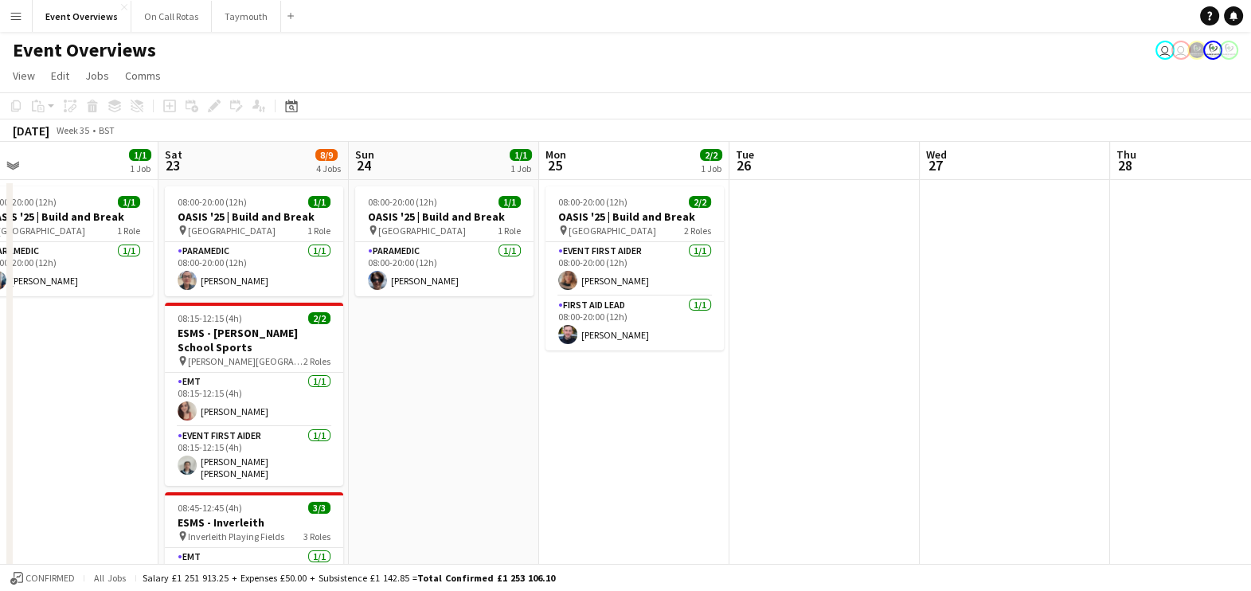
scroll to position [0, 464]
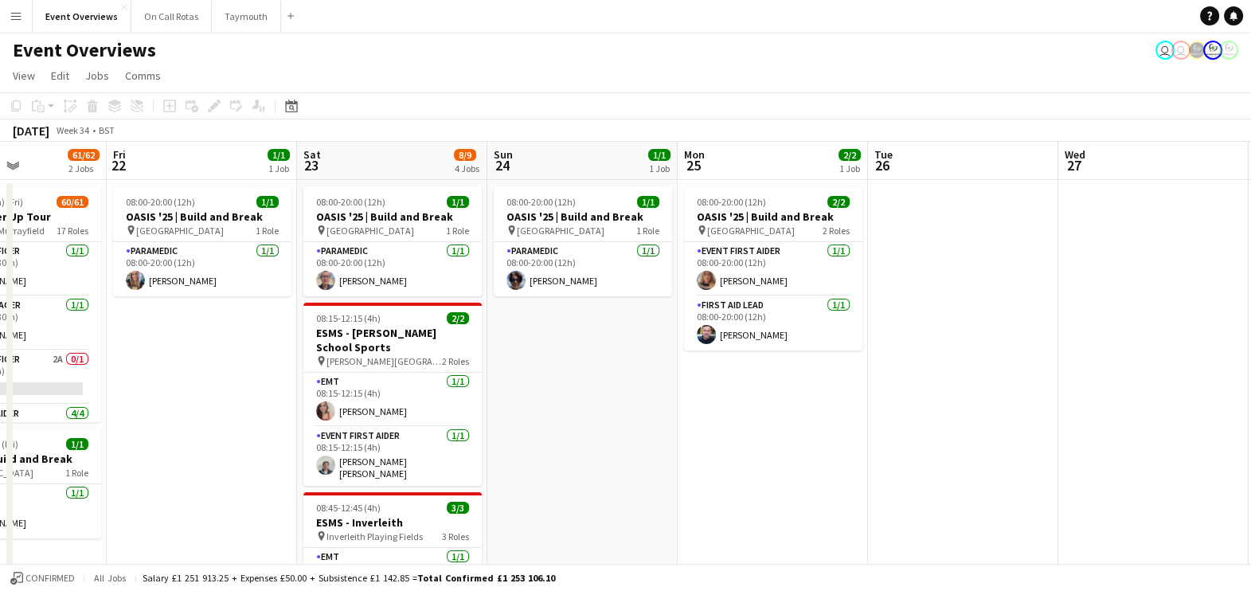
drag, startPoint x: 394, startPoint y: 379, endPoint x: 1254, endPoint y: 517, distance: 871.3
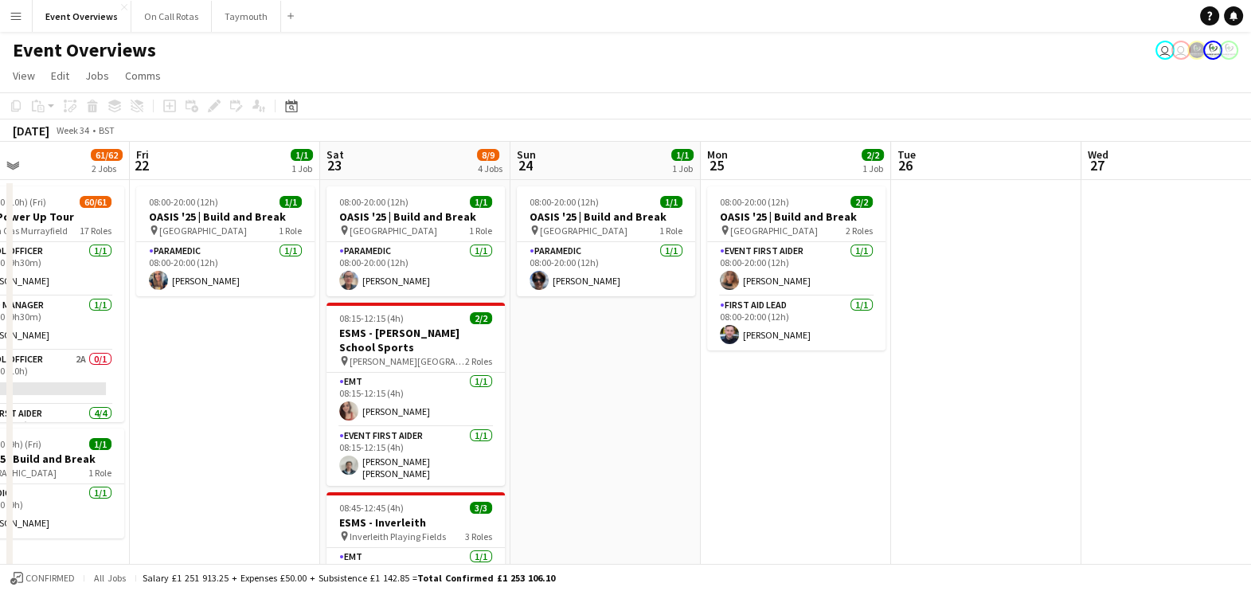
drag, startPoint x: 184, startPoint y: 398, endPoint x: 577, endPoint y: 316, distance: 401.2
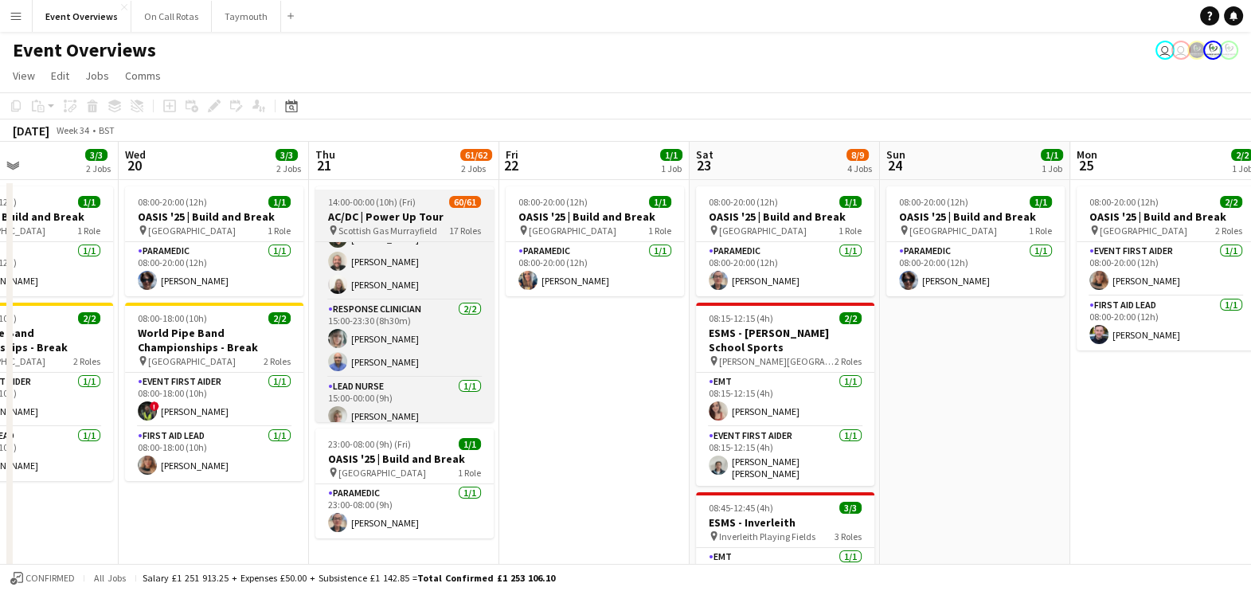
scroll to position [1756, 0]
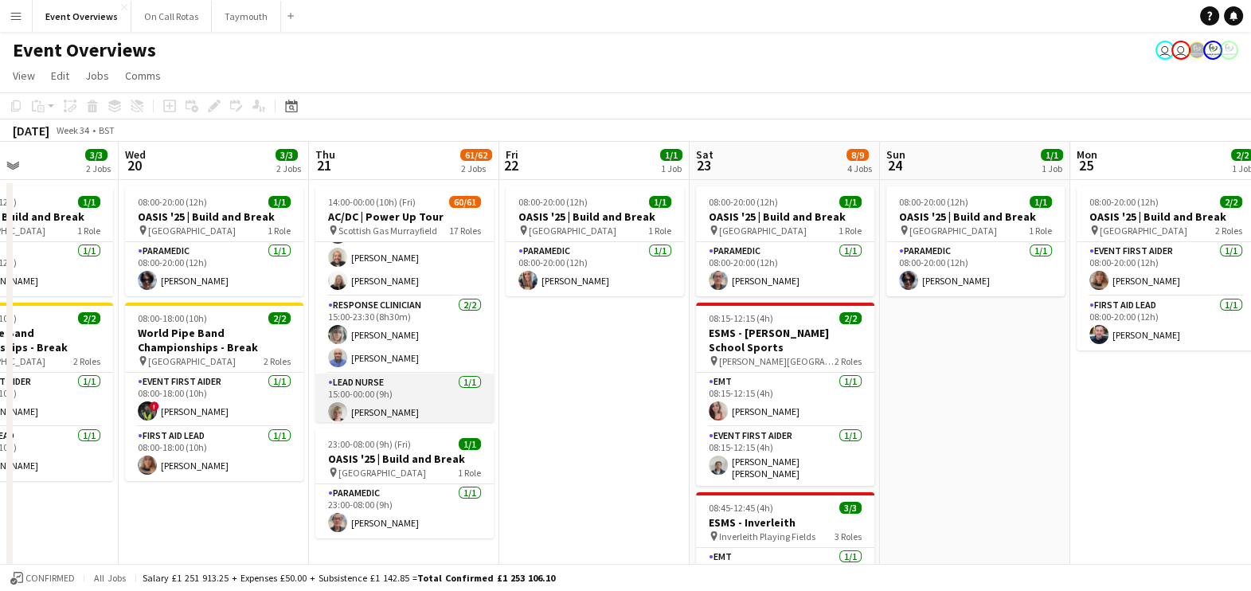
click at [370, 397] on app-card-role "Lead Nurse 1/1 15:00-00:00 (9h) Sarah McGregor" at bounding box center [404, 401] width 178 height 54
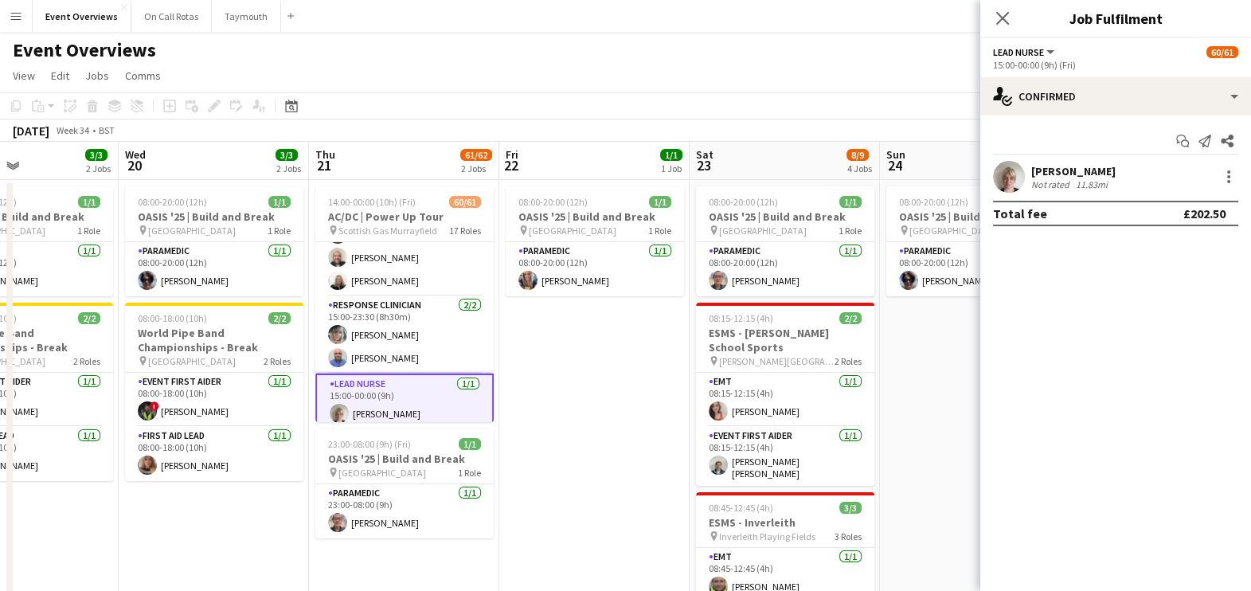
click at [1052, 172] on div "[PERSON_NAME]" at bounding box center [1074, 171] width 84 height 14
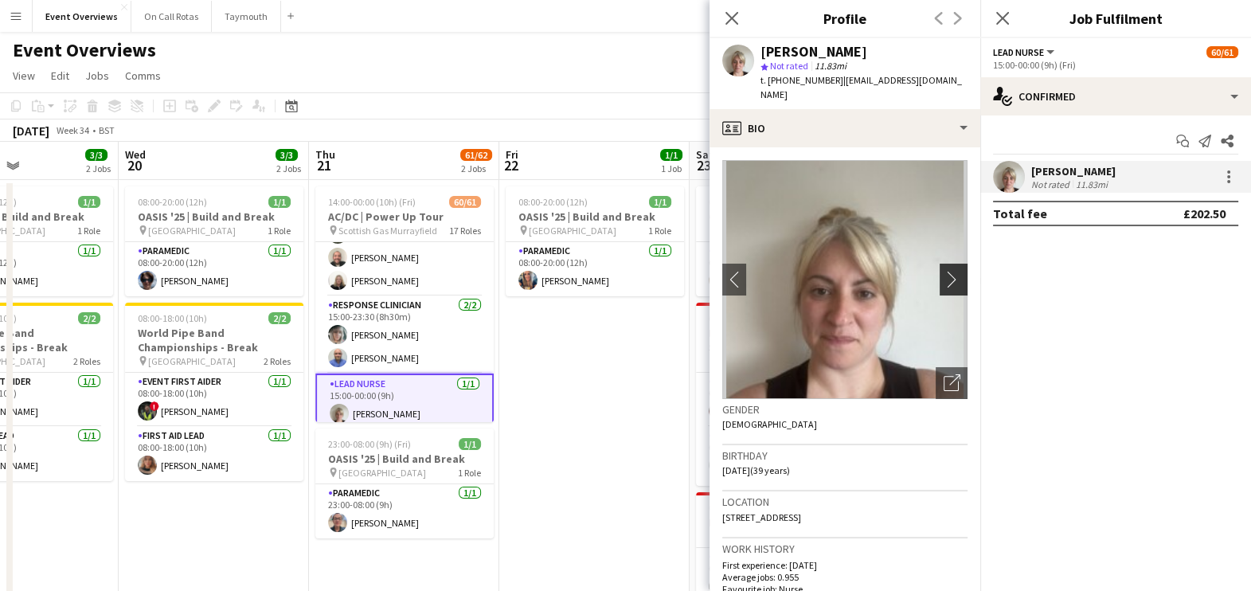
click at [944, 271] on app-icon "chevron-right" at bounding box center [956, 279] width 25 height 17
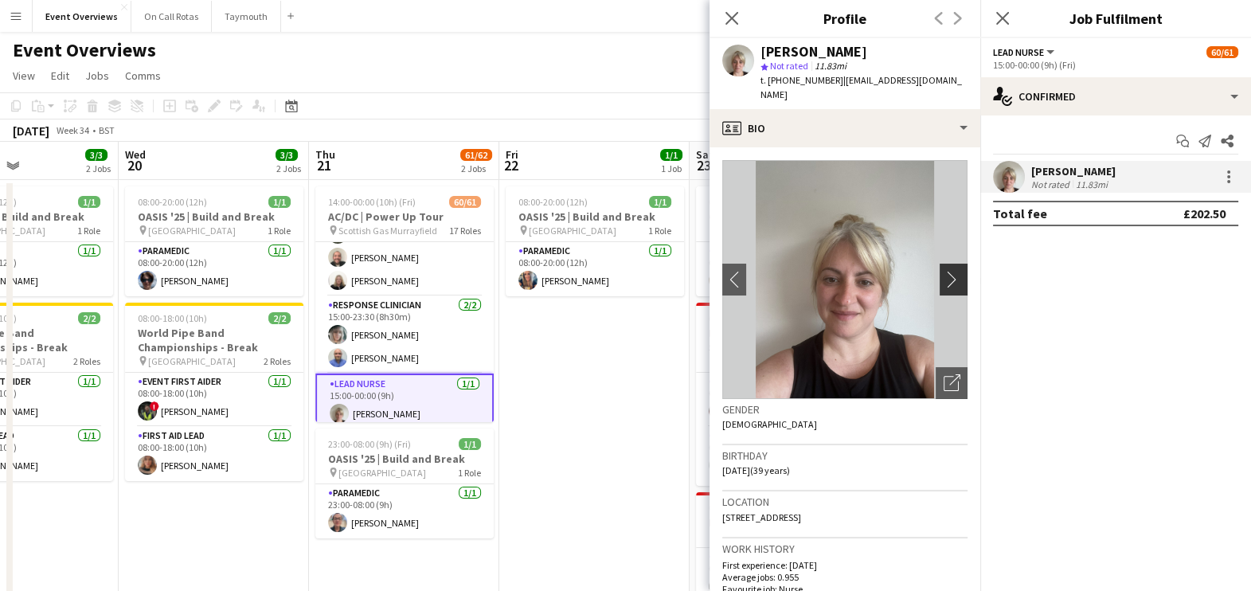
click at [944, 271] on app-icon "chevron-right" at bounding box center [956, 279] width 25 height 17
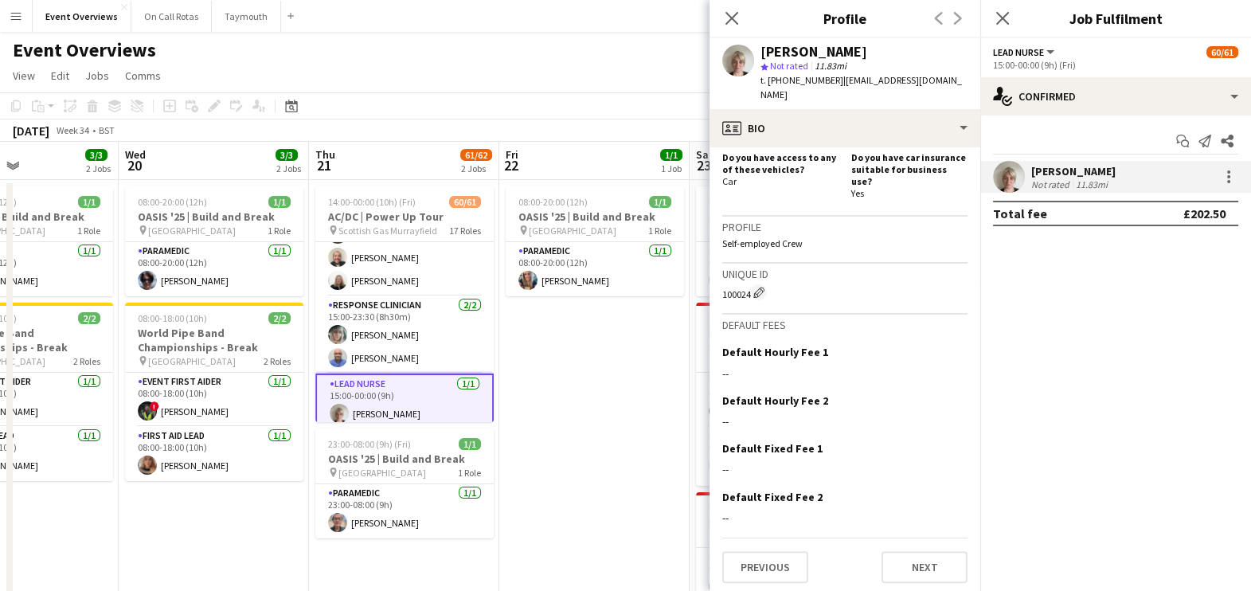
scroll to position [0, 0]
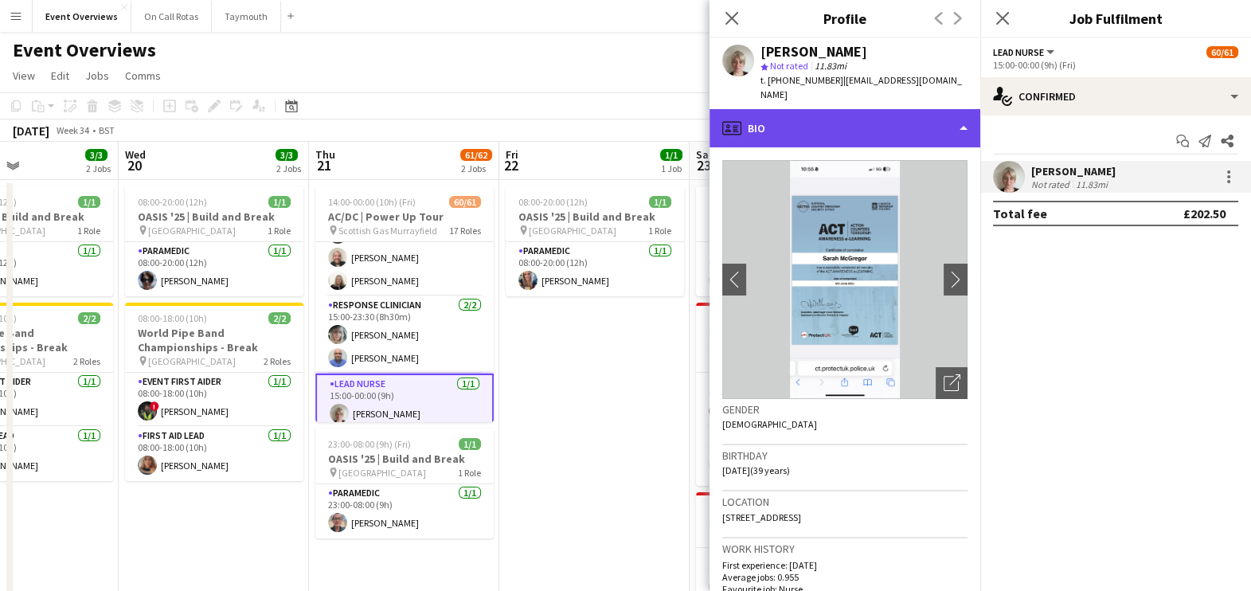
click at [880, 122] on div "profile Bio" at bounding box center [845, 128] width 271 height 38
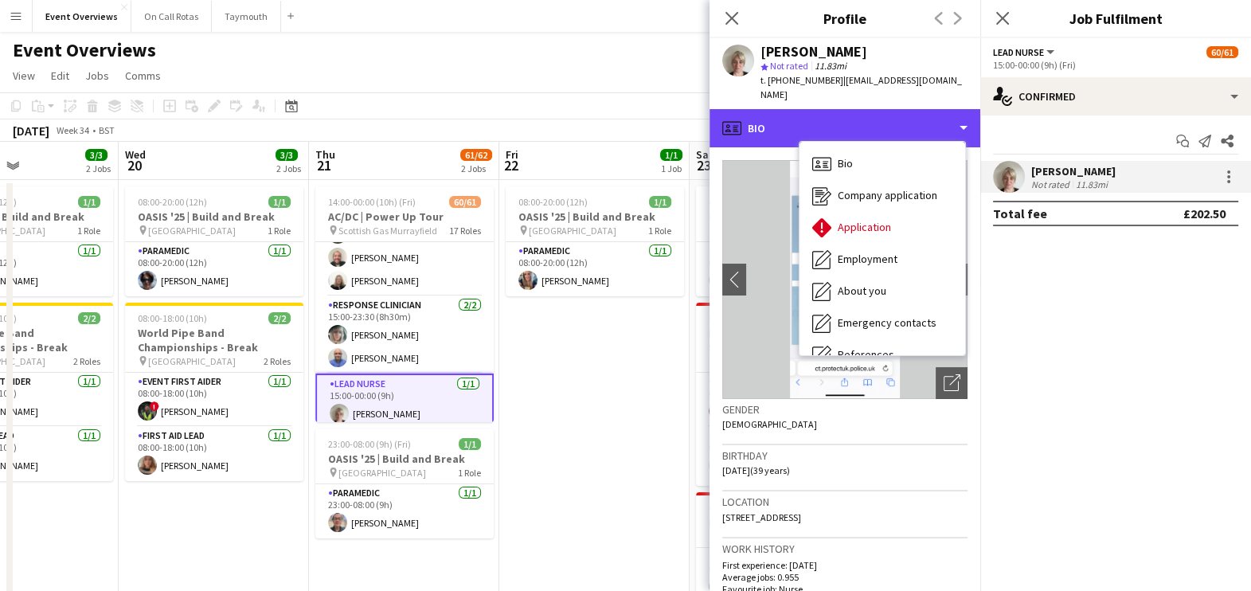
scroll to position [276, 0]
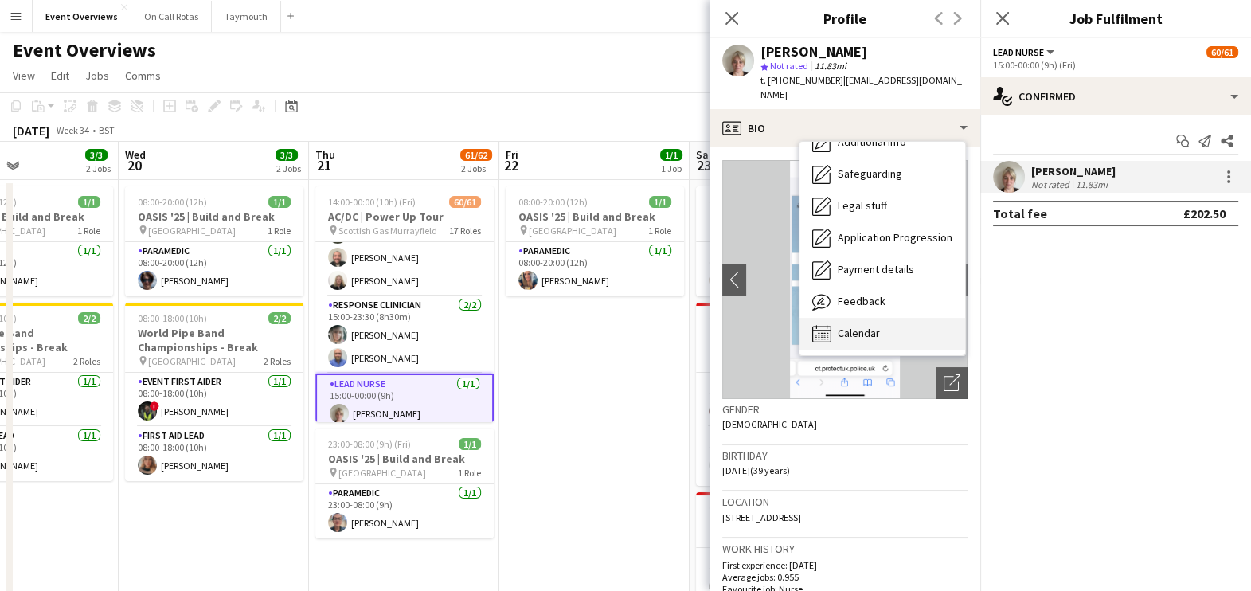
click at [860, 326] on span "Calendar" at bounding box center [859, 333] width 42 height 14
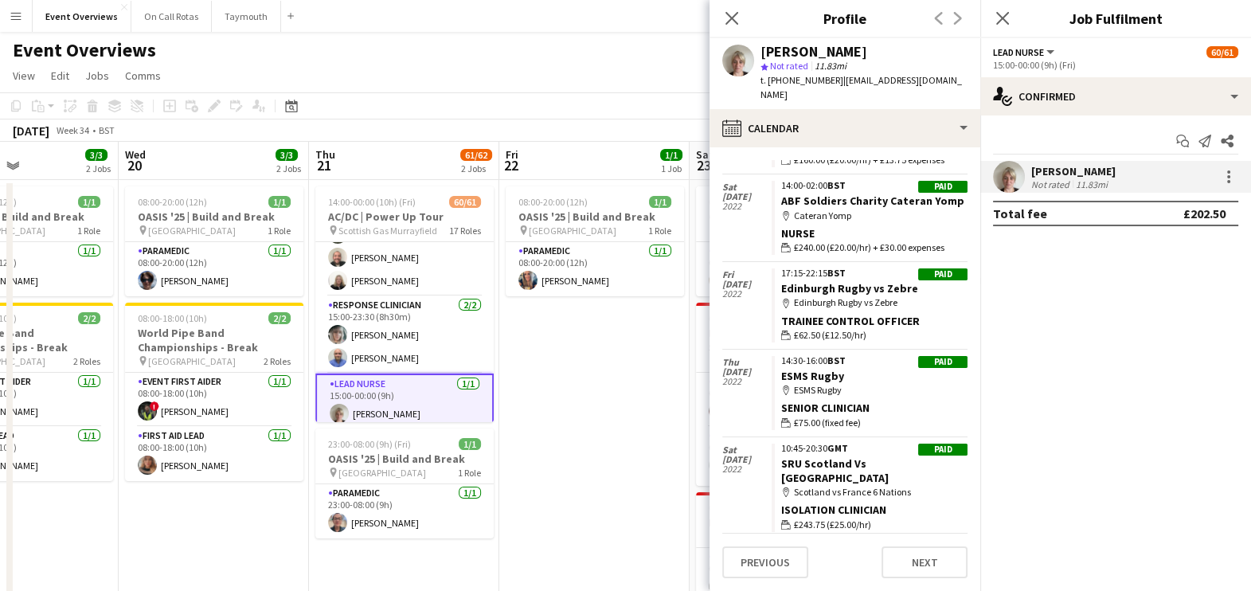
scroll to position [4254, 0]
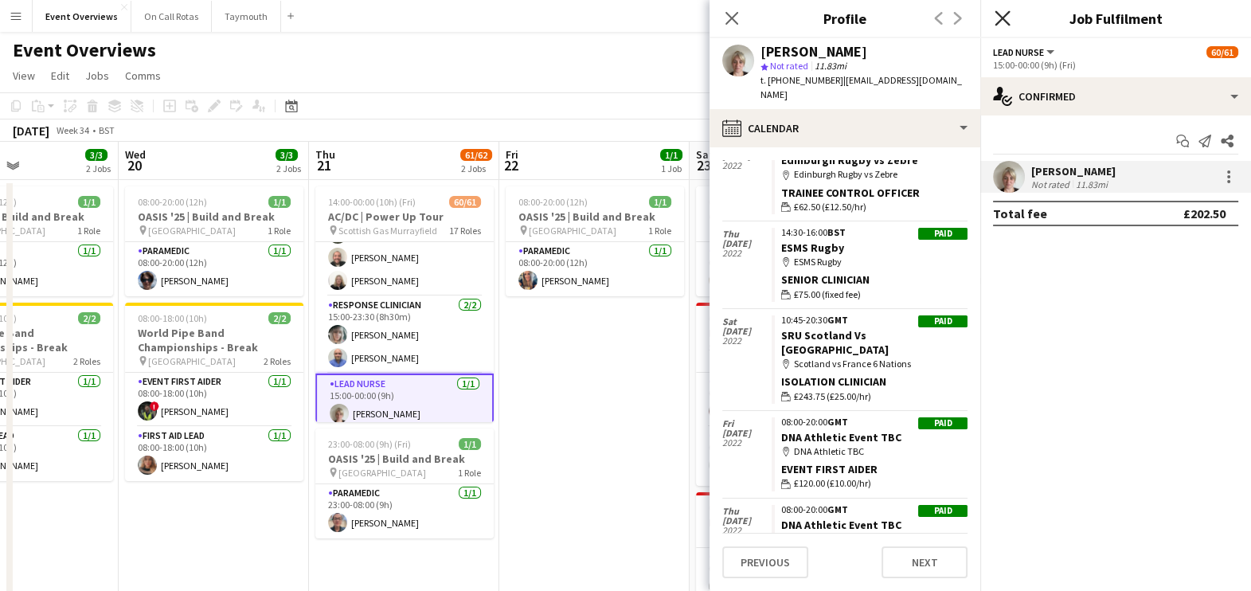
click at [997, 18] on icon "Close pop-in" at bounding box center [1002, 17] width 15 height 15
